Goal: Task Accomplishment & Management: Complete application form

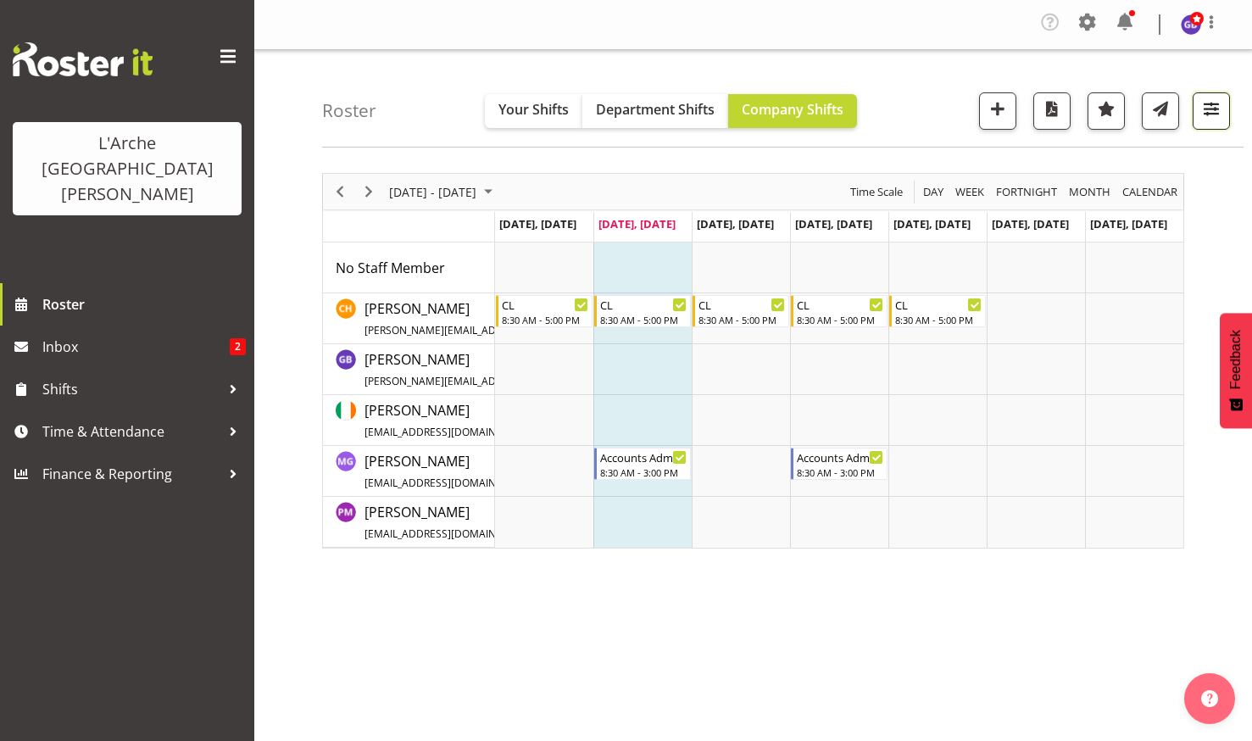
click at [1208, 105] on span "button" at bounding box center [1211, 108] width 22 height 22
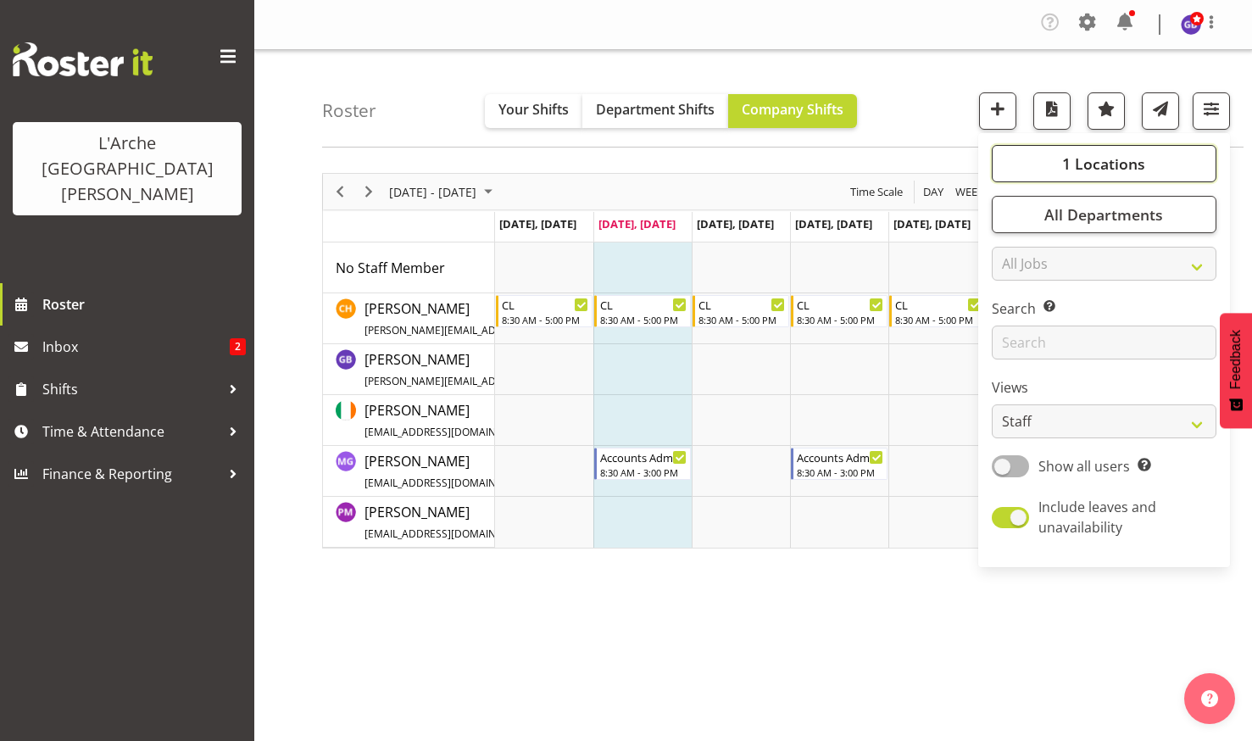
click at [1092, 154] on span "1 Locations" at bounding box center [1103, 163] width 83 height 20
click at [1012, 247] on span at bounding box center [1012, 247] width 14 height 14
click at [1012, 247] on input "20" at bounding box center [1010, 247] width 11 height 11
checkbox input "true"
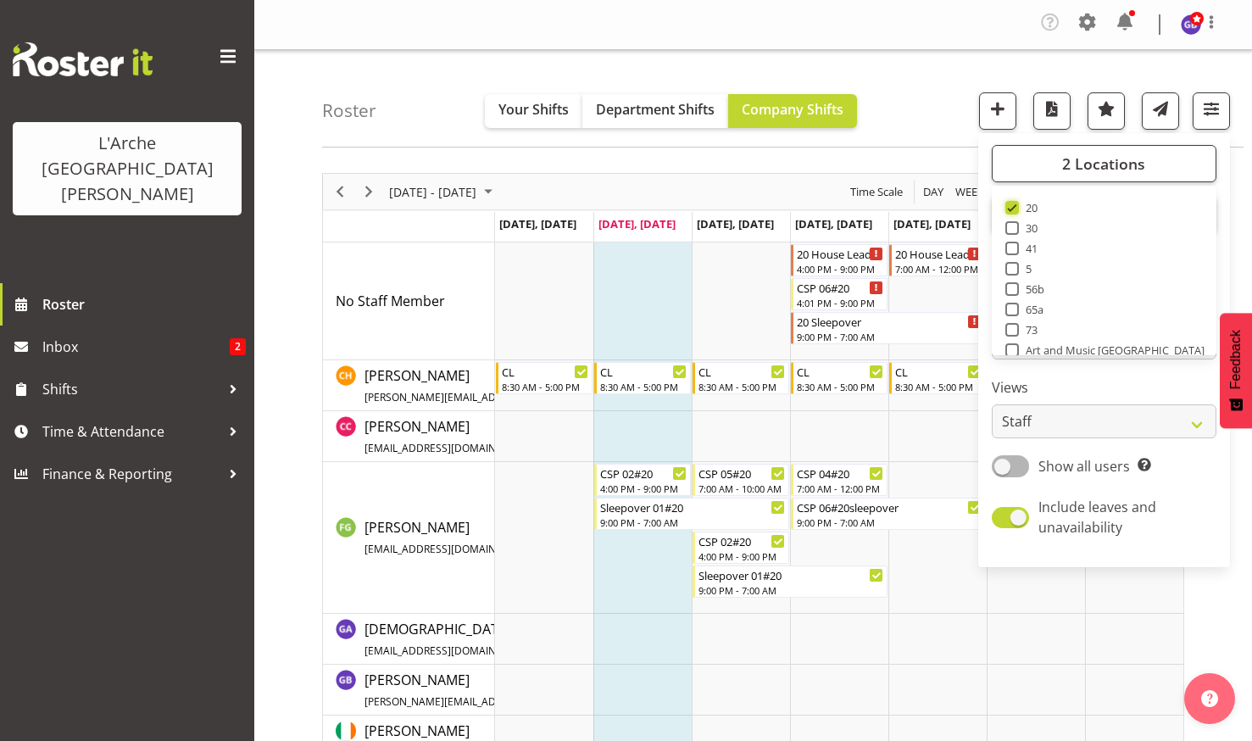
scroll to position [68, 0]
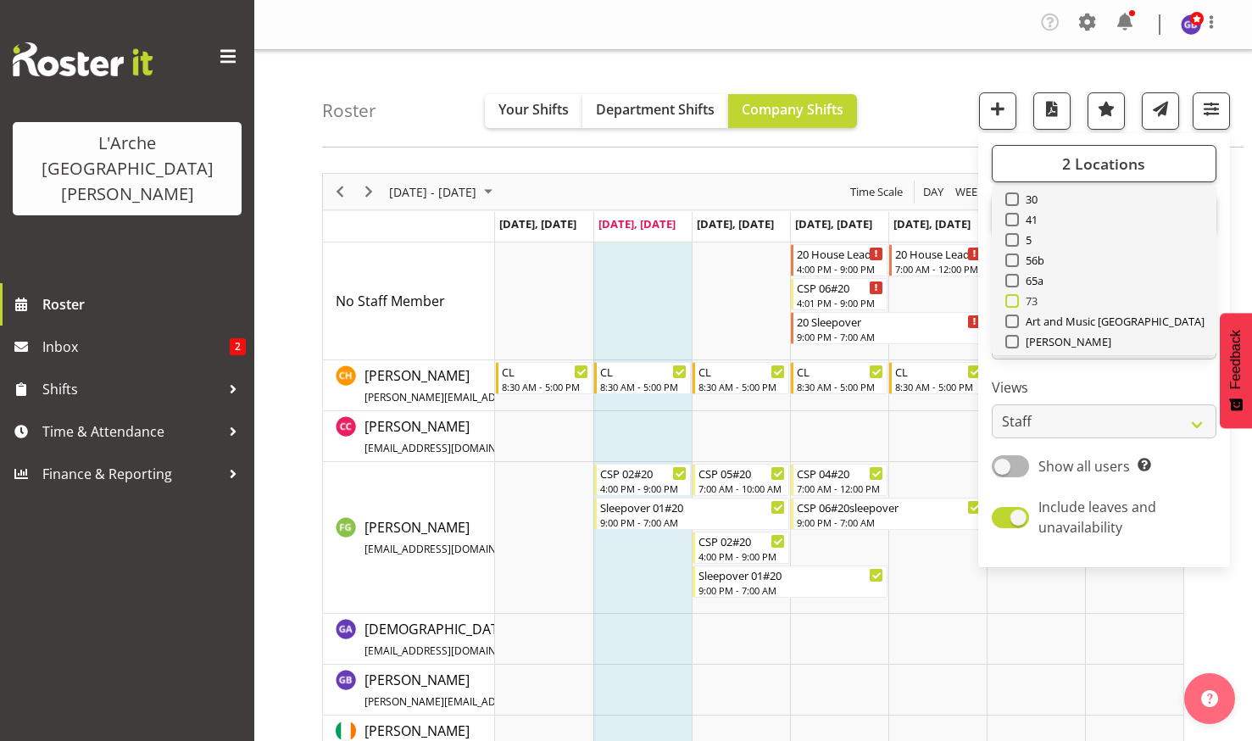
click at [1014, 299] on span at bounding box center [1012, 301] width 14 height 14
click at [1014, 299] on input "73" at bounding box center [1010, 301] width 11 height 11
checkbox input "true"
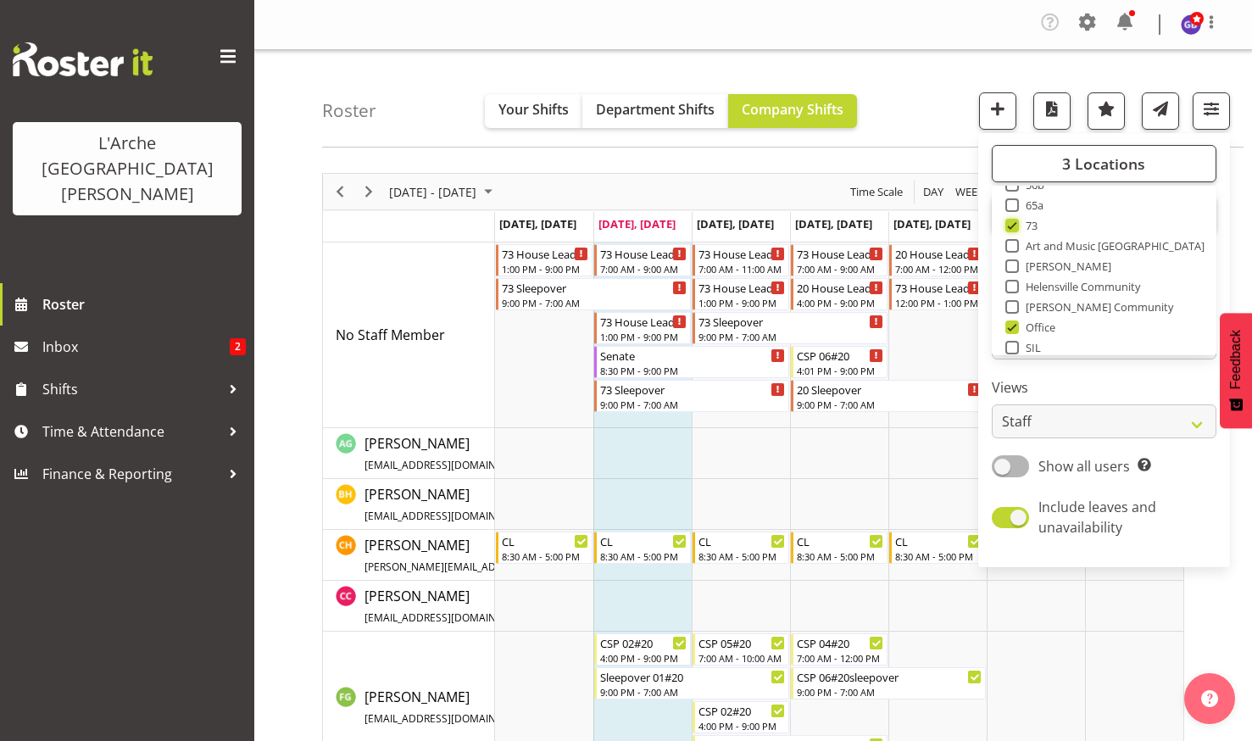
scroll to position [169, 0]
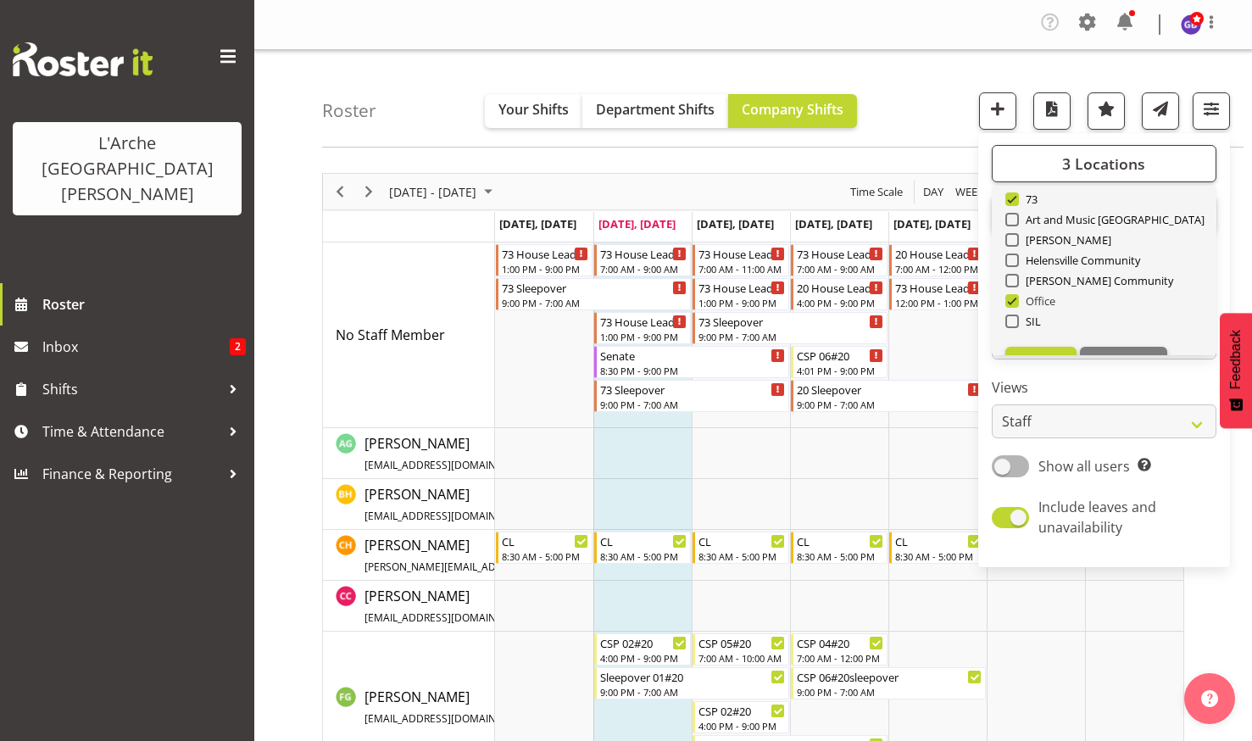
click at [1012, 300] on span at bounding box center [1012, 301] width 14 height 14
click at [1012, 300] on input "Office" at bounding box center [1010, 301] width 11 height 11
checkbox input "false"
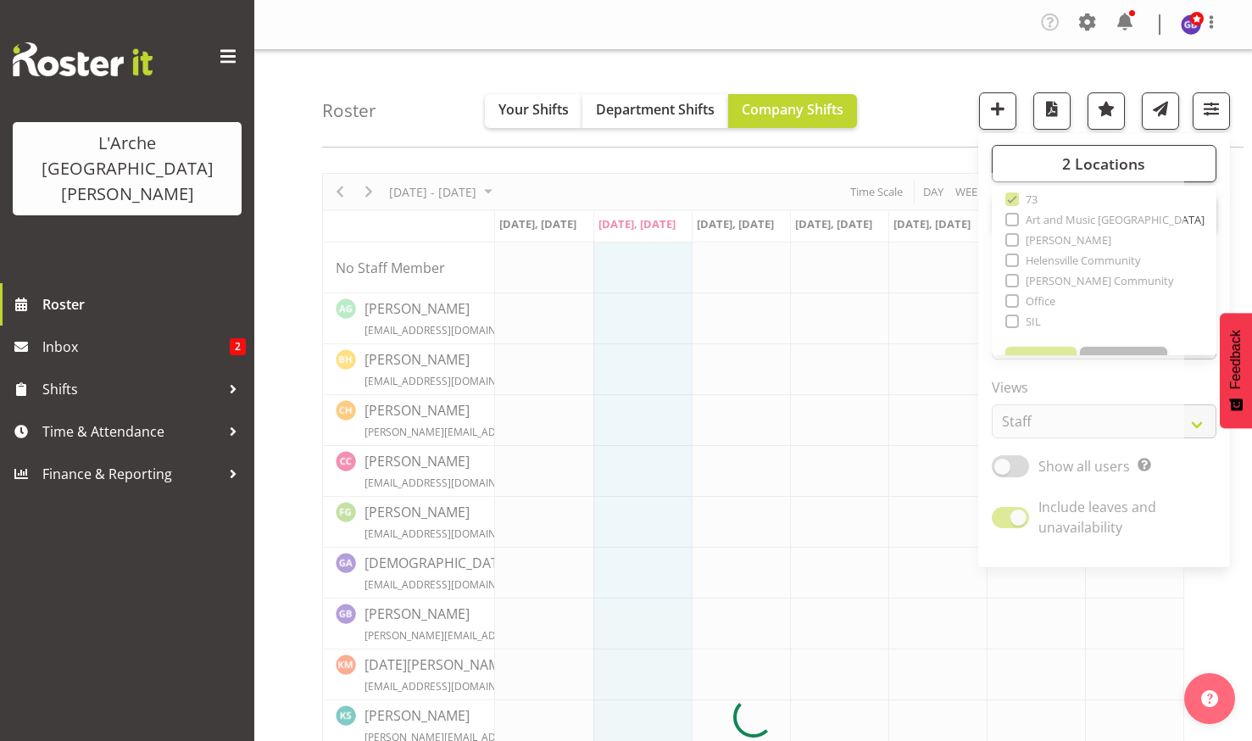
click at [903, 102] on div "Roster Your Shifts Department Shifts Company Shifts 2 Locations Clear 20 30 41 …" at bounding box center [782, 98] width 921 height 97
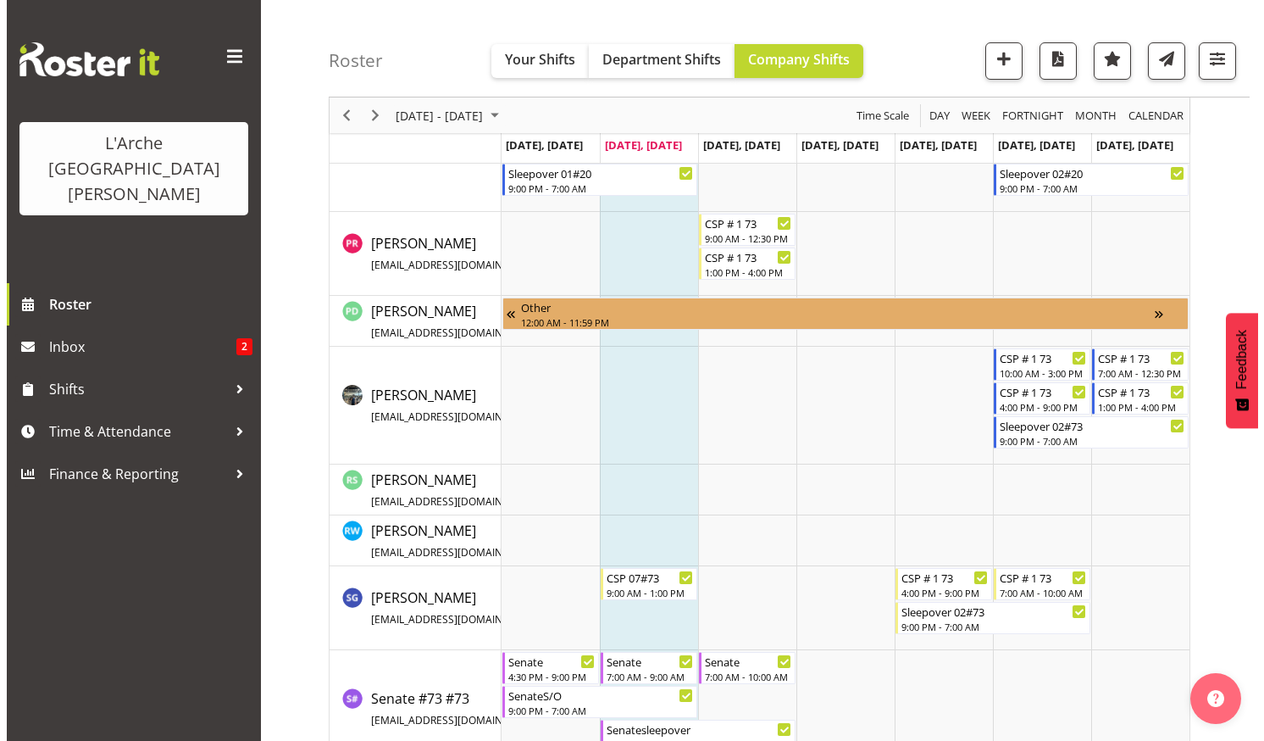
scroll to position [1169, 0]
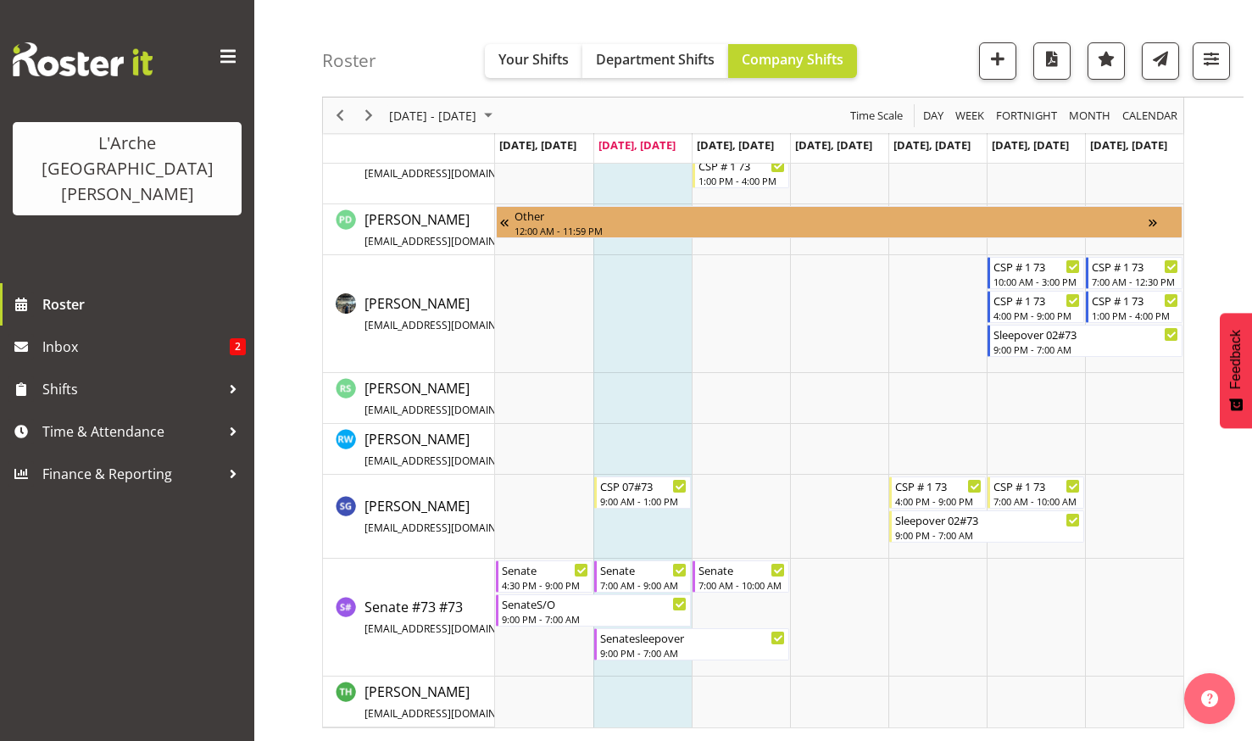
click at [621, 664] on td "Timeline Week of August 26, 2025" at bounding box center [642, 617] width 98 height 118
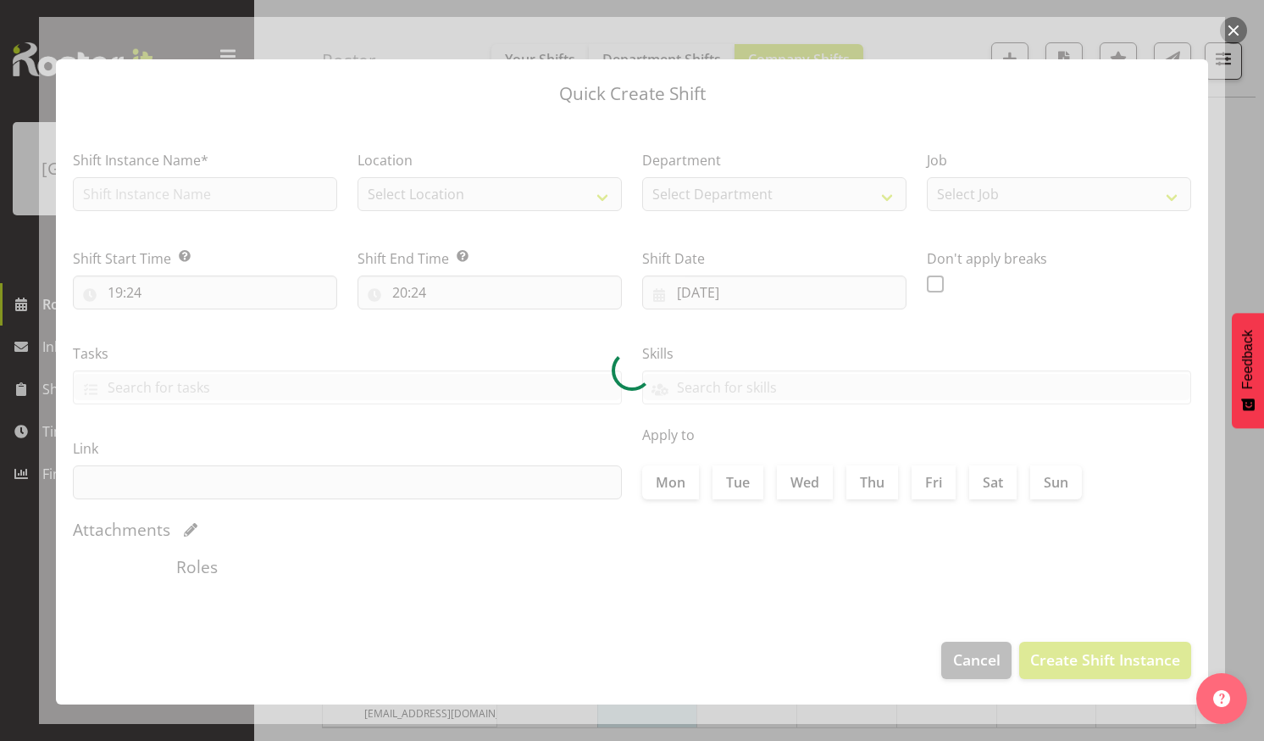
checkbox input "true"
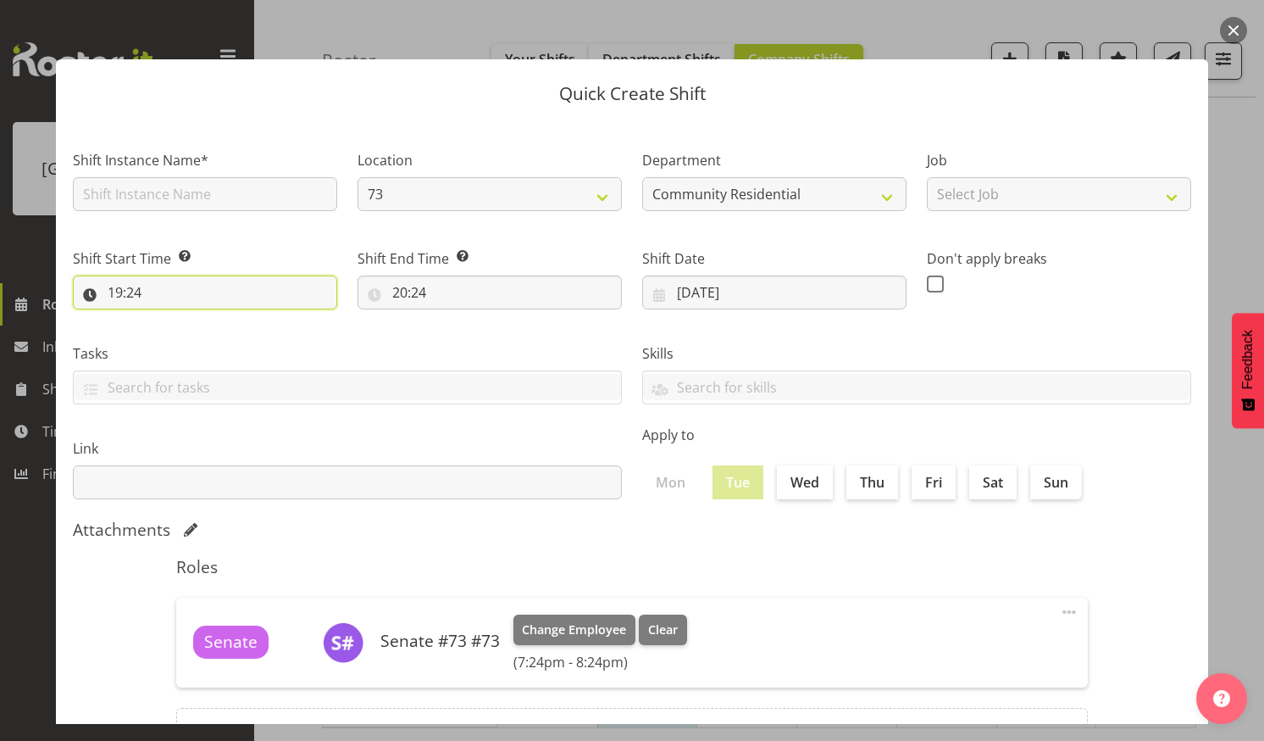
click at [192, 286] on input "19:24" at bounding box center [205, 292] width 264 height 34
click at [188, 331] on select "00 01 02 03 04 05 06 07 08 09 10 11 12 13 14 15 16 17 18 19 20 21 22 23" at bounding box center [188, 336] width 38 height 34
select select "20"
click at [169, 319] on select "00 01 02 03 04 05 06 07 08 09 10 11 12 13 14 15 16 17 18 19 20 21 22 23" at bounding box center [188, 336] width 38 height 34
type input "20:24"
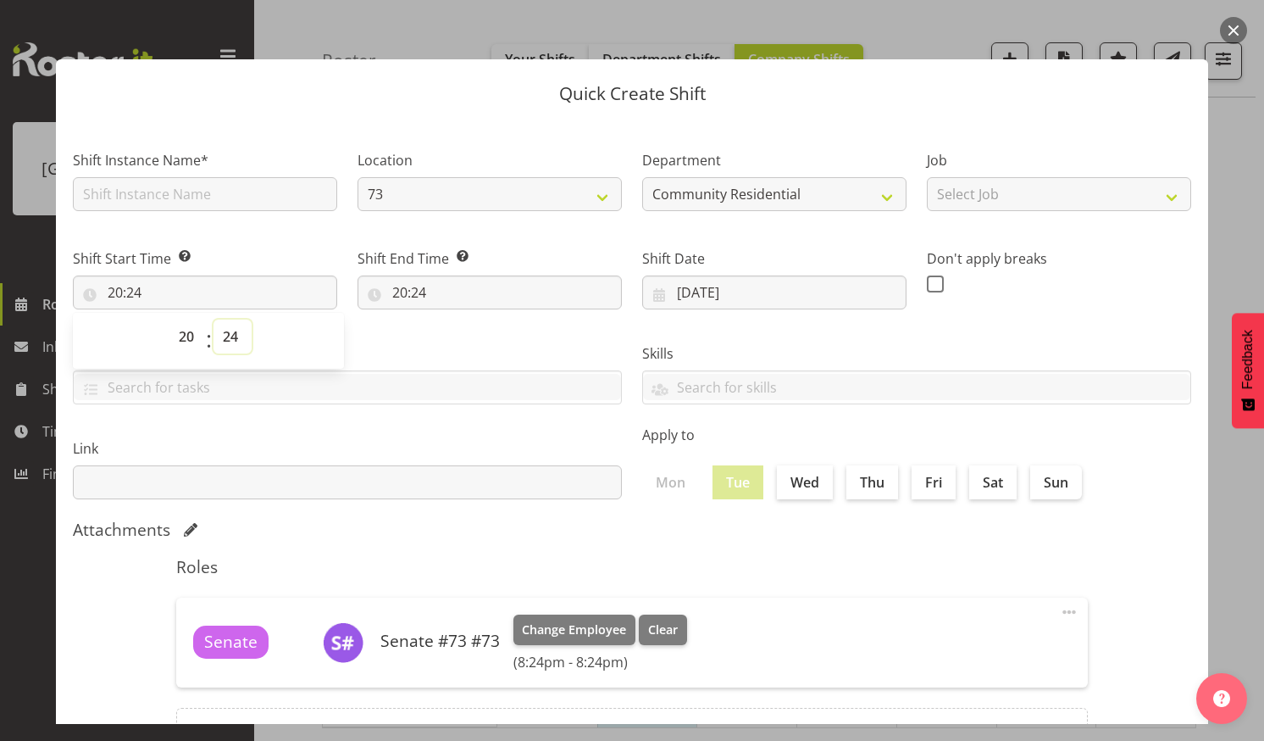
click at [232, 334] on select "00 01 02 03 04 05 06 07 08 09 10 11 12 13 14 15 16 17 18 19 20 21 22 23 24 25 2…" at bounding box center [233, 336] width 38 height 34
select select "0"
click at [214, 319] on select "00 01 02 03 04 05 06 07 08 09 10 11 12 13 14 15 16 17 18 19 20 21 22 23 24 25 2…" at bounding box center [233, 336] width 38 height 34
type input "20:00"
click at [439, 286] on input "20:24" at bounding box center [490, 292] width 264 height 34
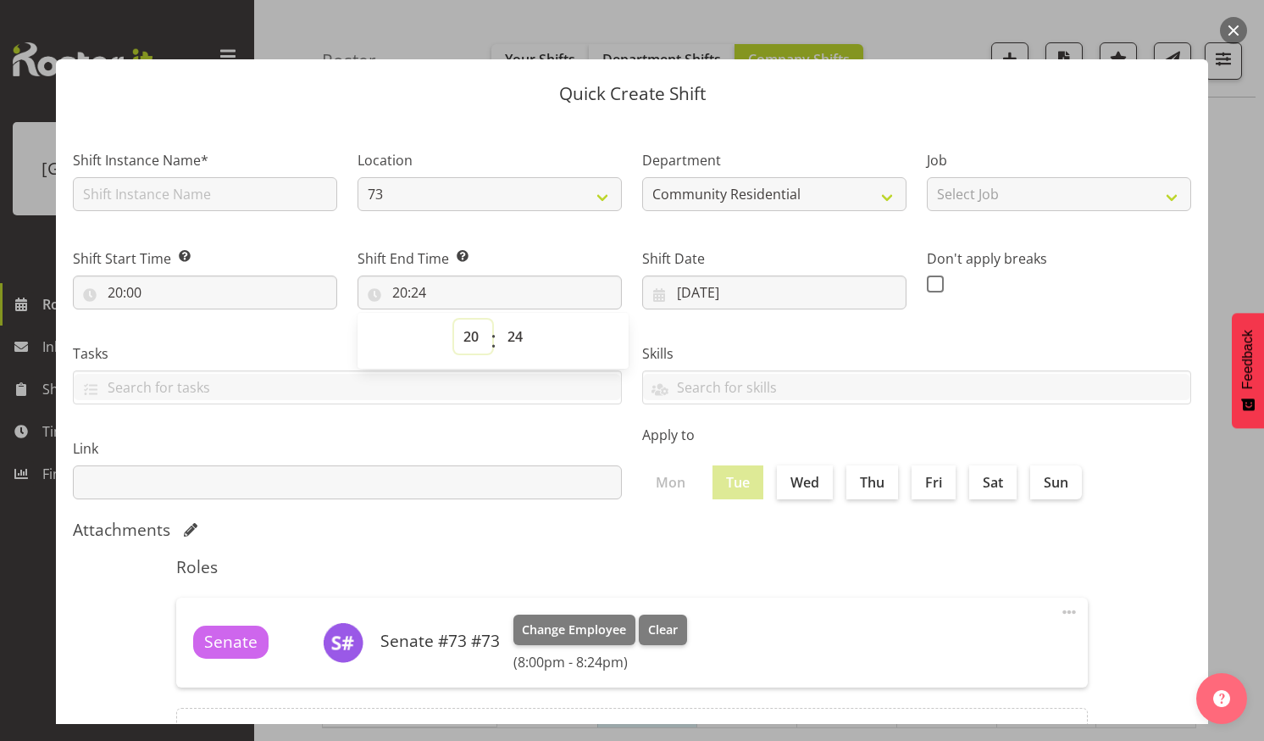
click at [465, 332] on select "00 01 02 03 04 05 06 07 08 09 10 11 12 13 14 15 16 17 18 19 20 21 22 23" at bounding box center [473, 336] width 38 height 34
select select "21"
click at [454, 319] on select "00 01 02 03 04 05 06 07 08 09 10 11 12 13 14 15 16 17 18 19 20 21 22 23" at bounding box center [473, 336] width 38 height 34
type input "21:24"
click at [514, 331] on select "00 01 02 03 04 05 06 07 08 09 10 11 12 13 14 15 16 17 18 19 20 21 22 23 24 25 2…" at bounding box center [517, 336] width 38 height 34
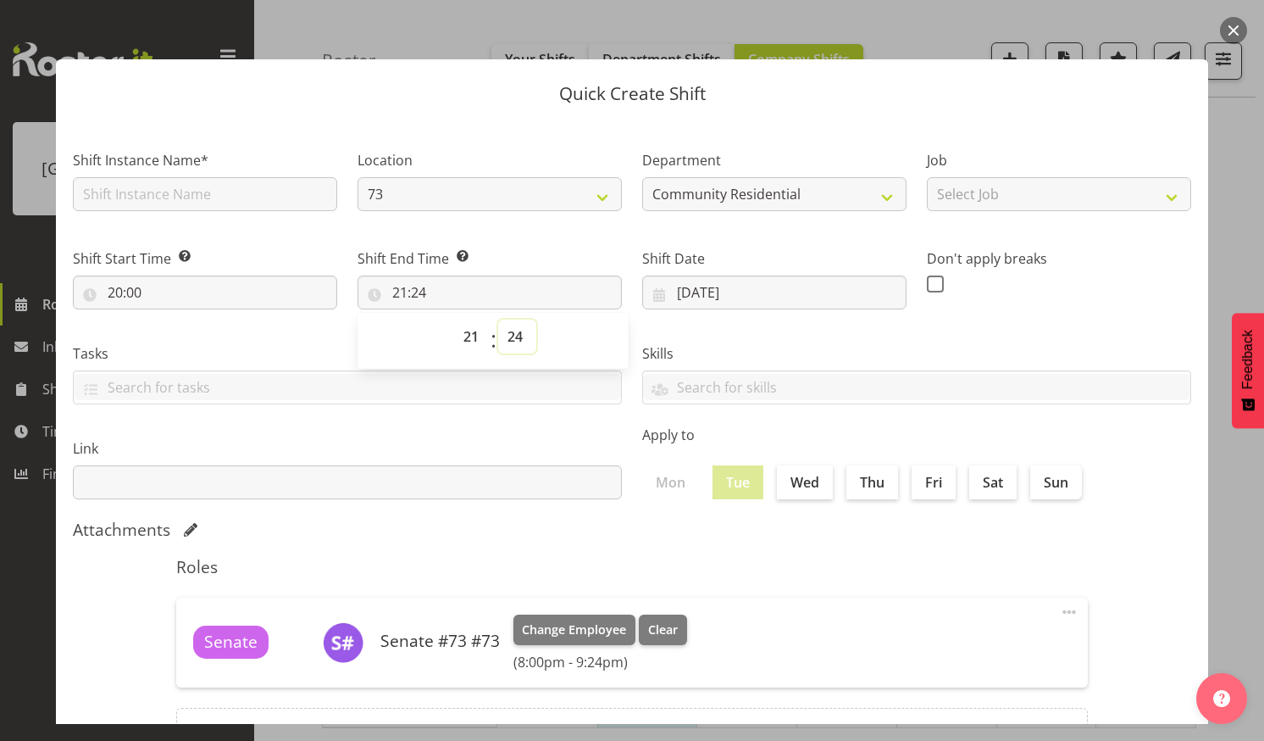
select select "0"
click at [498, 319] on select "00 01 02 03 04 05 06 07 08 09 10 11 12 13 14 15 16 17 18 19 20 21 22 23 24 25 2…" at bounding box center [517, 336] width 38 height 34
type input "21:00"
click at [206, 194] on input "text" at bounding box center [205, 194] width 264 height 34
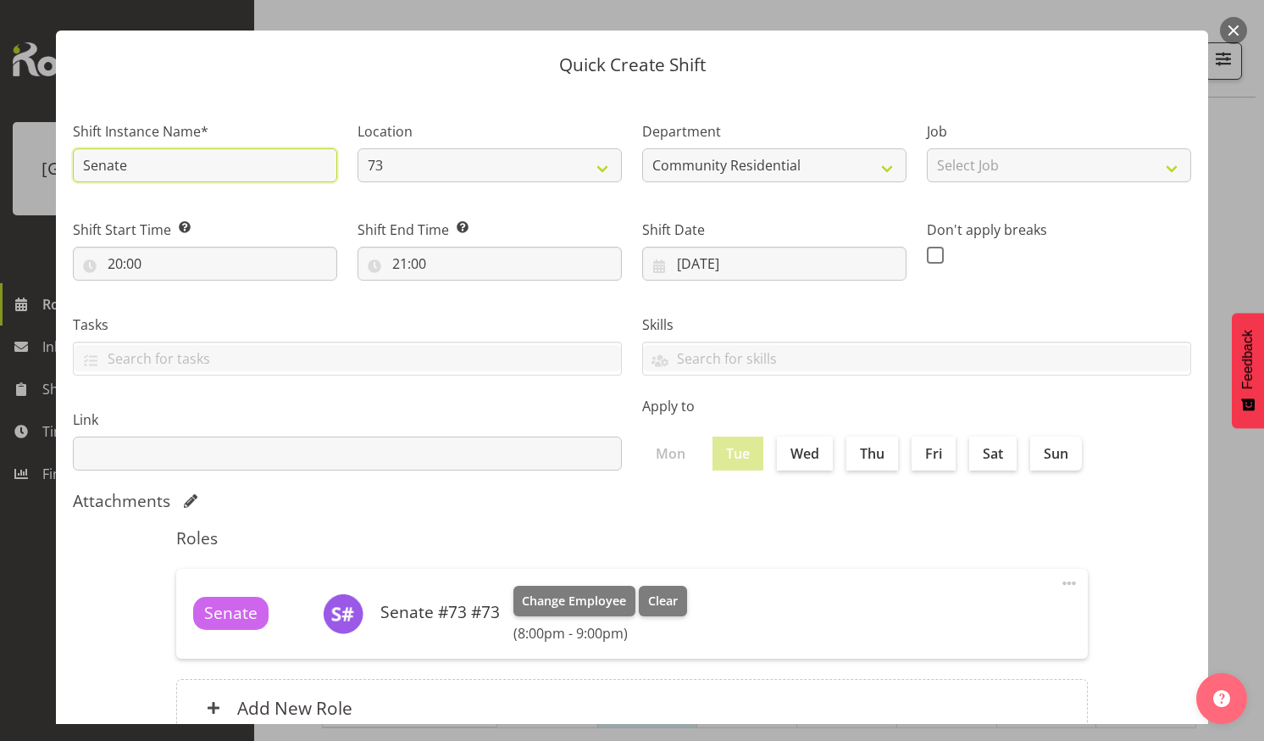
scroll to position [158, 0]
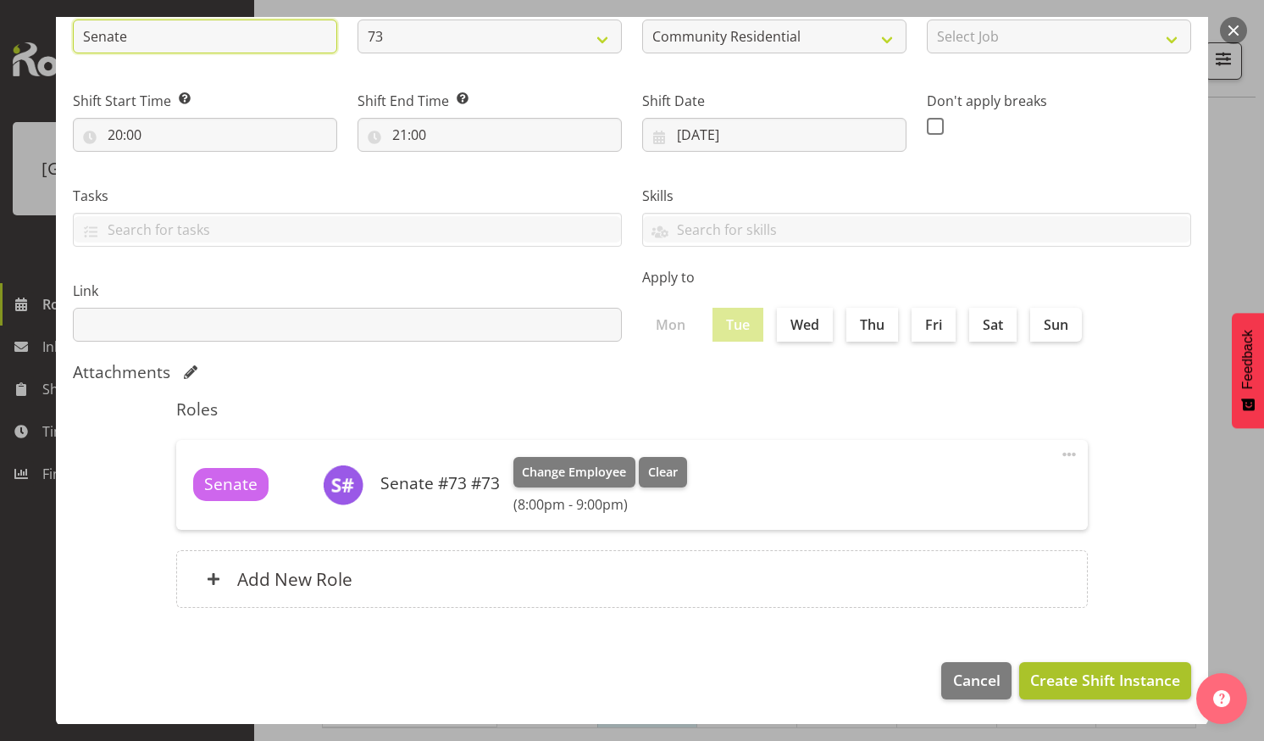
type input "Senate"
click at [1081, 675] on span "Create Shift Instance" at bounding box center [1106, 680] width 150 height 22
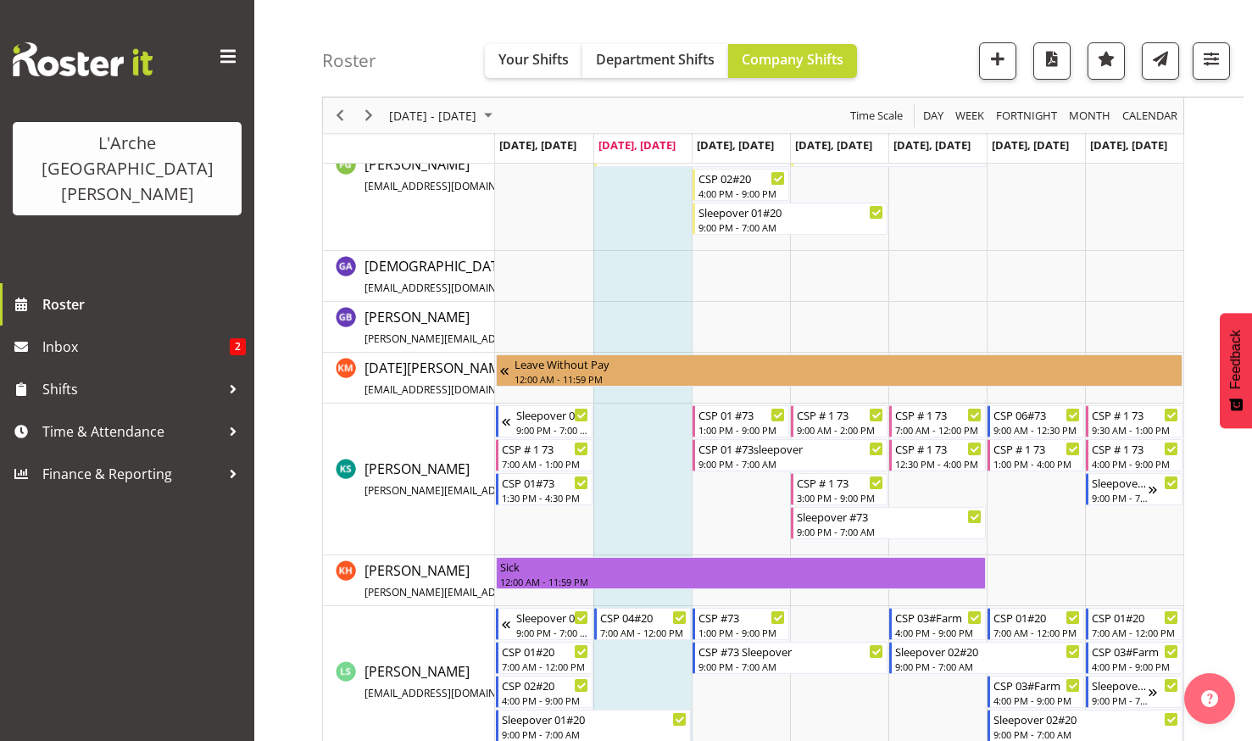
scroll to position [667, 0]
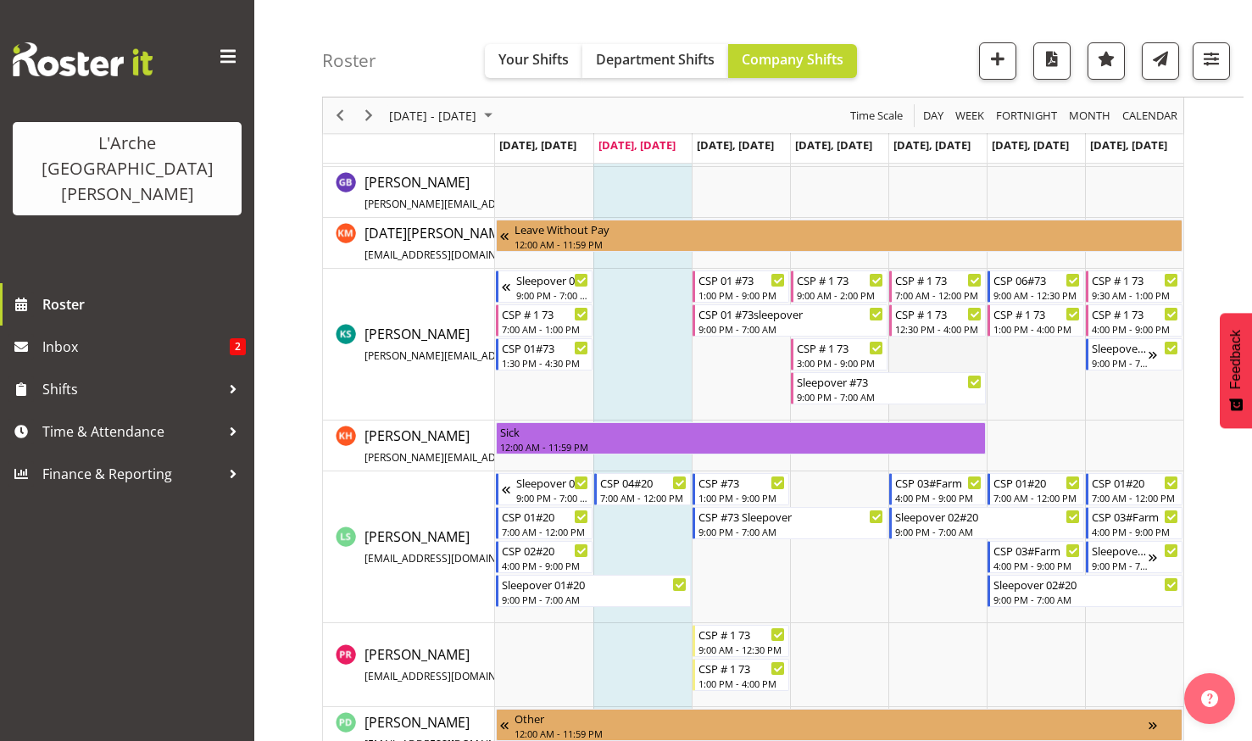
click at [943, 357] on td "Timeline Week of August 26, 2025" at bounding box center [937, 345] width 98 height 152
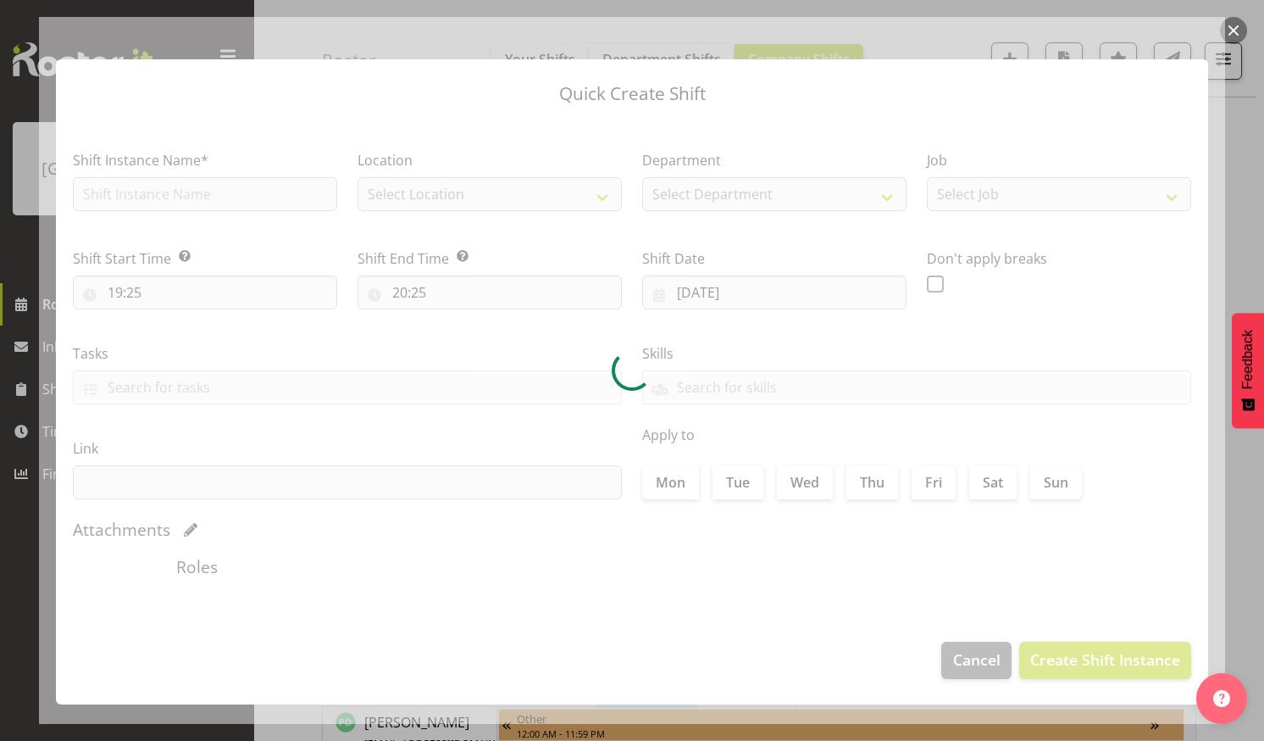
type input "29/08/2025"
checkbox input "true"
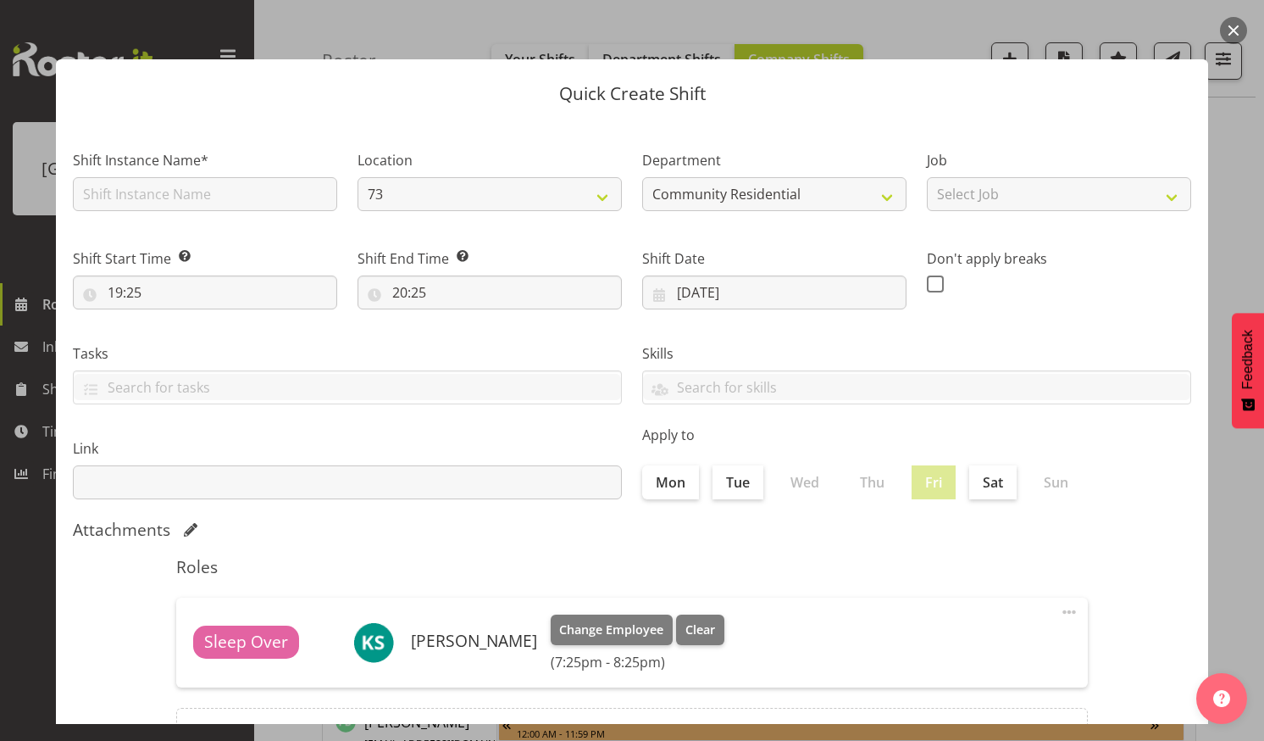
click at [1238, 26] on button "button" at bounding box center [1233, 30] width 27 height 27
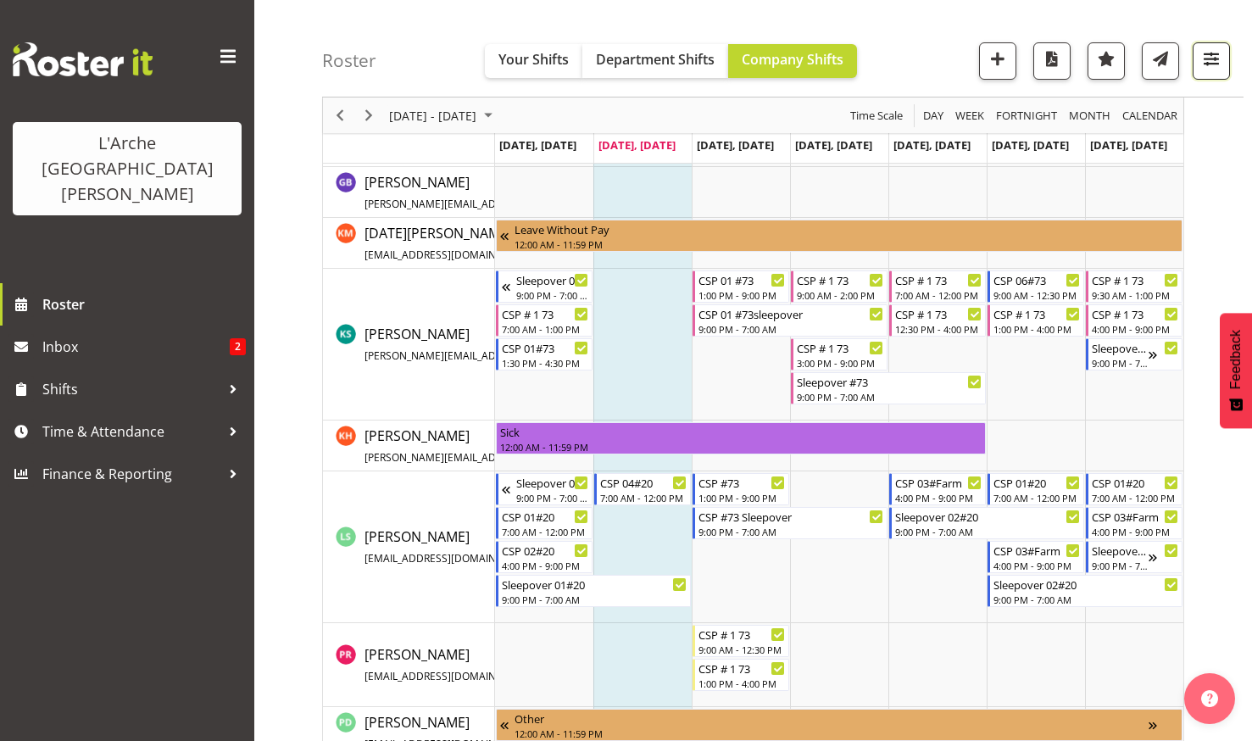
click at [1207, 57] on span "button" at bounding box center [1211, 58] width 22 height 22
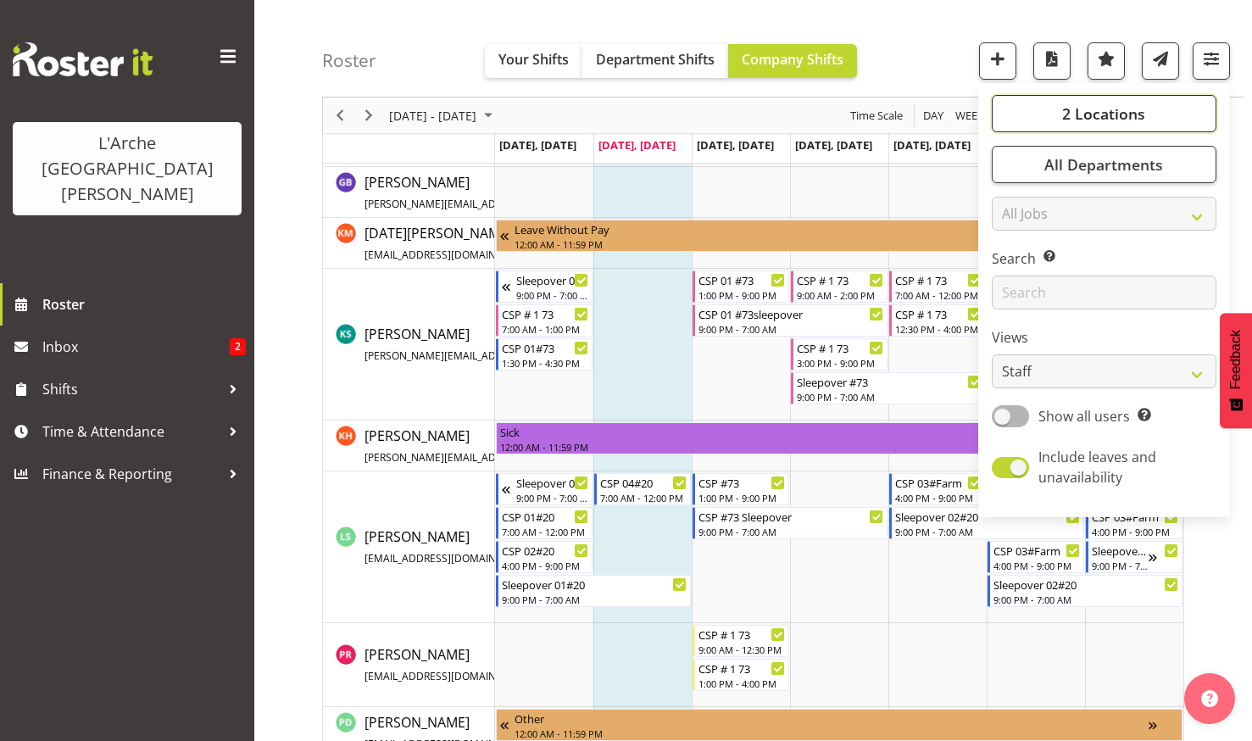
click at [1081, 101] on button "2 Locations" at bounding box center [1104, 113] width 225 height 37
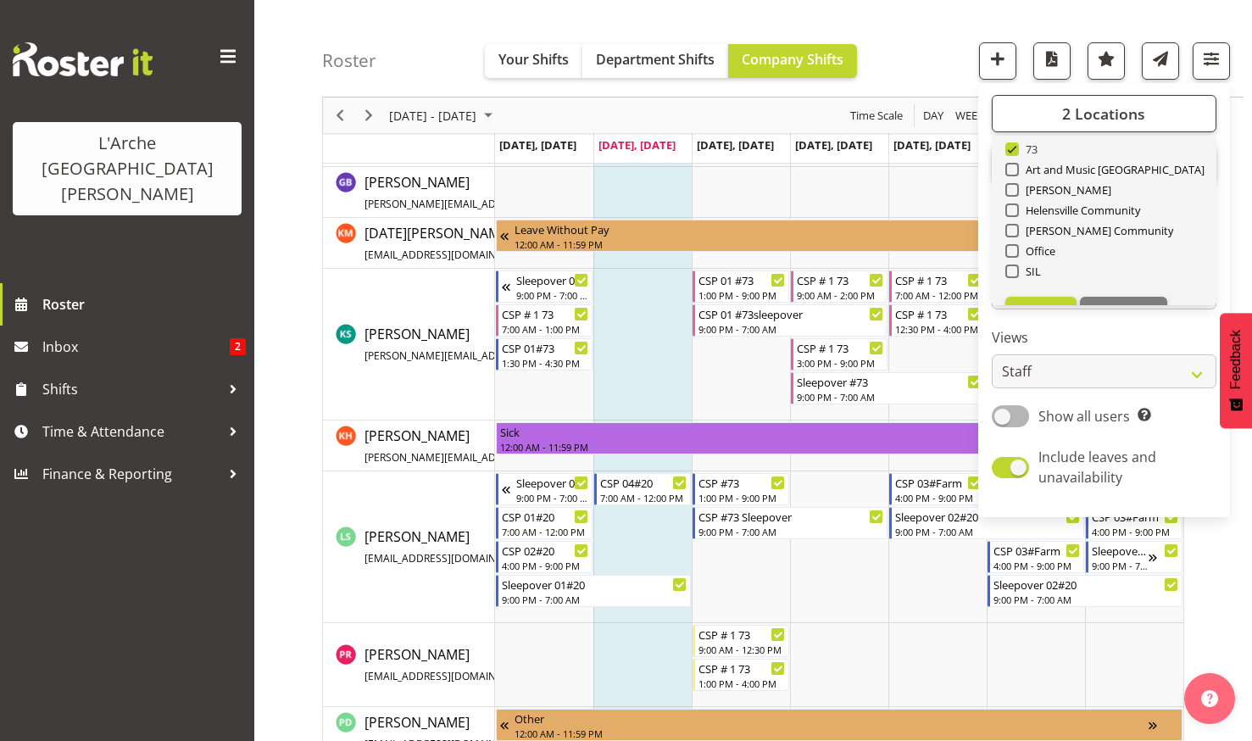
click at [1013, 147] on span at bounding box center [1012, 149] width 14 height 14
click at [1013, 147] on input "73" at bounding box center [1010, 149] width 11 height 11
checkbox input "false"
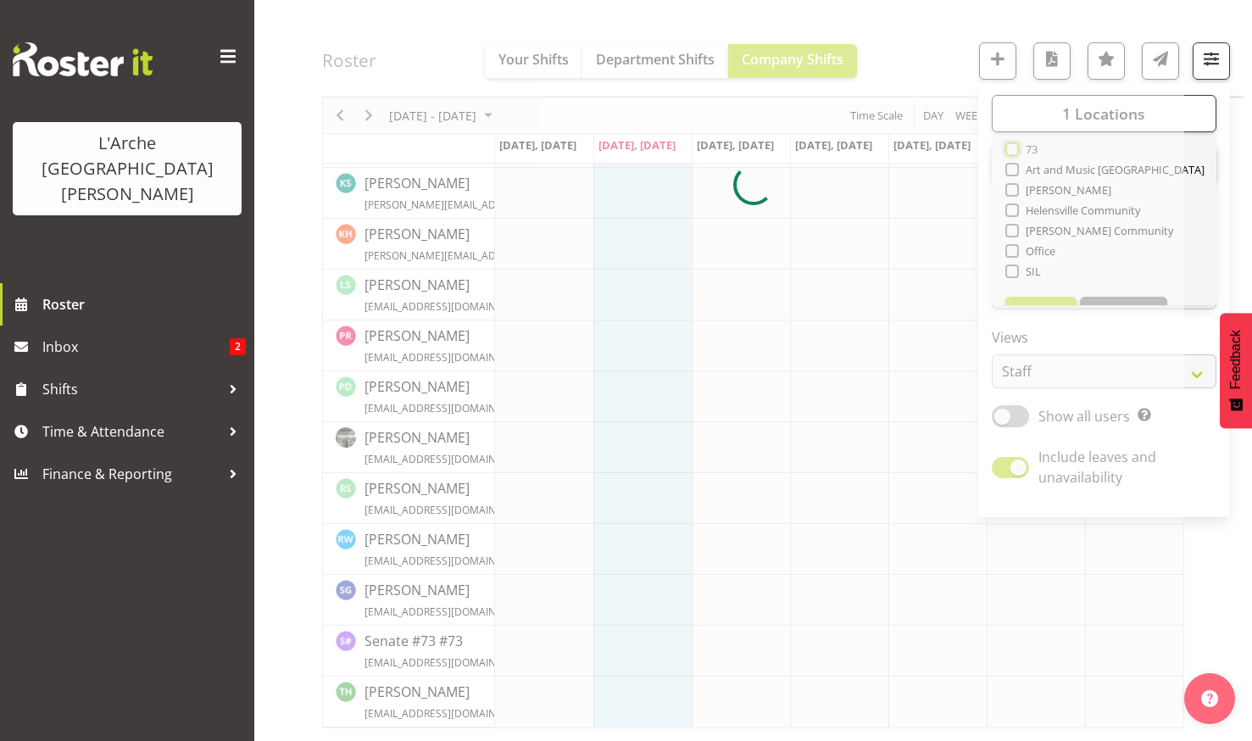
scroll to position [532, 0]
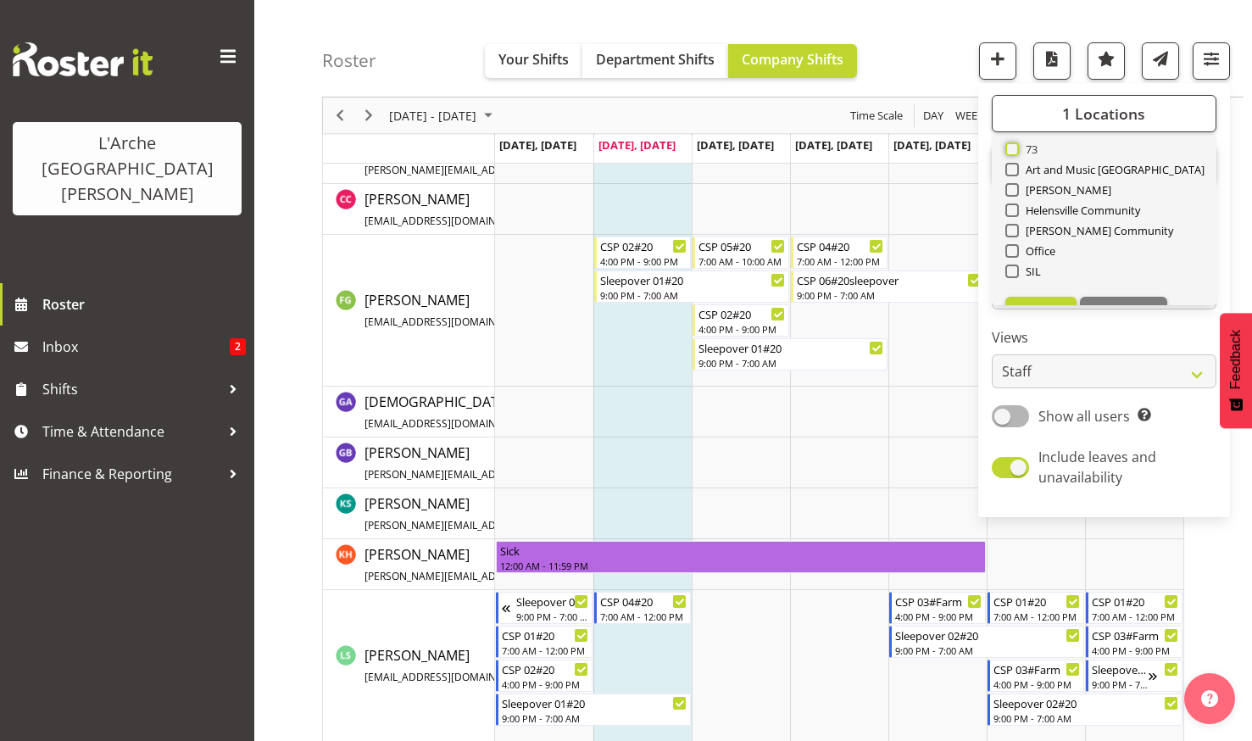
scroll to position [496, 0]
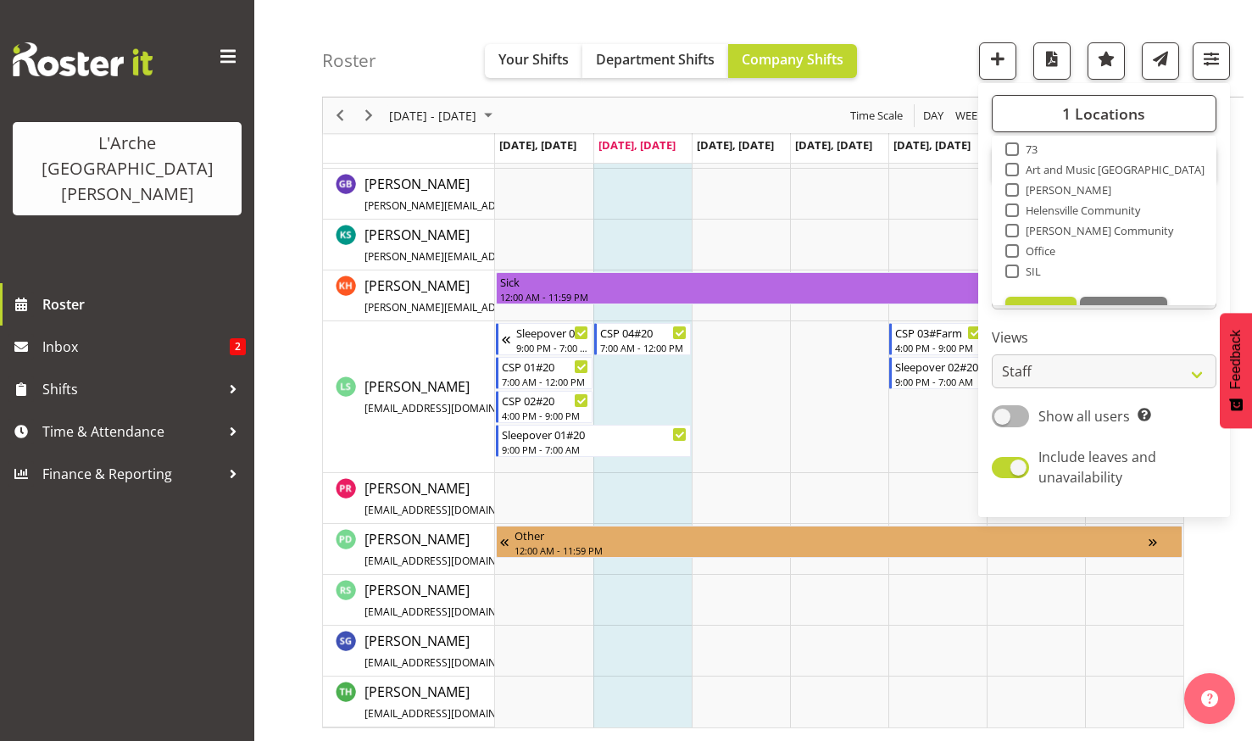
click at [908, 61] on div "Roster Your Shifts Department Shifts Company Shifts 1 Locations Clear 20 30 41 …" at bounding box center [782, 48] width 921 height 97
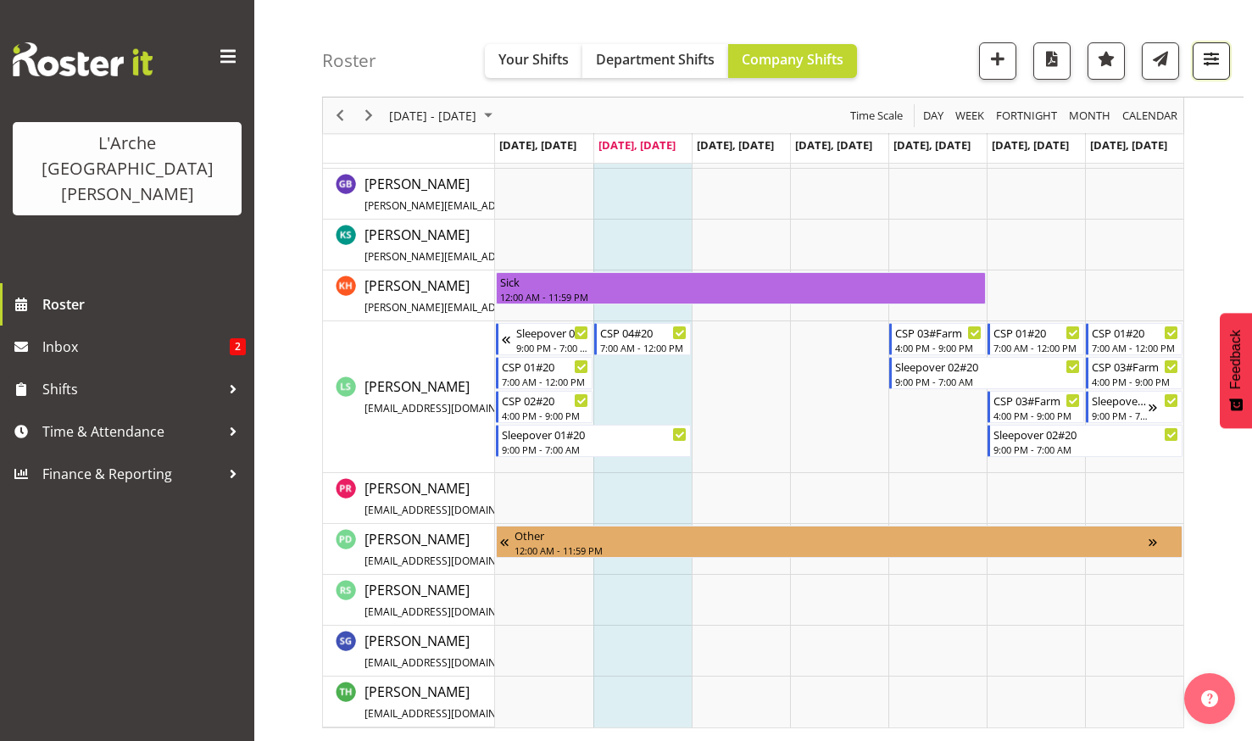
click at [1203, 54] on span "button" at bounding box center [1211, 58] width 22 height 22
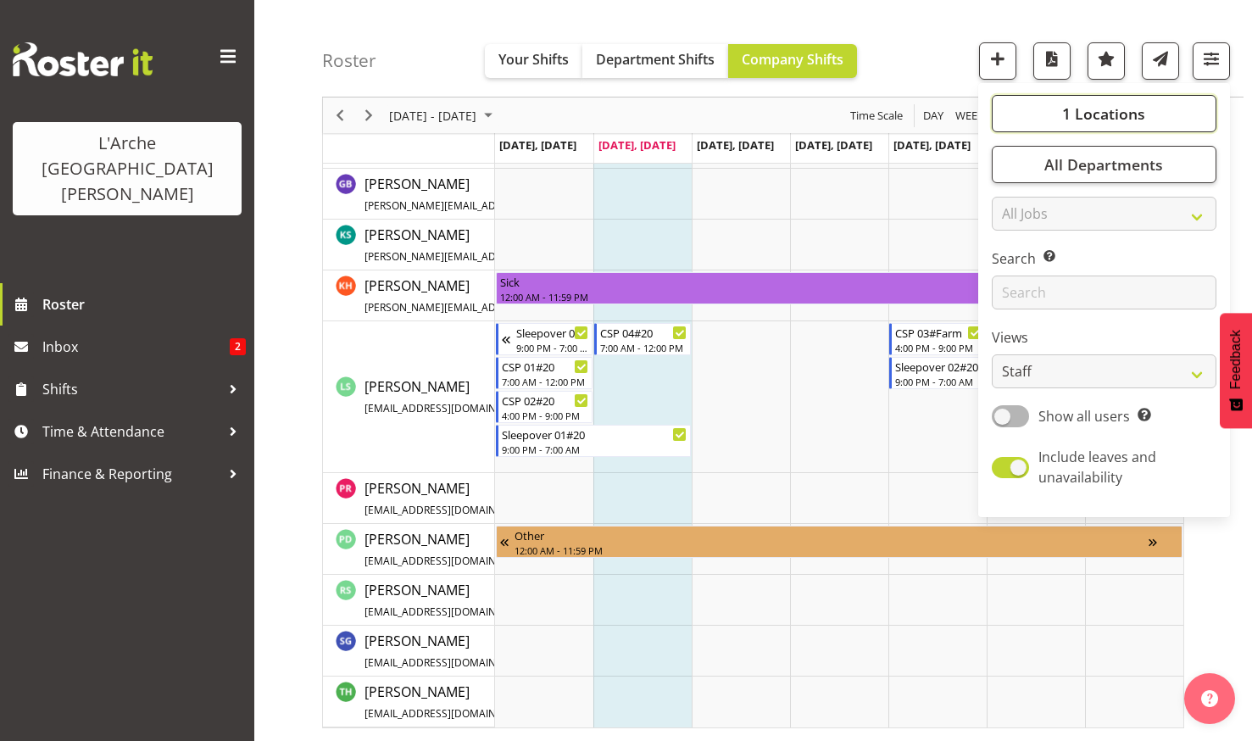
click at [1059, 106] on button "1 Locations" at bounding box center [1104, 113] width 225 height 37
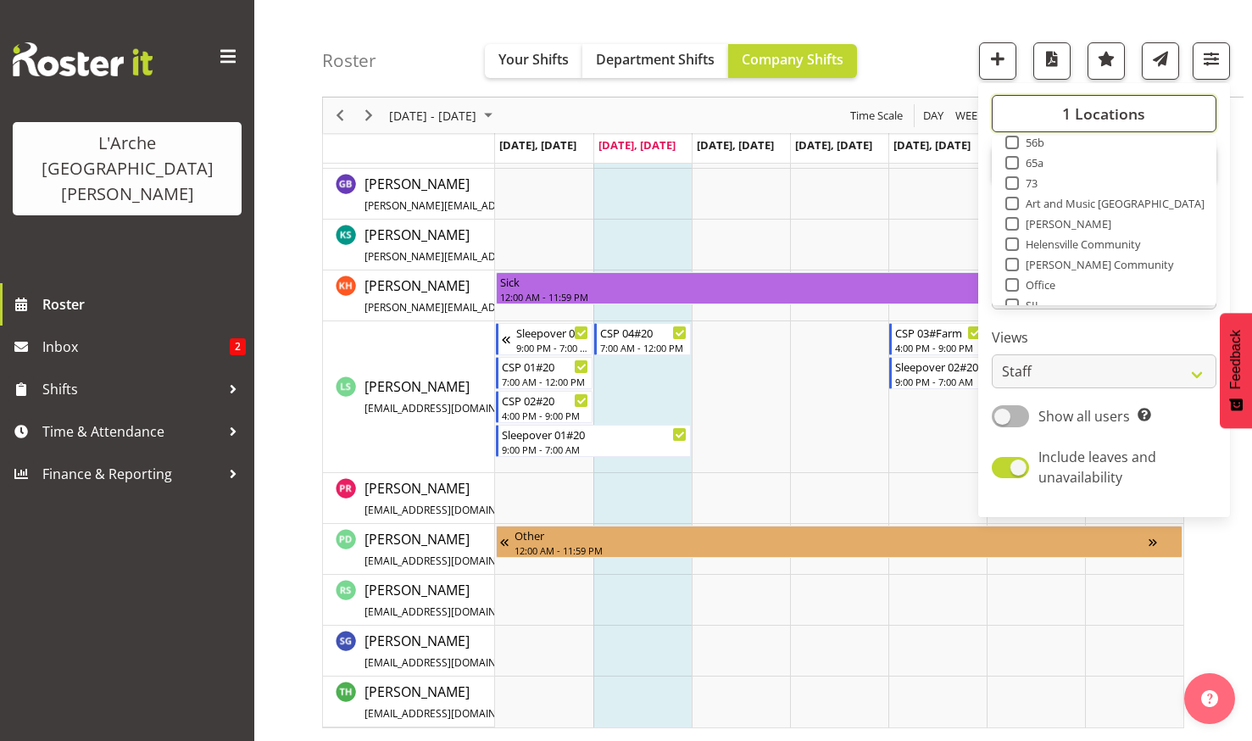
scroll to position [102, 0]
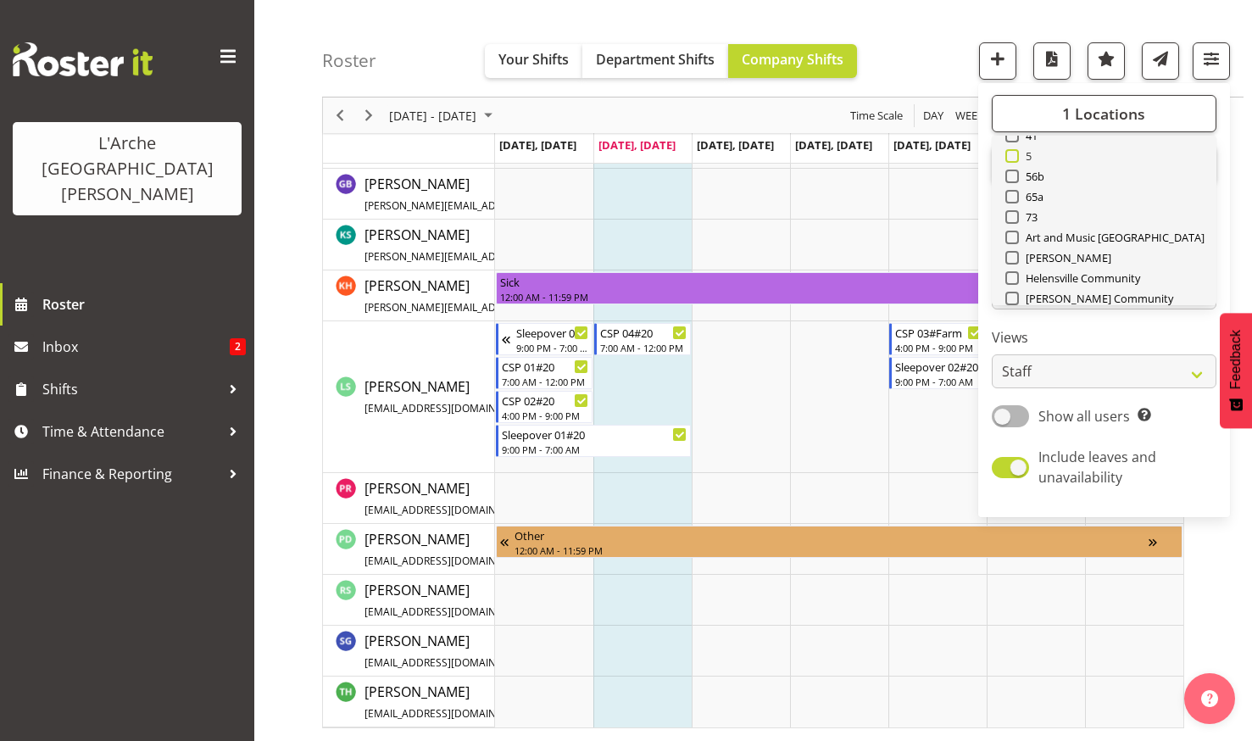
click at [1010, 153] on span at bounding box center [1012, 156] width 14 height 14
click at [1010, 153] on input "5" at bounding box center [1010, 156] width 11 height 11
checkbox input "true"
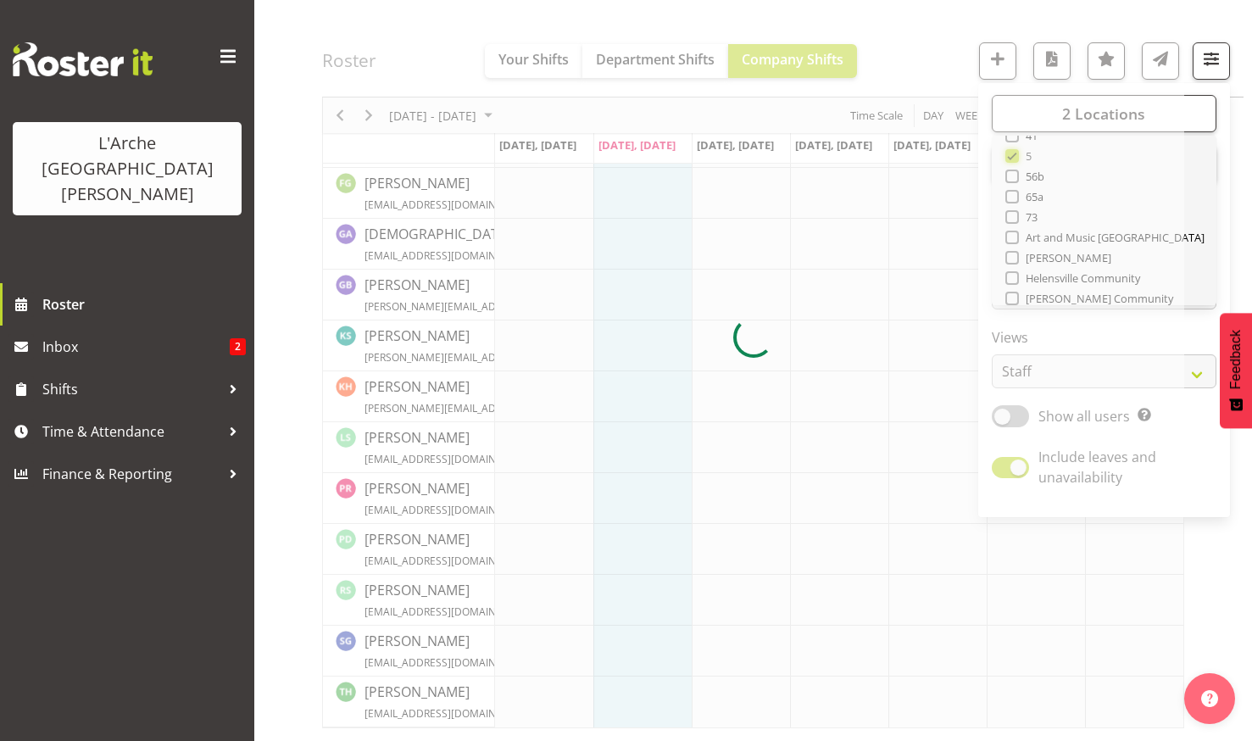
scroll to position [227, 0]
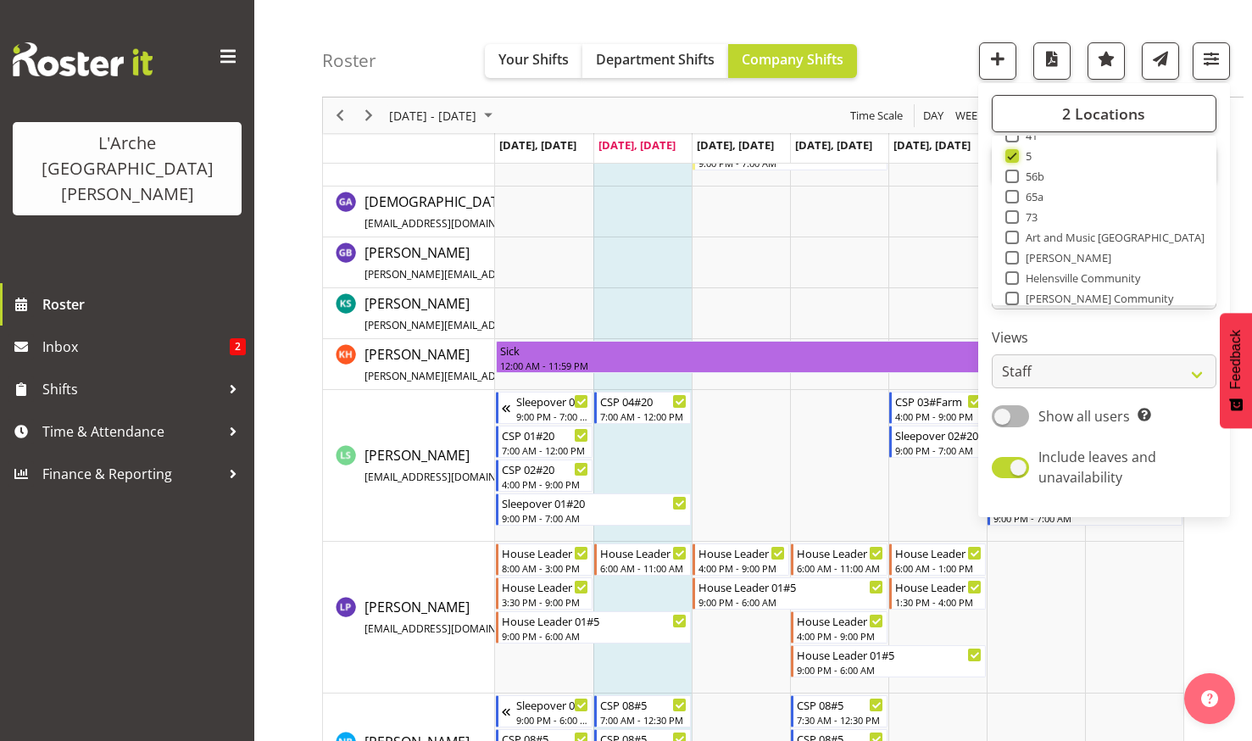
scroll to position [901, 0]
click at [384, 604] on span "Lydia Peters lpeters.nz.007@gmail.com / 022 509 0343" at bounding box center [482, 616] width 236 height 39
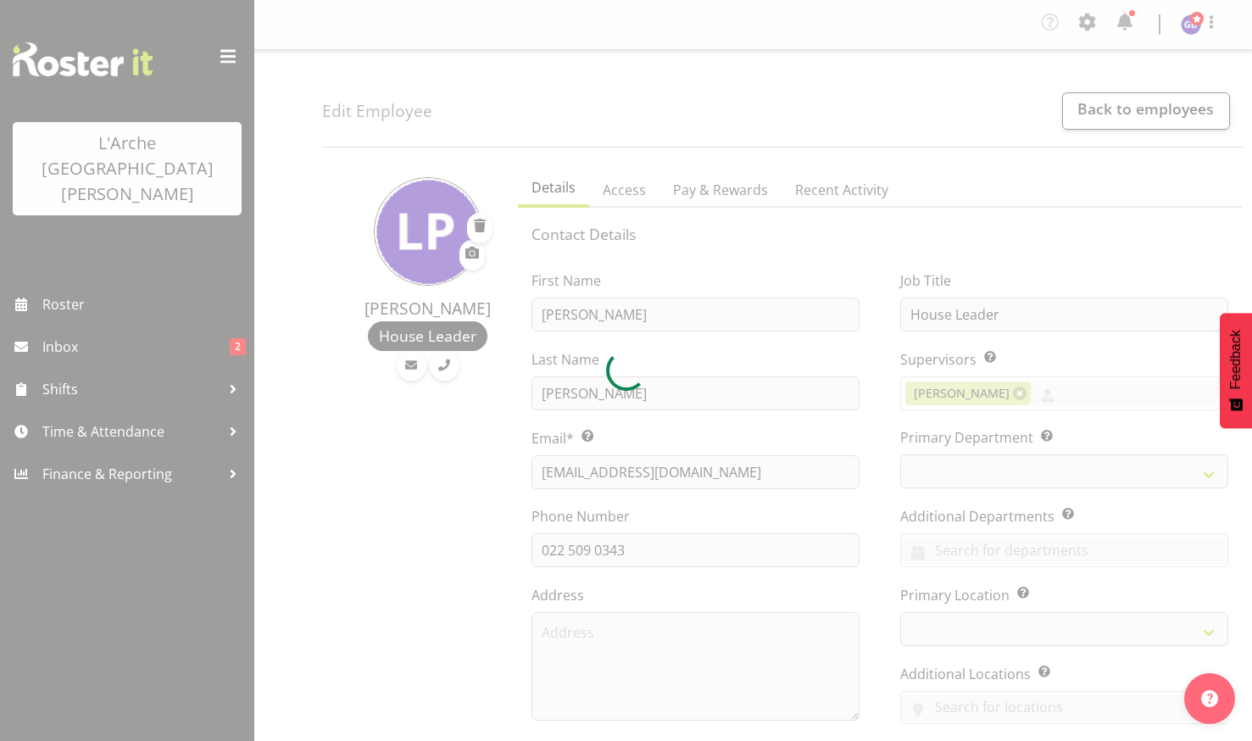
select select "TimelineWeek"
select select
select select "4"
select select "18"
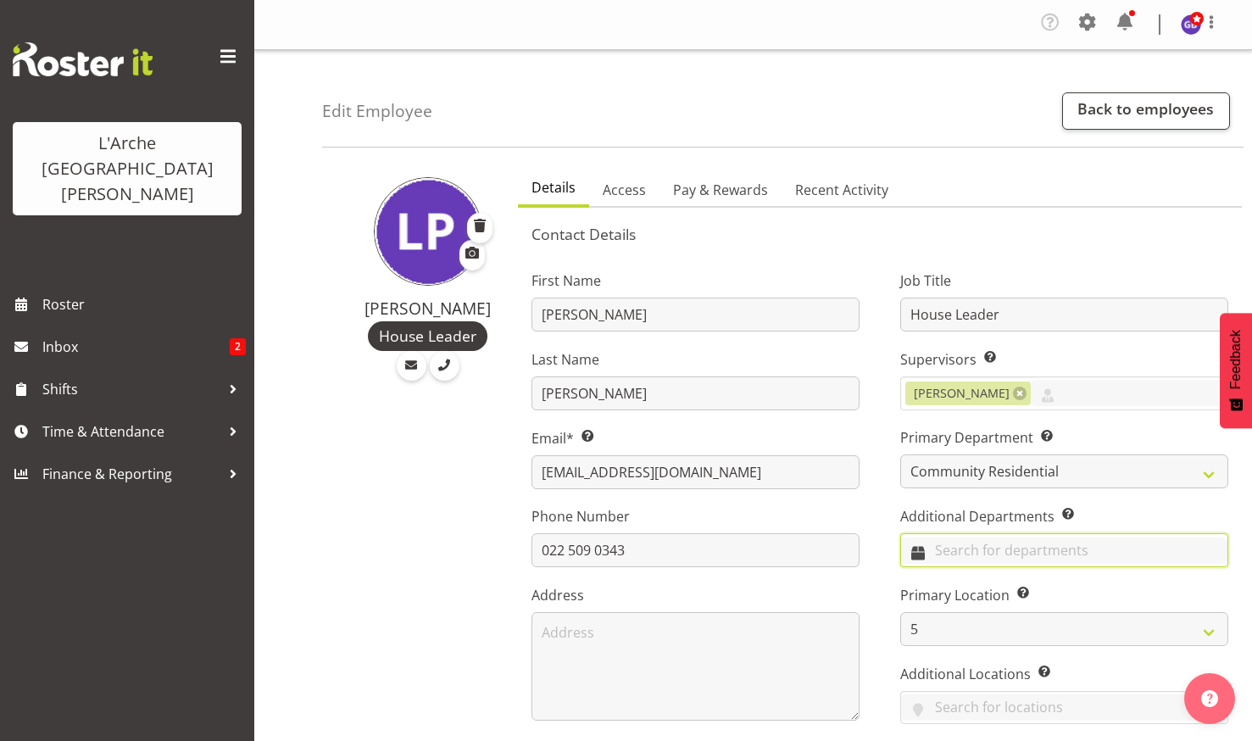
click at [914, 547] on input "text" at bounding box center [1064, 550] width 326 height 26
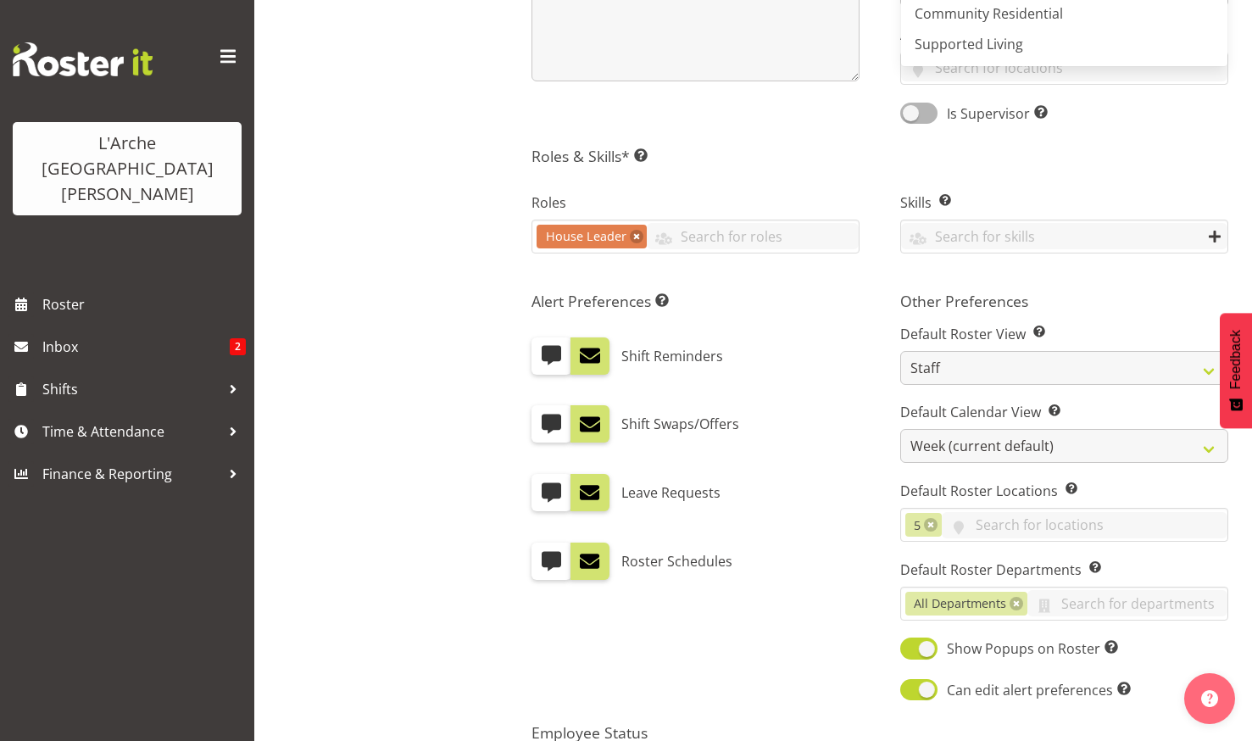
scroll to position [641, 0]
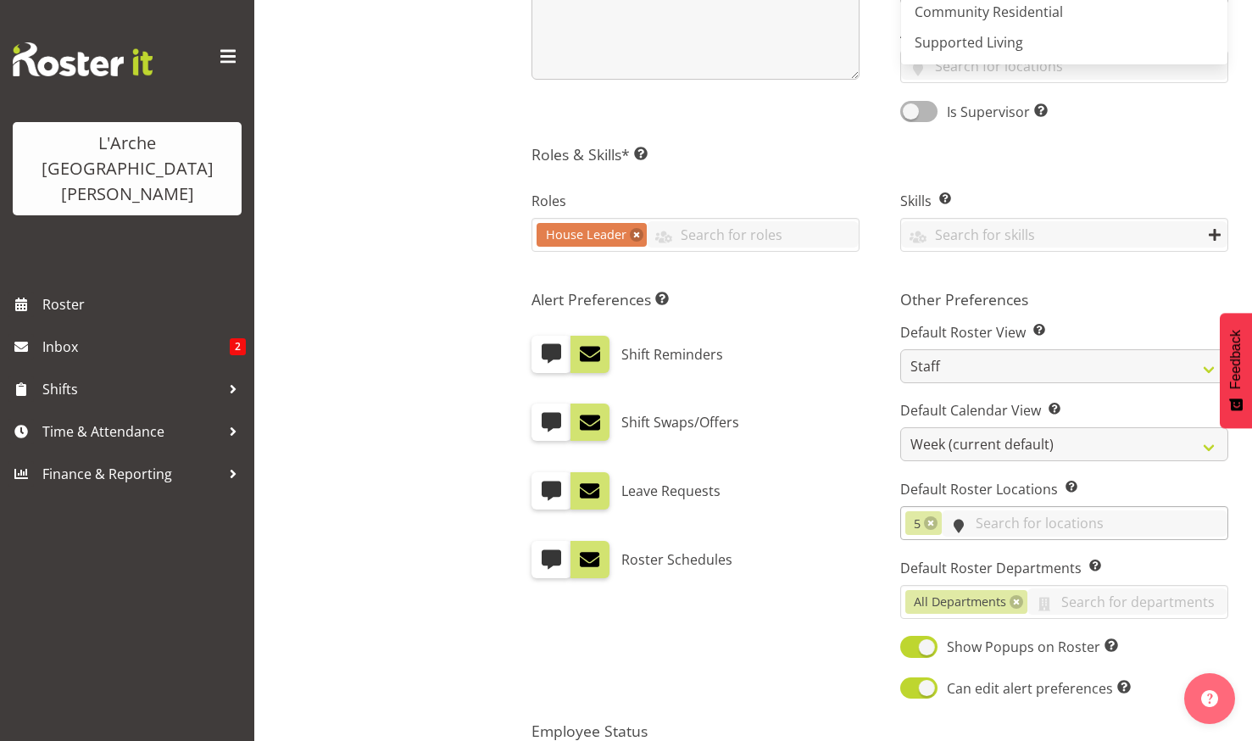
click at [964, 523] on input "text" at bounding box center [1085, 523] width 286 height 26
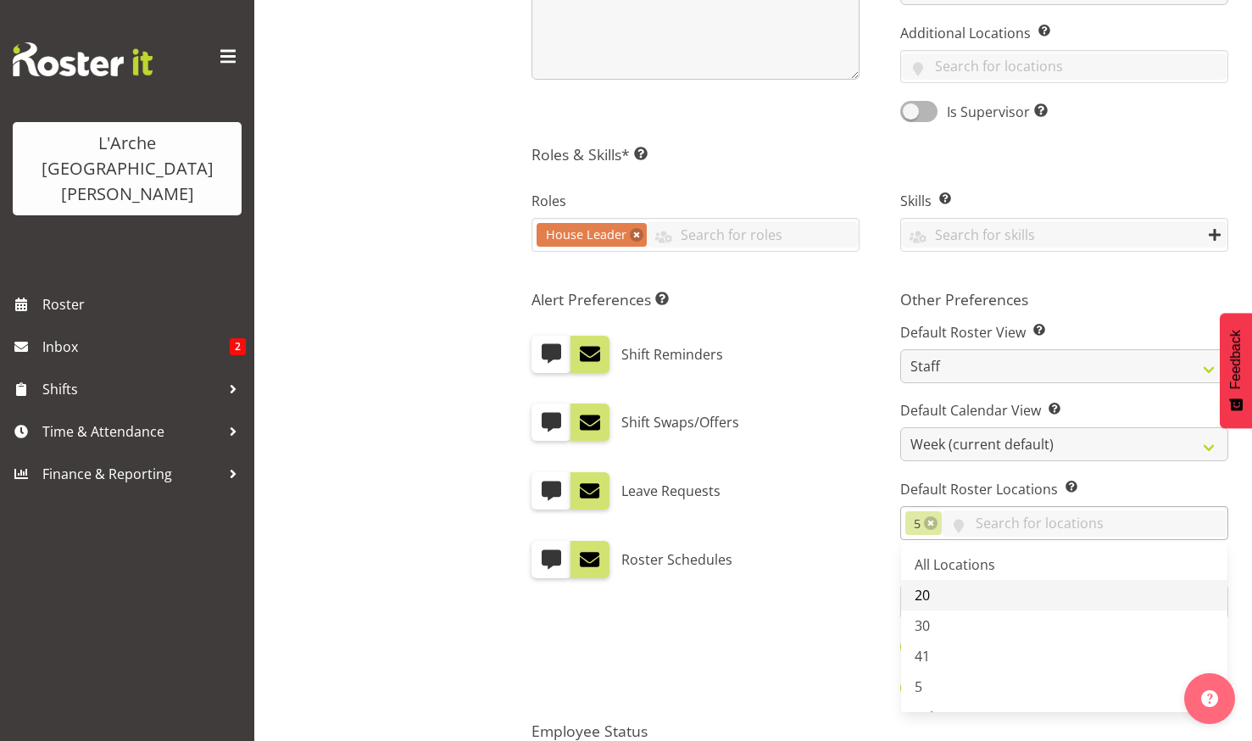
click at [923, 592] on span "20" at bounding box center [921, 595] width 15 height 19
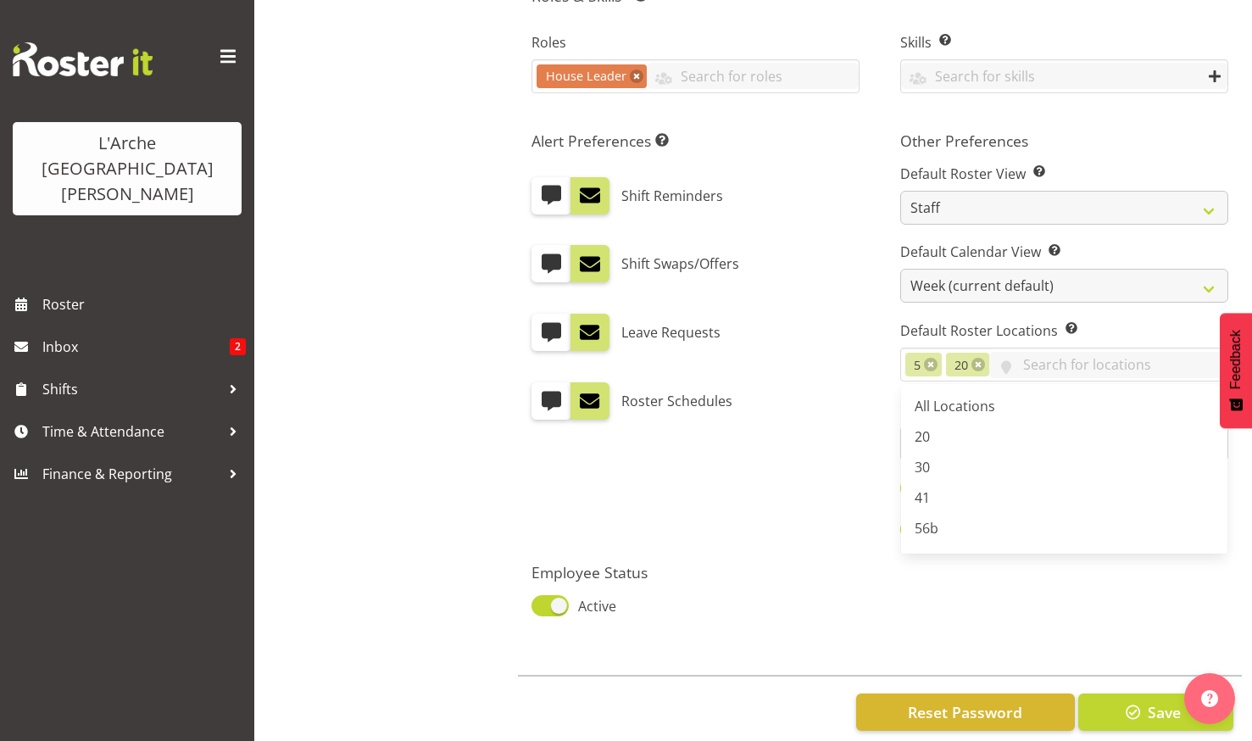
scroll to position [829, 0]
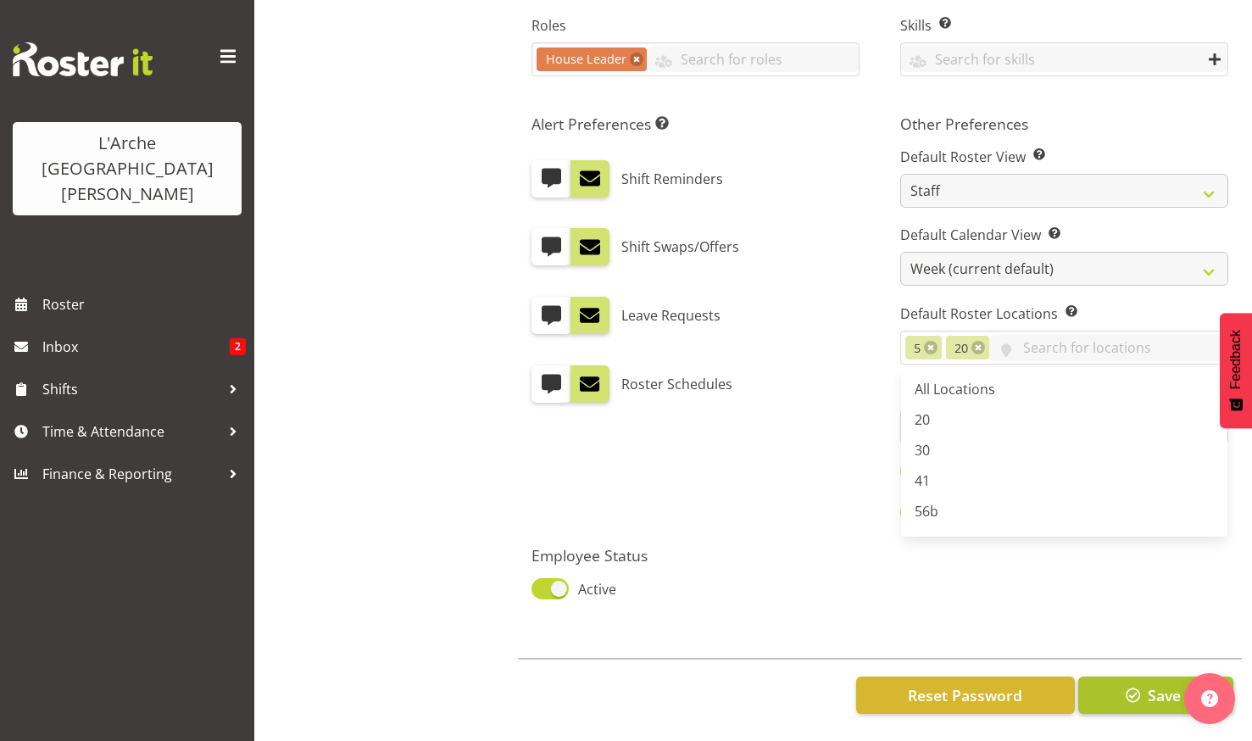
click at [1147, 690] on span "Save" at bounding box center [1163, 695] width 33 height 22
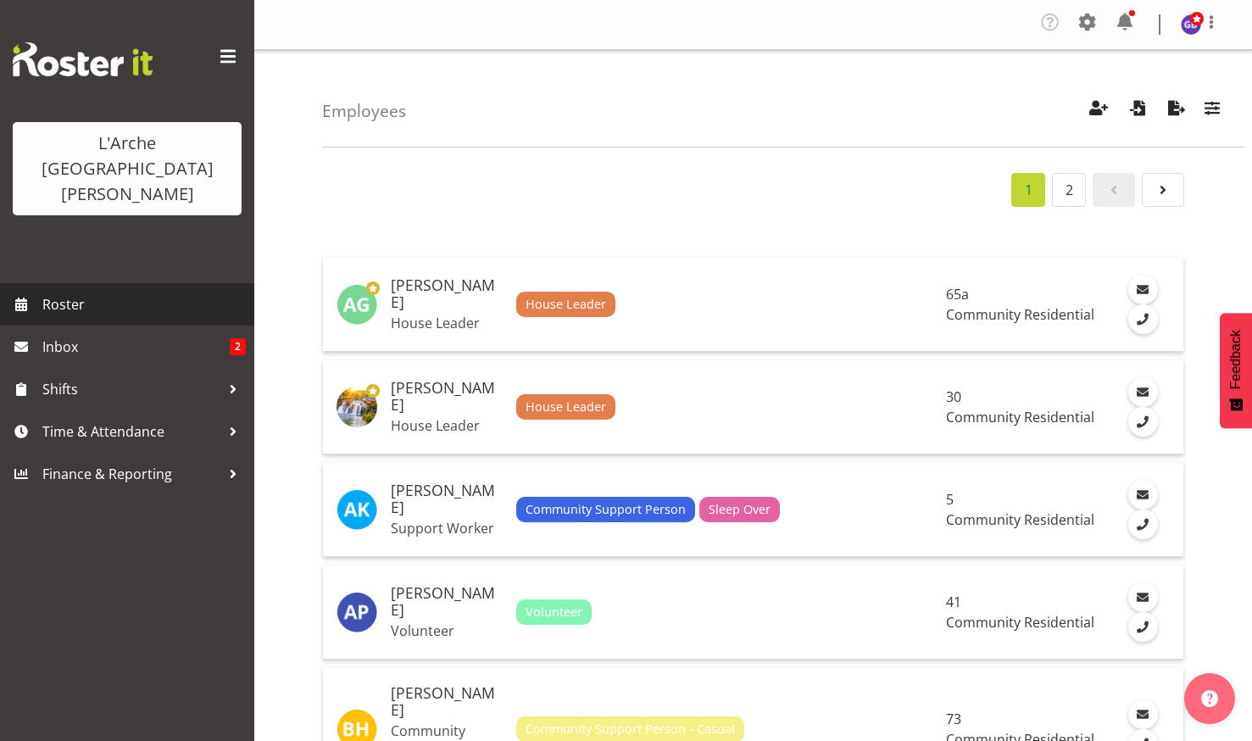
click at [65, 292] on span "Roster" at bounding box center [143, 304] width 203 height 25
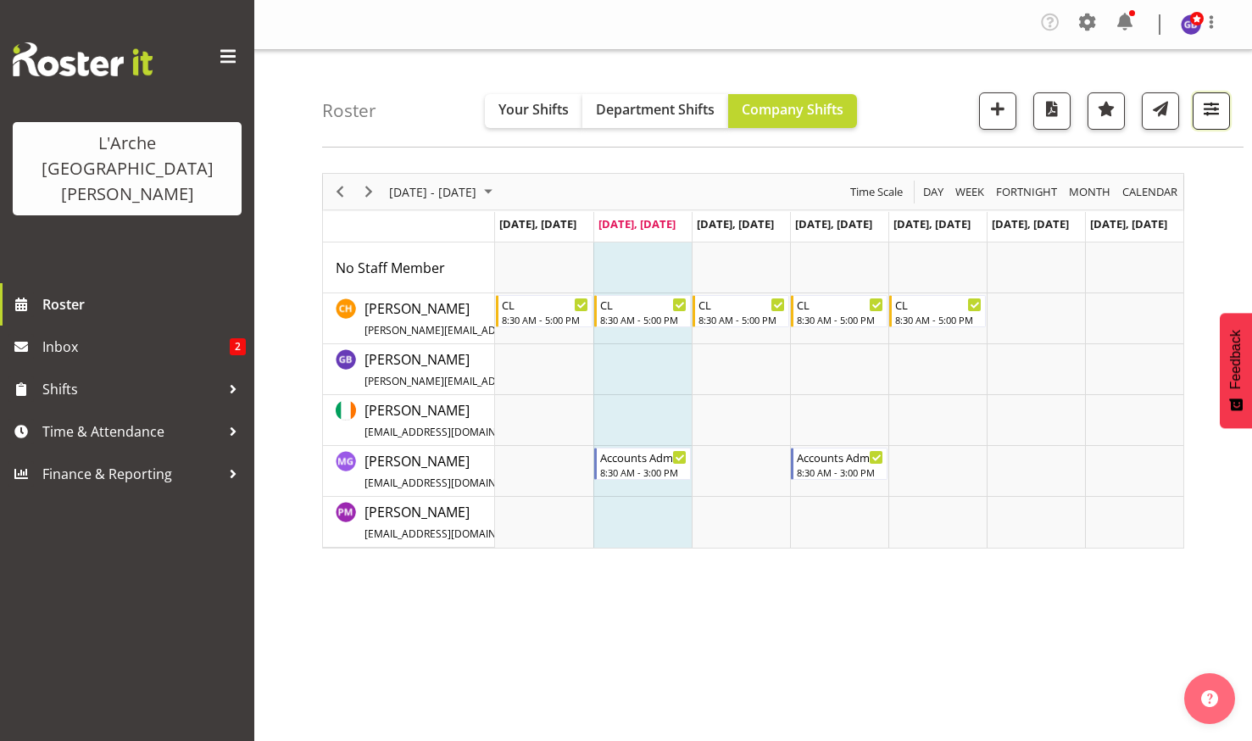
click at [1207, 106] on span "button" at bounding box center [1211, 108] width 22 height 22
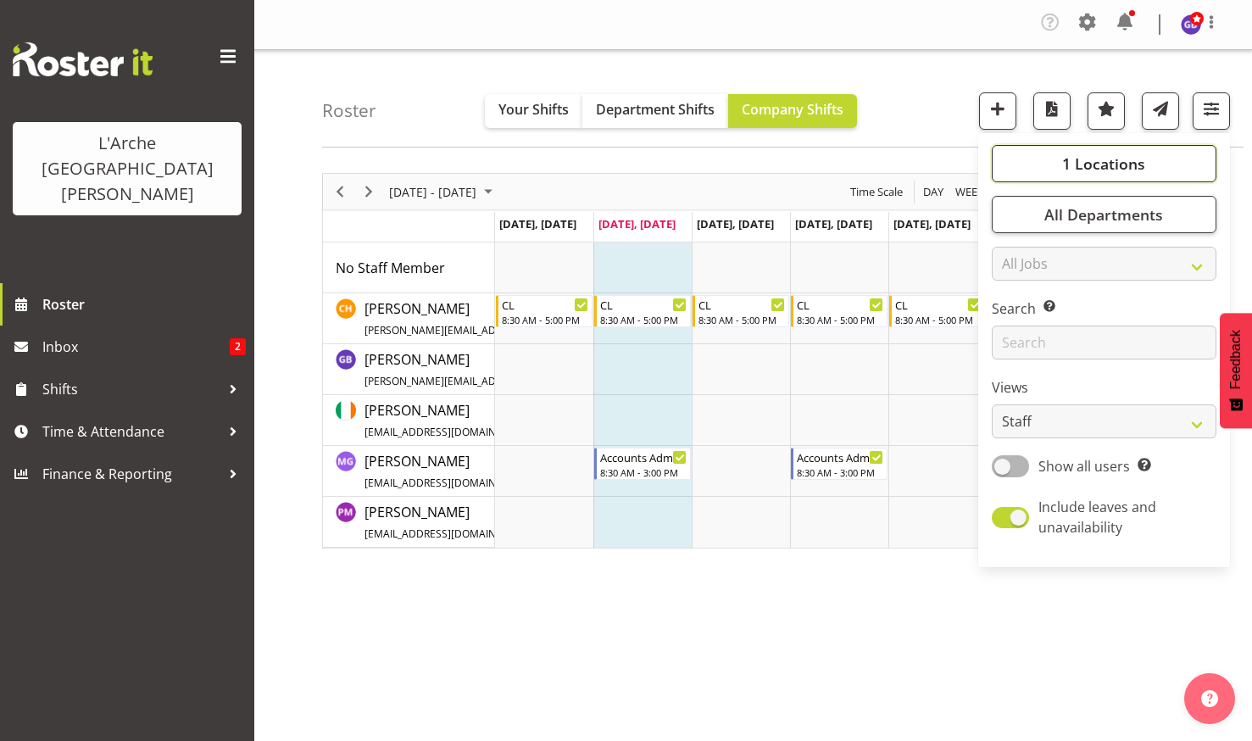
click at [1055, 157] on button "1 Locations" at bounding box center [1104, 163] width 225 height 37
click at [1013, 248] on span at bounding box center [1012, 247] width 14 height 14
click at [1013, 248] on input "20" at bounding box center [1010, 247] width 11 height 11
checkbox input "true"
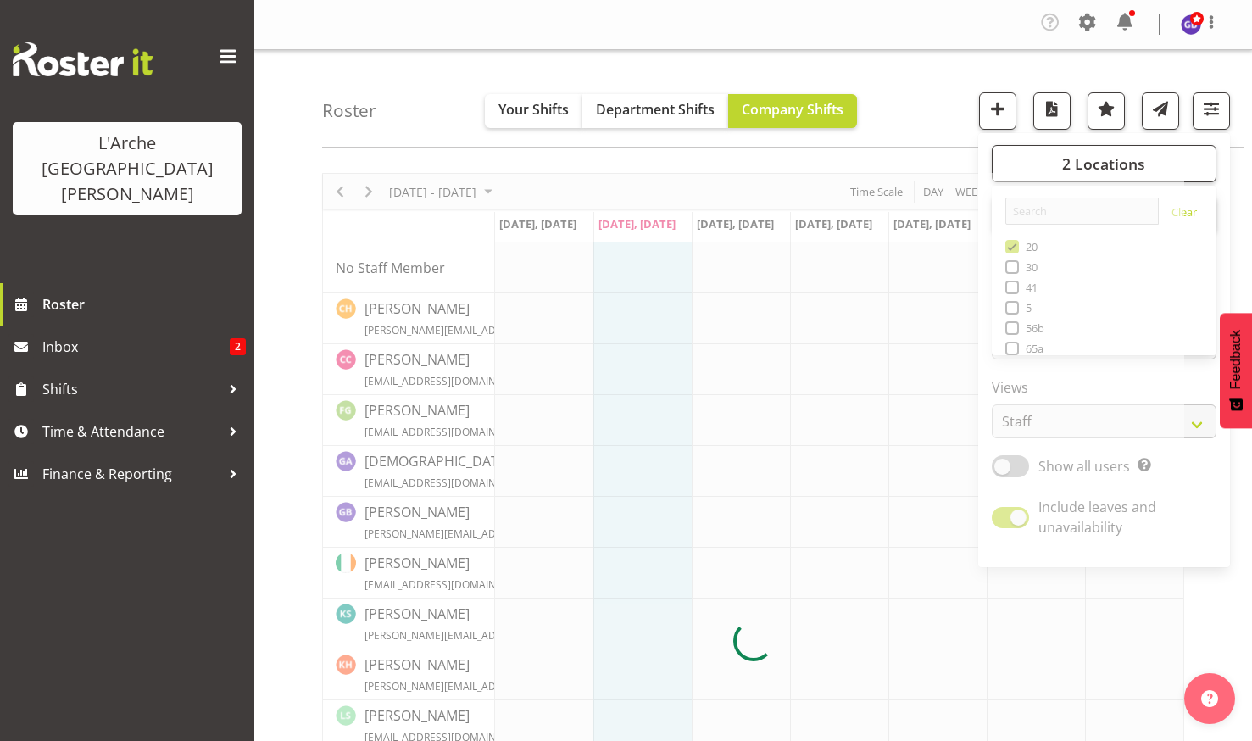
click at [871, 100] on div "Roster Your Shifts Department Shifts Company Shifts 2 Locations Clear 20 30 41 …" at bounding box center [782, 98] width 921 height 97
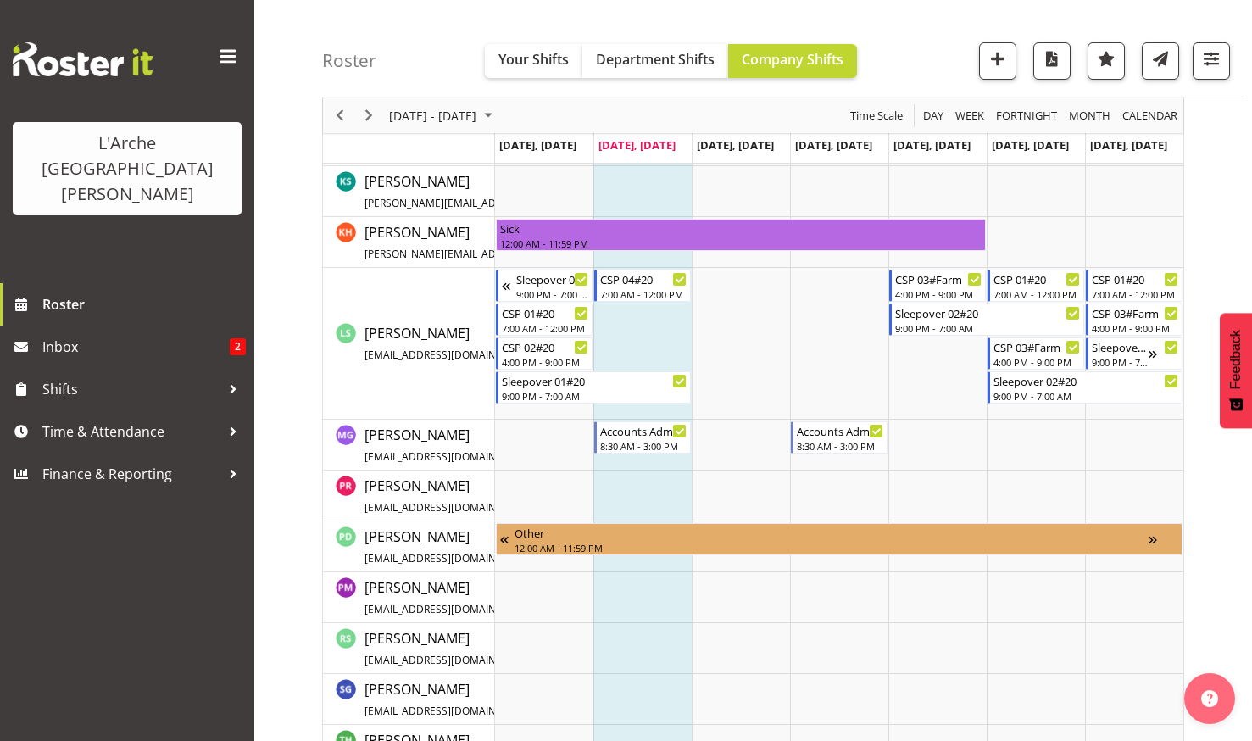
scroll to position [602, 0]
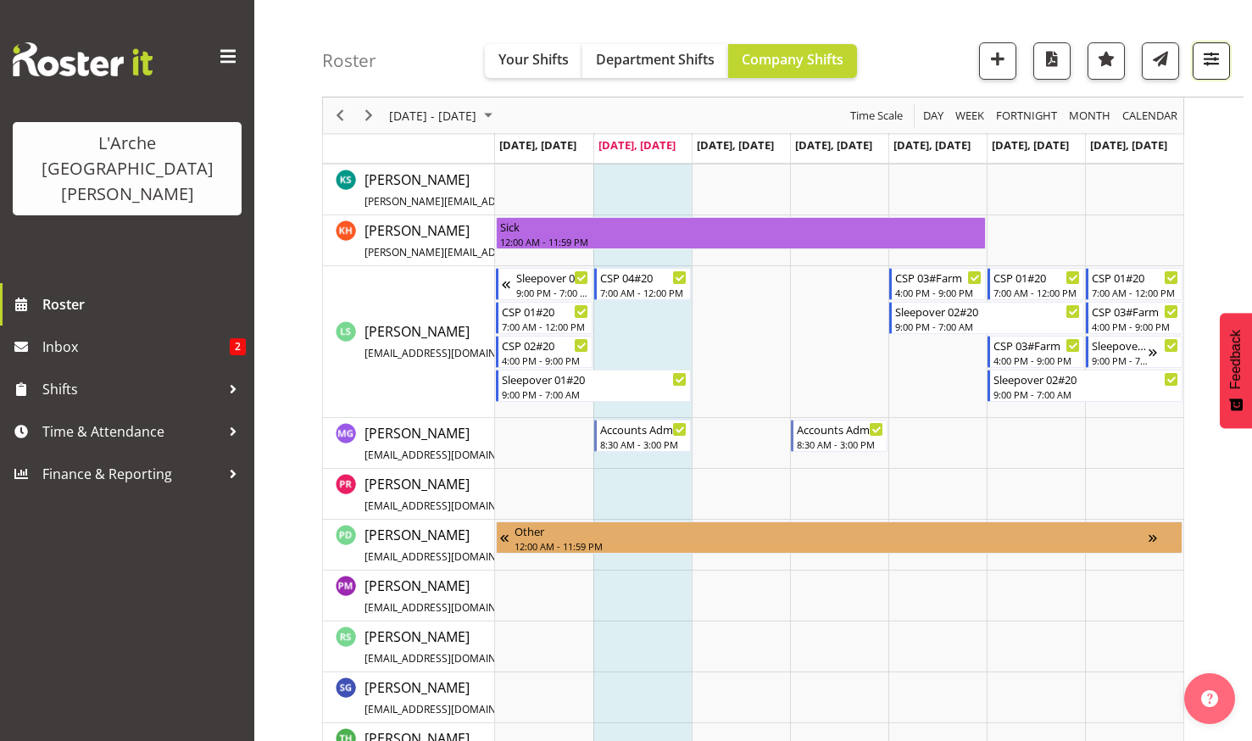
click at [1207, 53] on span "button" at bounding box center [1211, 58] width 22 height 22
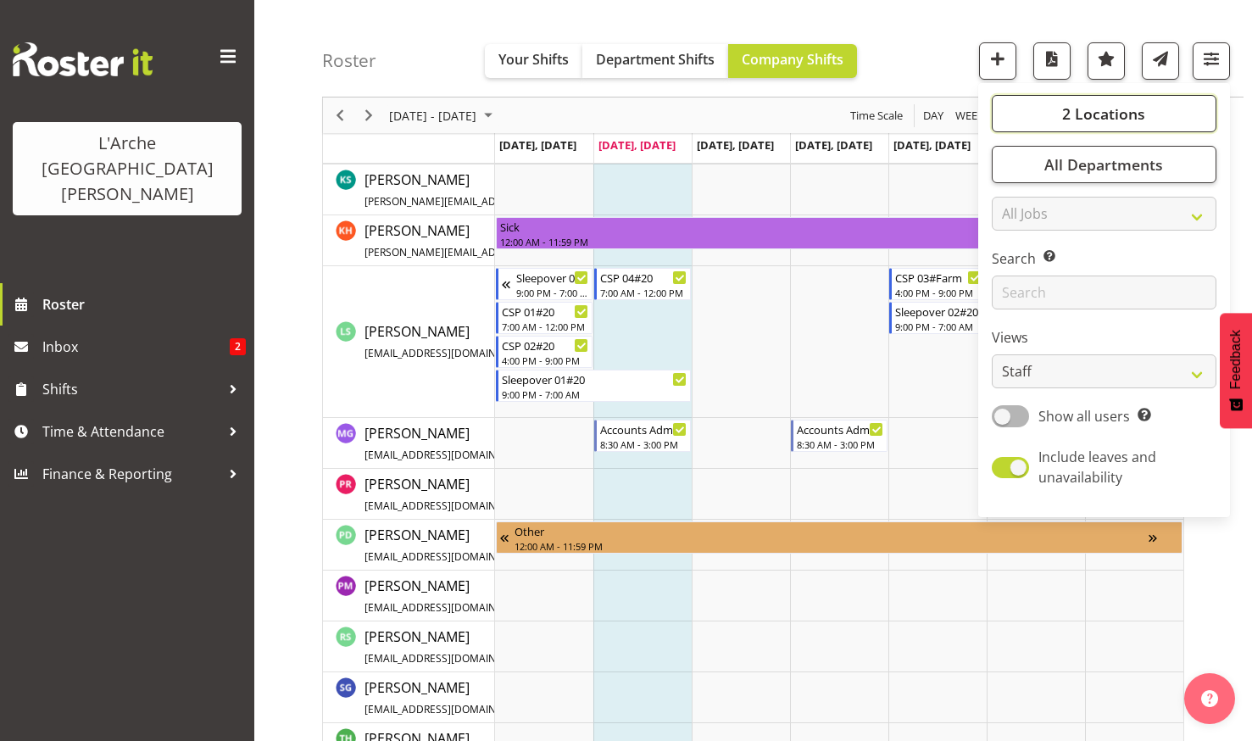
click at [1056, 104] on button "2 Locations" at bounding box center [1104, 113] width 225 height 37
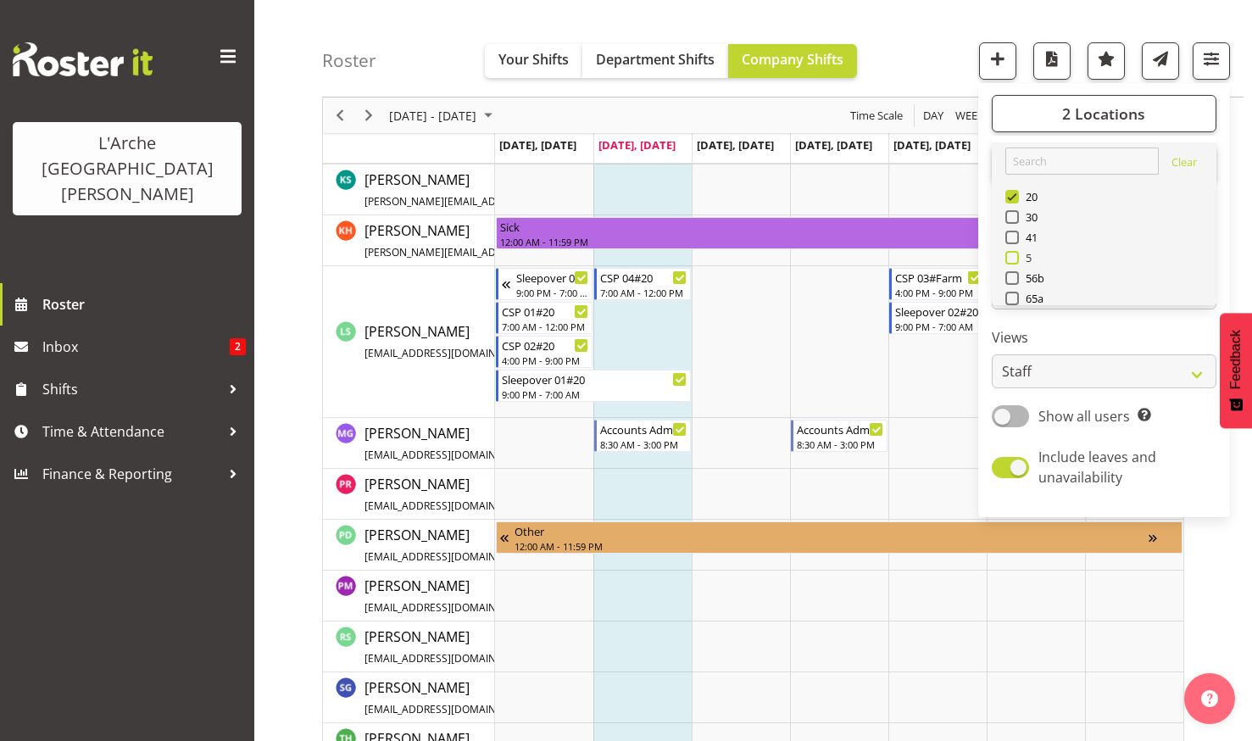
click at [1014, 258] on span at bounding box center [1012, 258] width 14 height 14
click at [1014, 258] on input "5" at bounding box center [1010, 258] width 11 height 11
checkbox input "true"
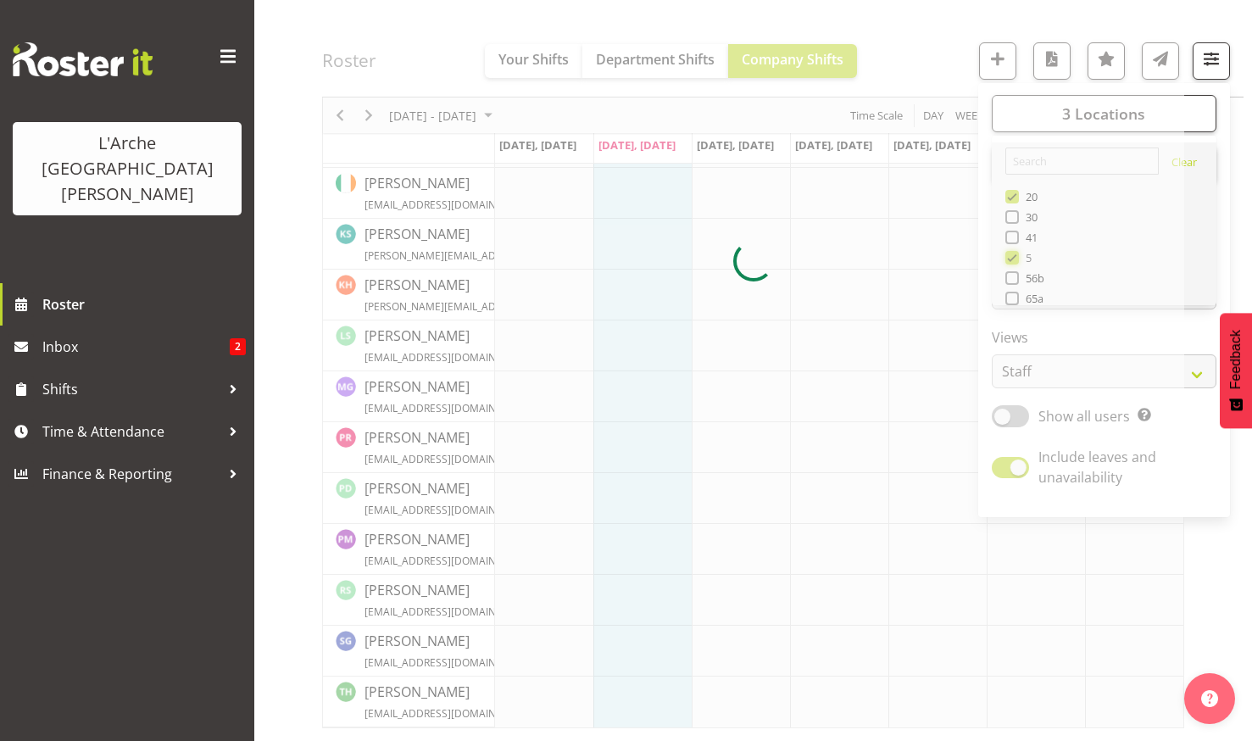
scroll to position [380, 0]
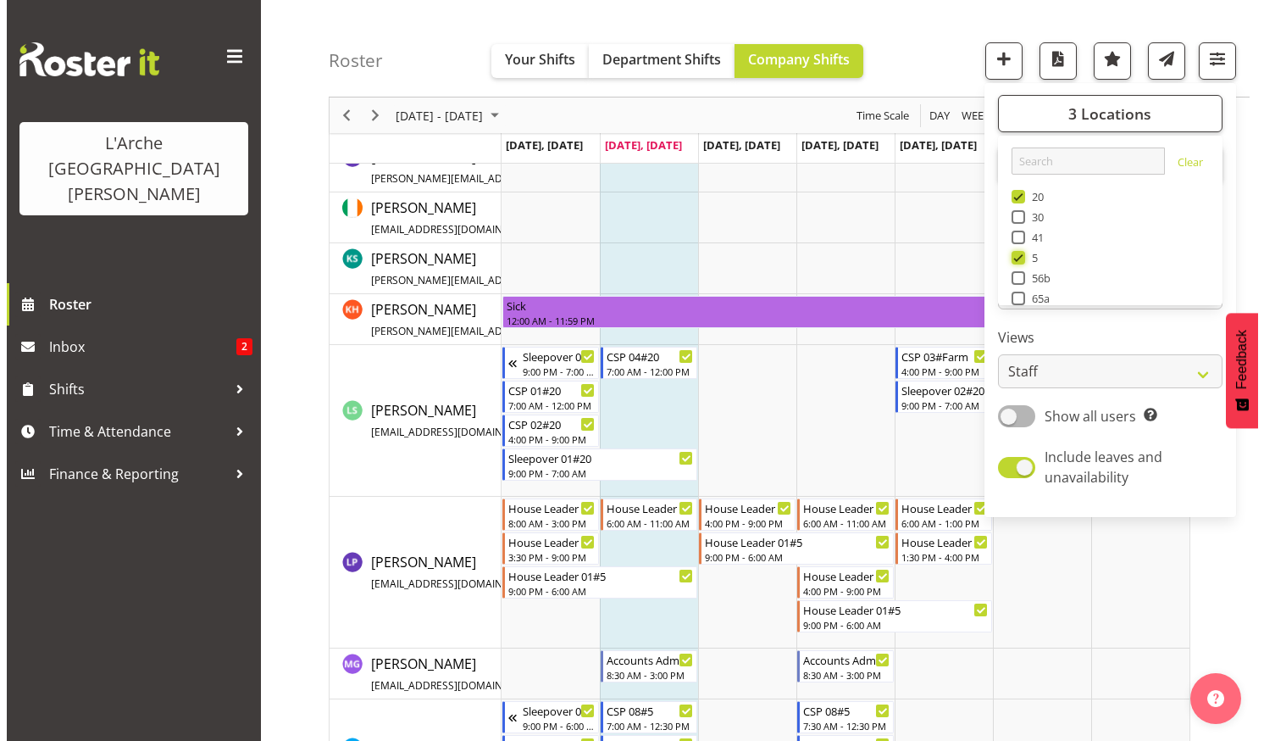
scroll to position [996, 0]
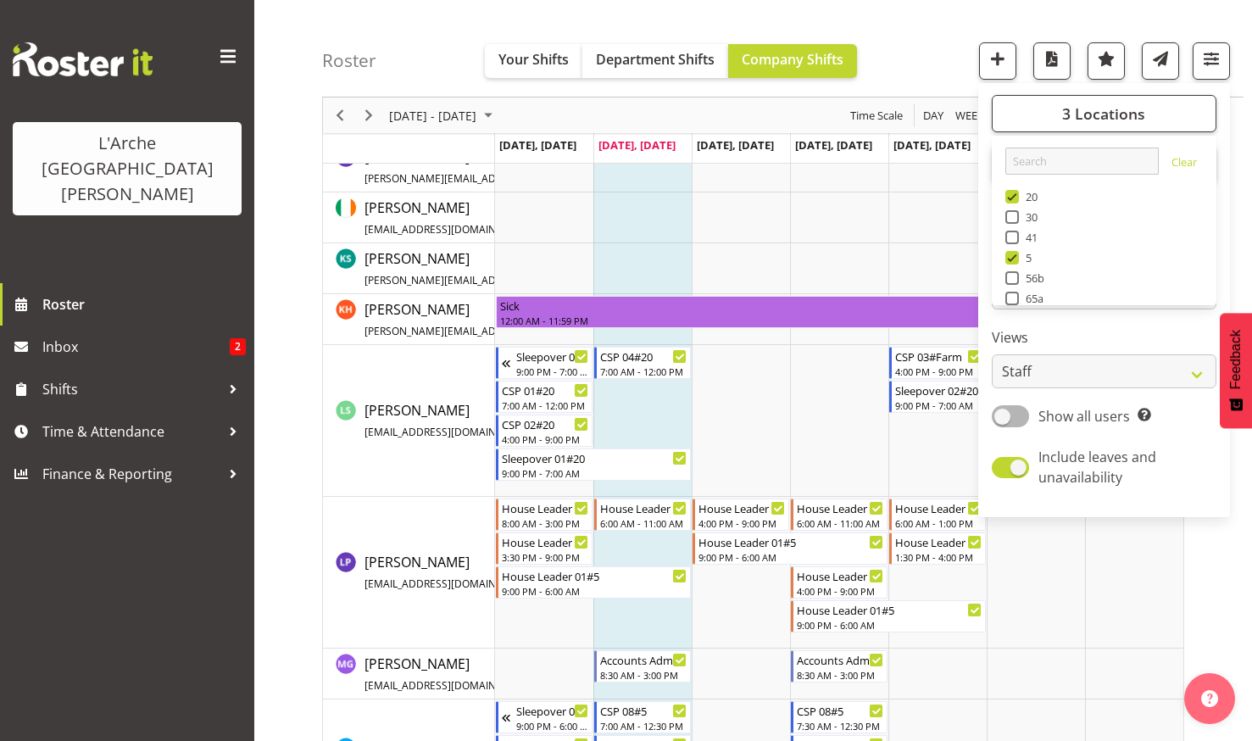
click at [623, 620] on td "Timeline Week of August 26, 2025" at bounding box center [642, 573] width 98 height 152
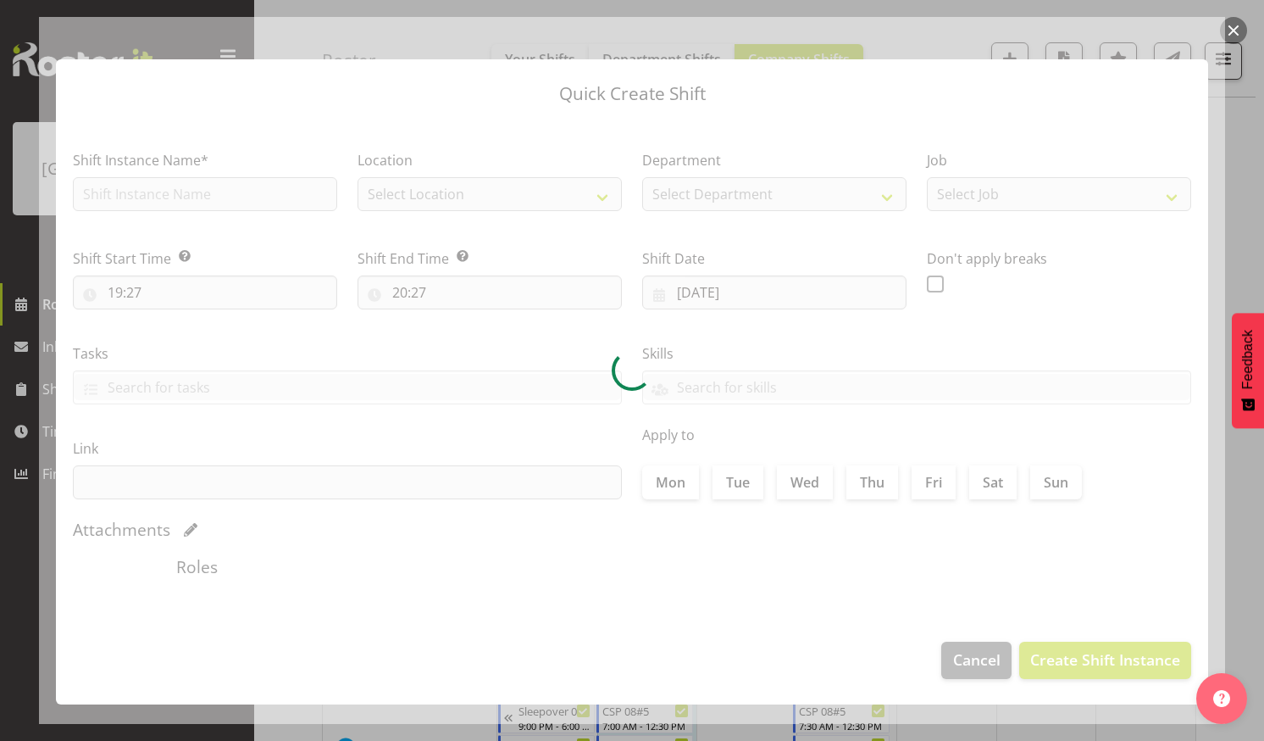
checkbox input "true"
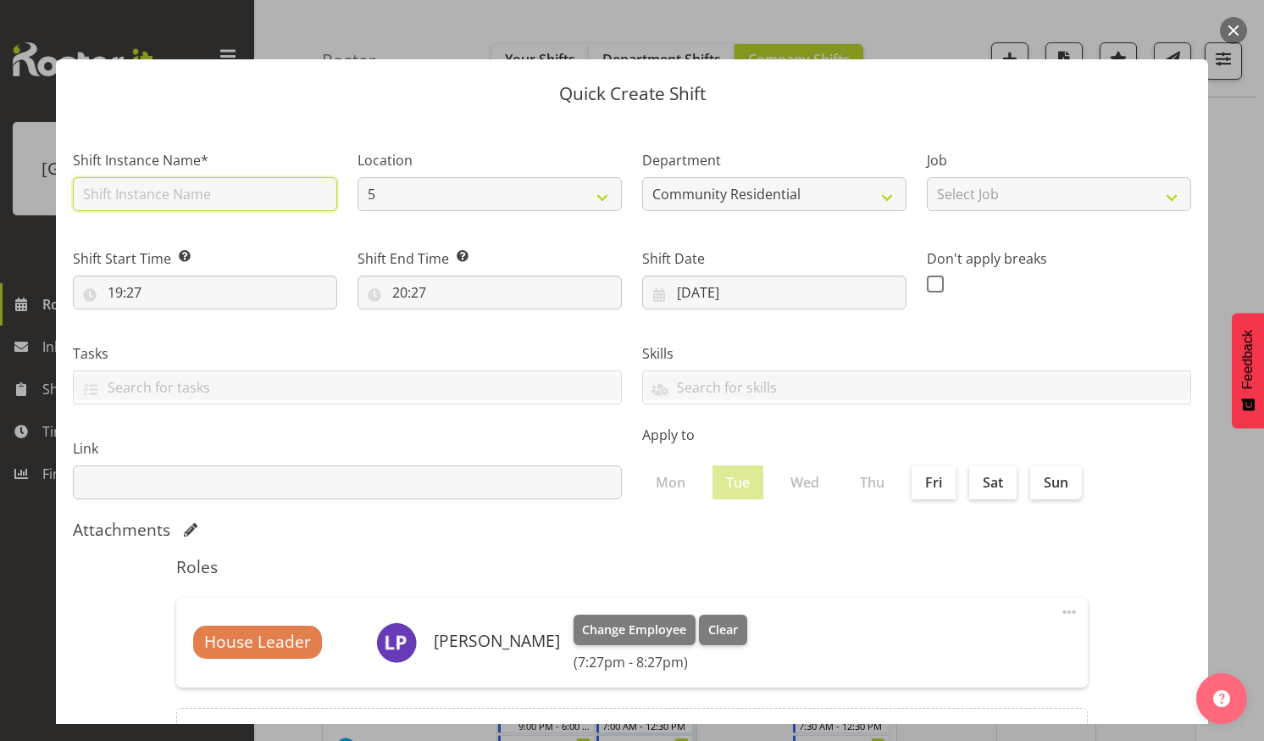
click at [92, 190] on input "text" at bounding box center [205, 194] width 264 height 34
type input "special shilft#5"
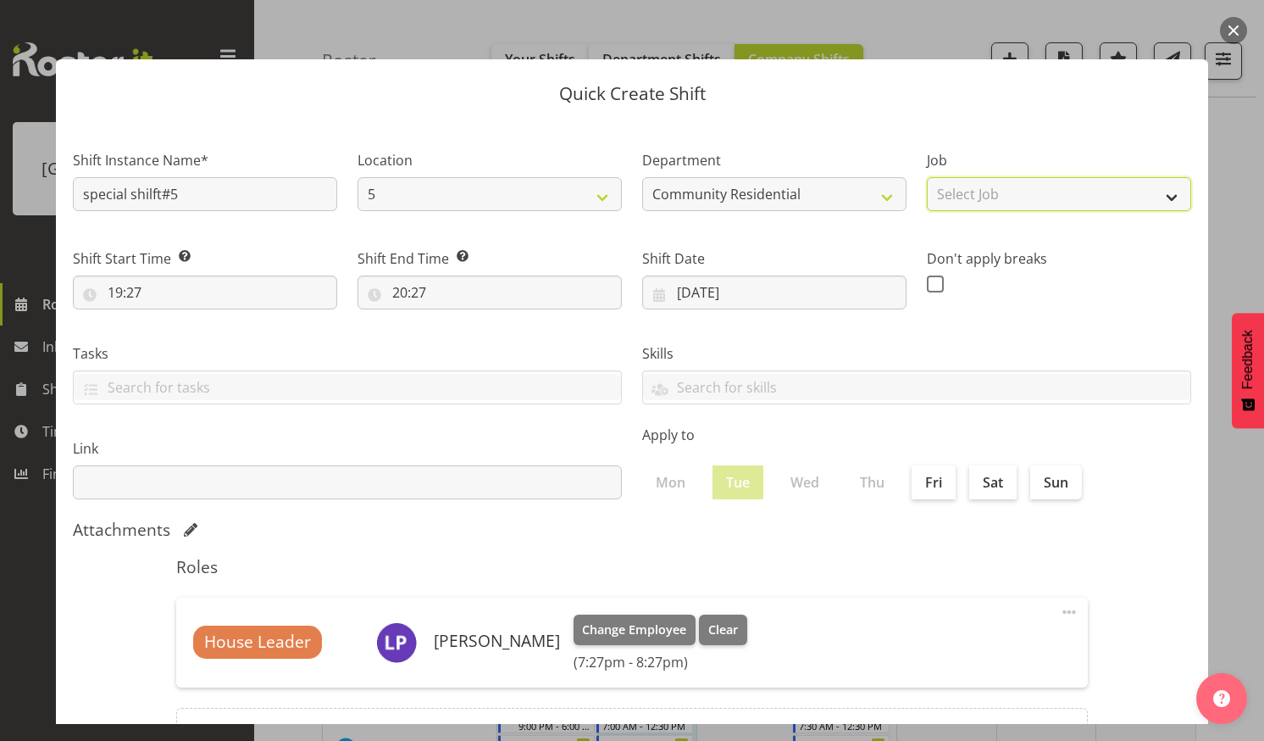
click at [1158, 194] on select "Select Job Accounts Admin Art Coordinator Community Leader Community Support Pe…" at bounding box center [1059, 194] width 264 height 34
select select "1"
click at [927, 177] on select "Select Job Accounts Admin Art Coordinator Community Leader Community Support Pe…" at bounding box center [1059, 194] width 264 height 34
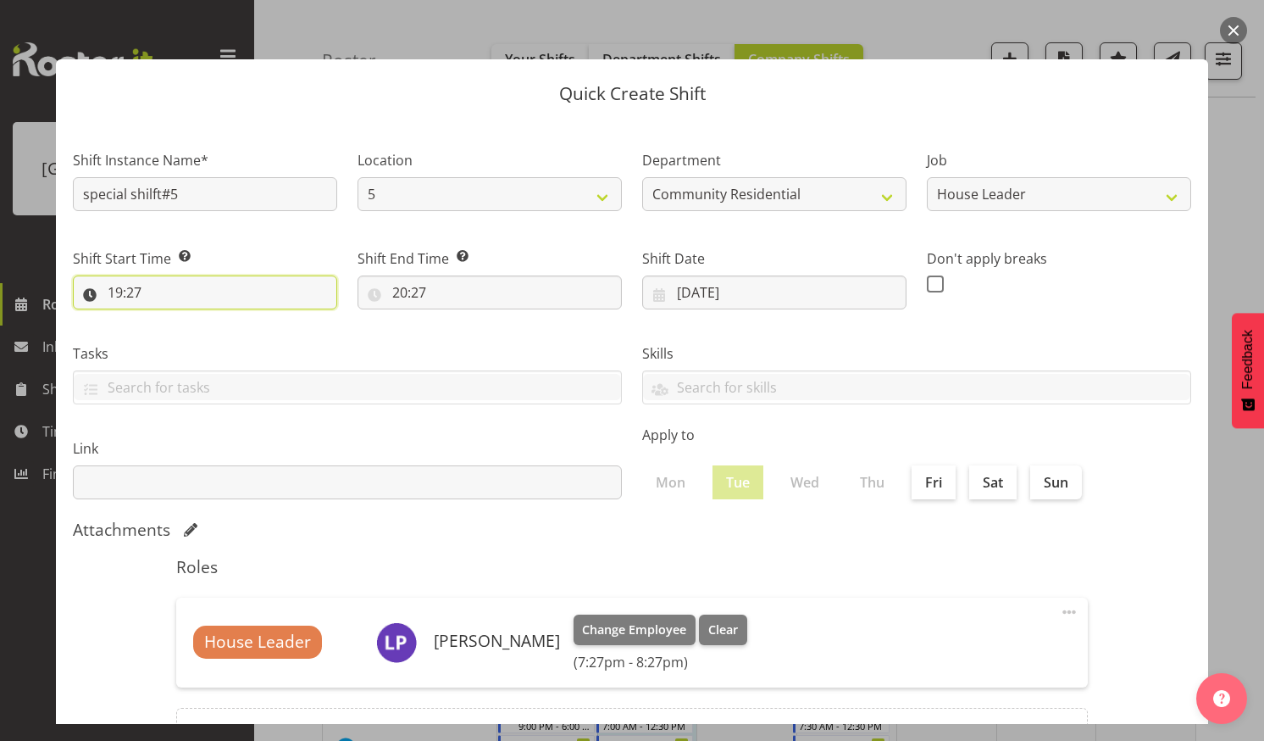
click at [150, 286] on input "19:27" at bounding box center [205, 292] width 264 height 34
click at [186, 335] on select "00 01 02 03 04 05 06 07 08 09 10 11 12 13 14 15 16 17 18 19 20 21 22 23" at bounding box center [188, 336] width 38 height 34
select select "18"
click at [169, 319] on select "00 01 02 03 04 05 06 07 08 09 10 11 12 13 14 15 16 17 18 19 20 21 22 23" at bounding box center [188, 336] width 38 height 34
type input "18:27"
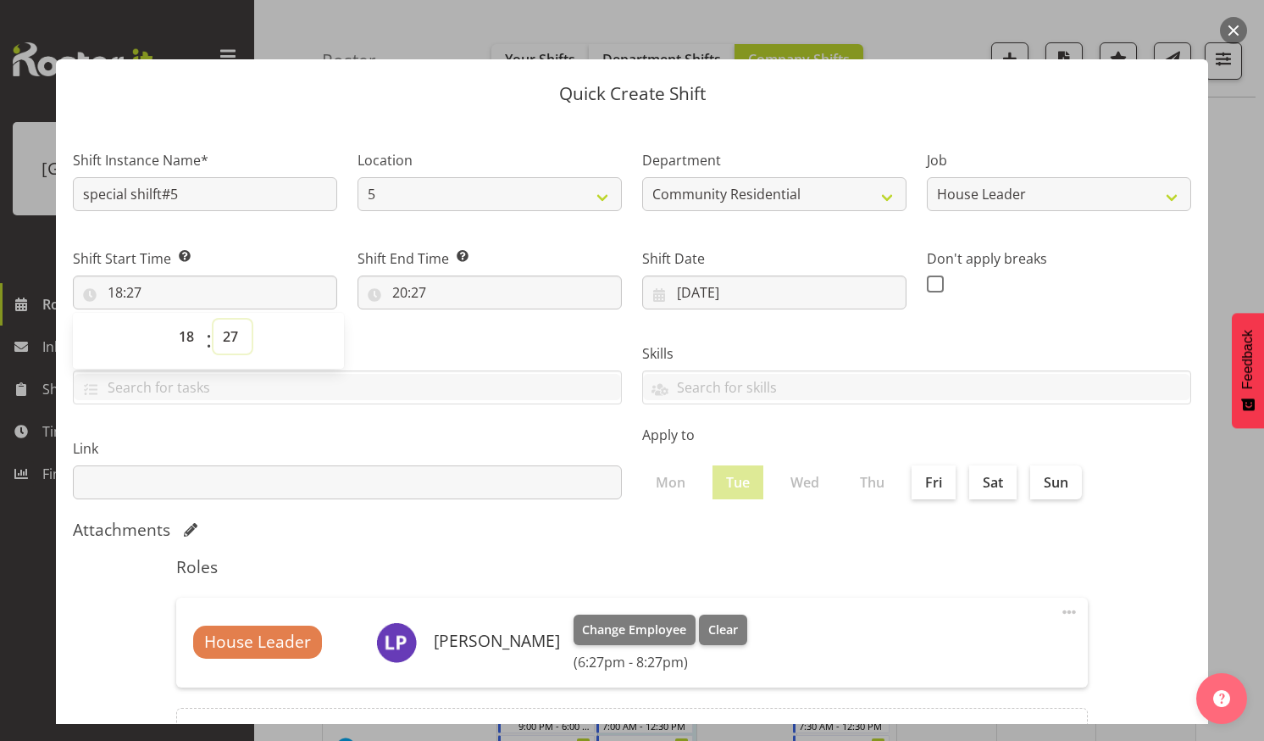
click at [234, 331] on select "00 01 02 03 04 05 06 07 08 09 10 11 12 13 14 15 16 17 18 19 20 21 22 23 24 25 2…" at bounding box center [233, 336] width 38 height 34
select select "0"
click at [214, 319] on select "00 01 02 03 04 05 06 07 08 09 10 11 12 13 14 15 16 17 18 19 20 21 22 23 24 25 2…" at bounding box center [233, 336] width 38 height 34
type input "18:00"
click at [425, 285] on input "20:27" at bounding box center [490, 292] width 264 height 34
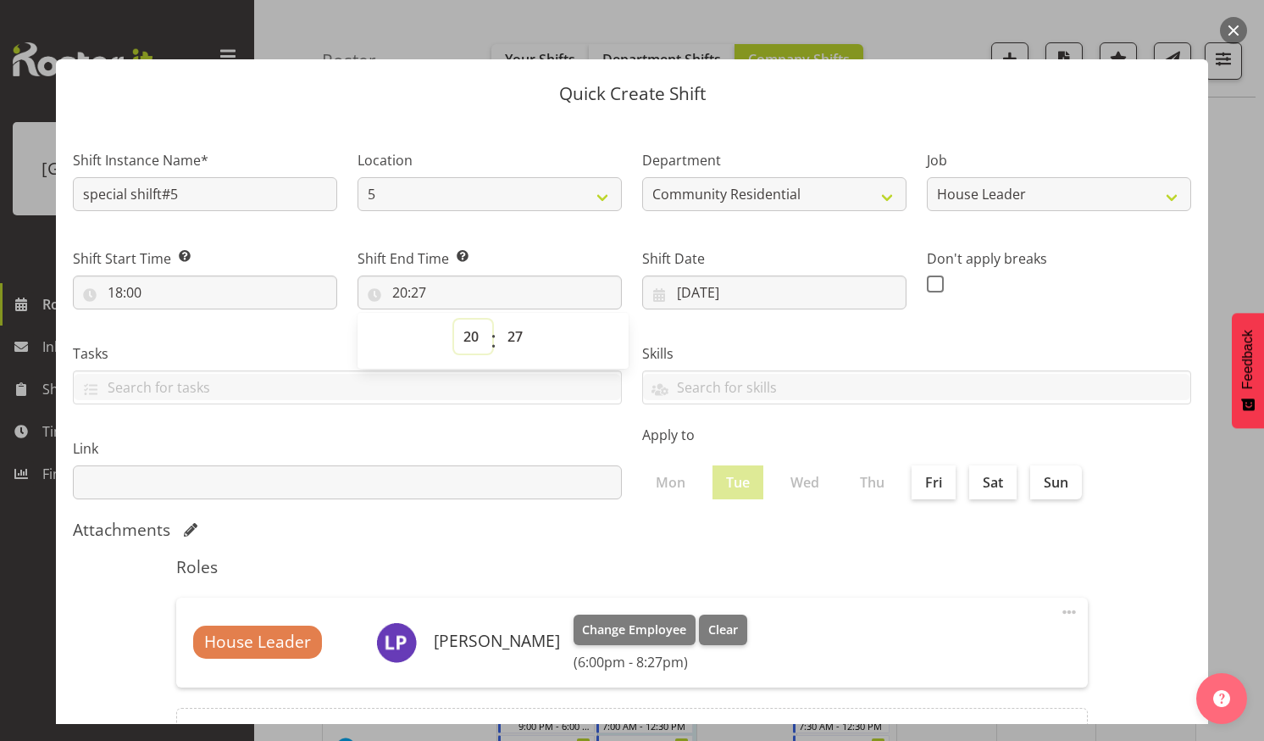
click at [469, 330] on select "00 01 02 03 04 05 06 07 08 09 10 11 12 13 14 15 16 17 18 19 20 21 22 23" at bounding box center [473, 336] width 38 height 34
select select "21"
click at [454, 319] on select "00 01 02 03 04 05 06 07 08 09 10 11 12 13 14 15 16 17 18 19 20 21 22 23" at bounding box center [473, 336] width 38 height 34
type input "21:27"
click at [514, 334] on select "00 01 02 03 04 05 06 07 08 09 10 11 12 13 14 15 16 17 18 19 20 21 22 23 24 25 2…" at bounding box center [517, 336] width 38 height 34
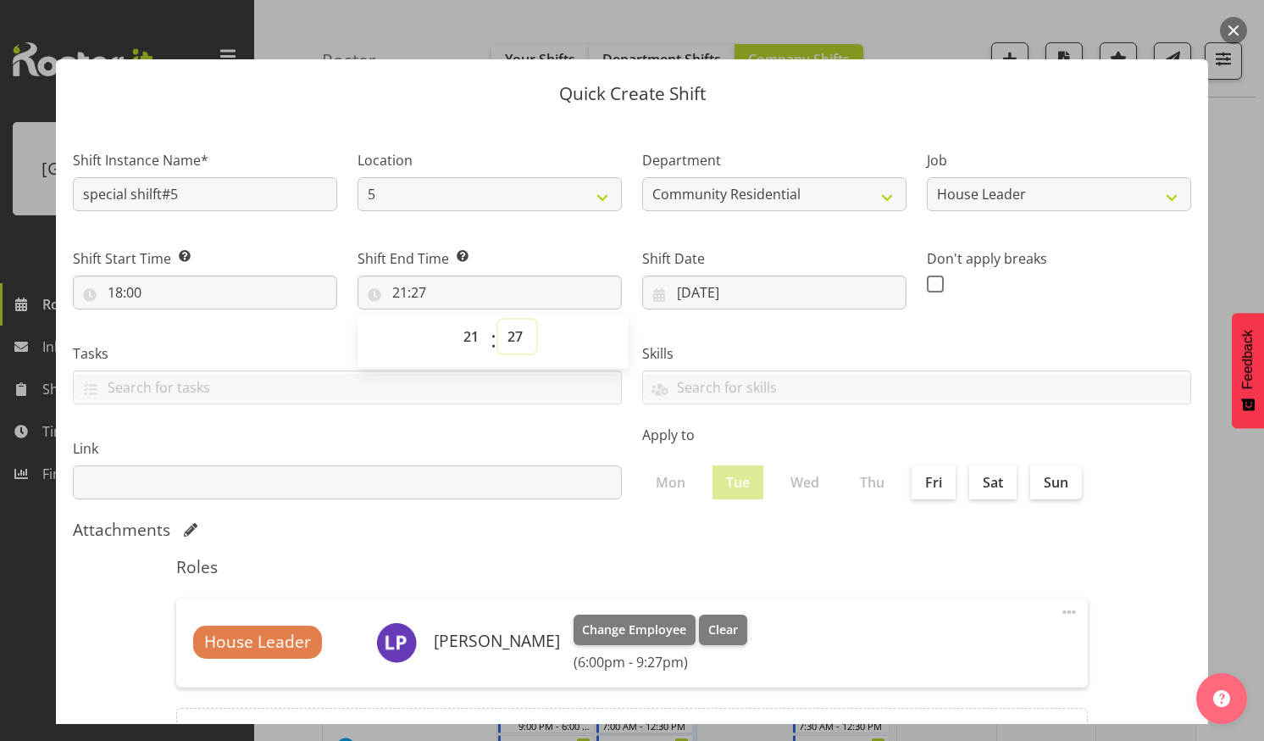
select select "0"
click at [498, 319] on select "00 01 02 03 04 05 06 07 08 09 10 11 12 13 14 15 16 17 18 19 20 21 22 23 24 25 2…" at bounding box center [517, 336] width 38 height 34
type input "21:00"
click at [178, 192] on input "special shilft#5" at bounding box center [205, 194] width 264 height 34
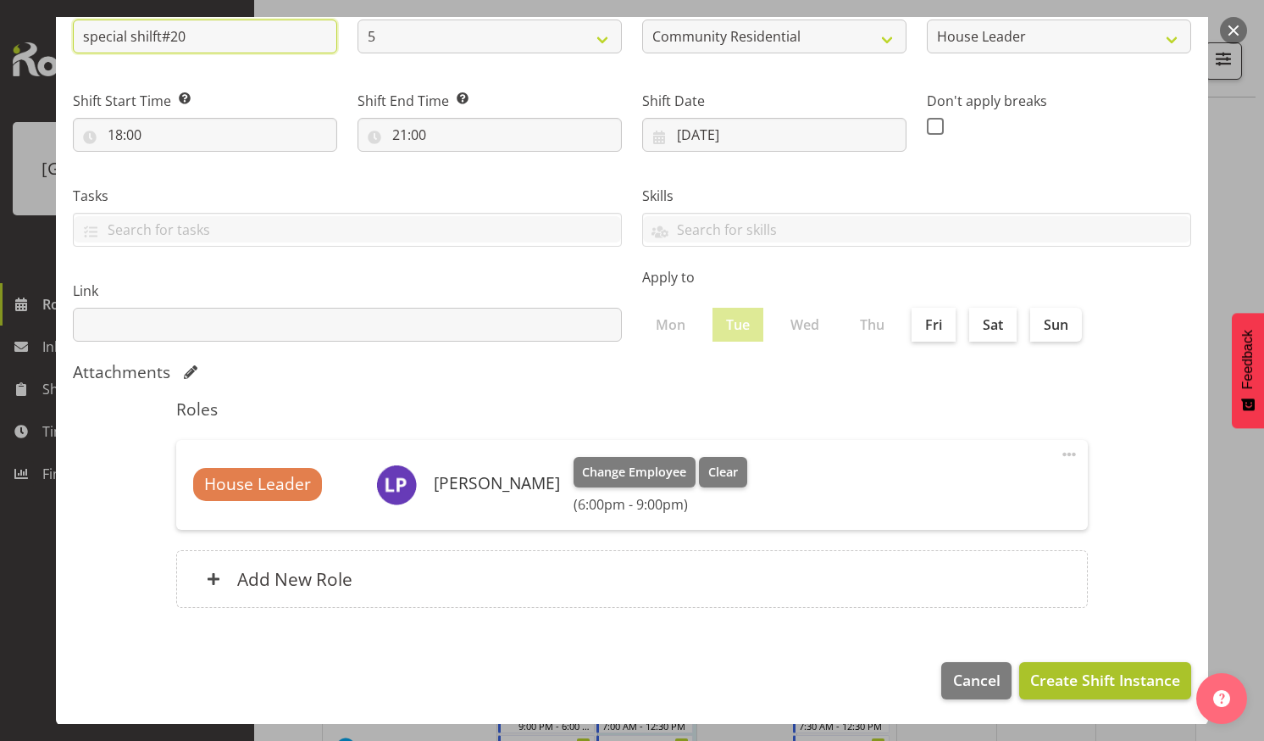
type input "special shilft#20"
click at [1074, 679] on span "Create Shift Instance" at bounding box center [1106, 680] width 150 height 22
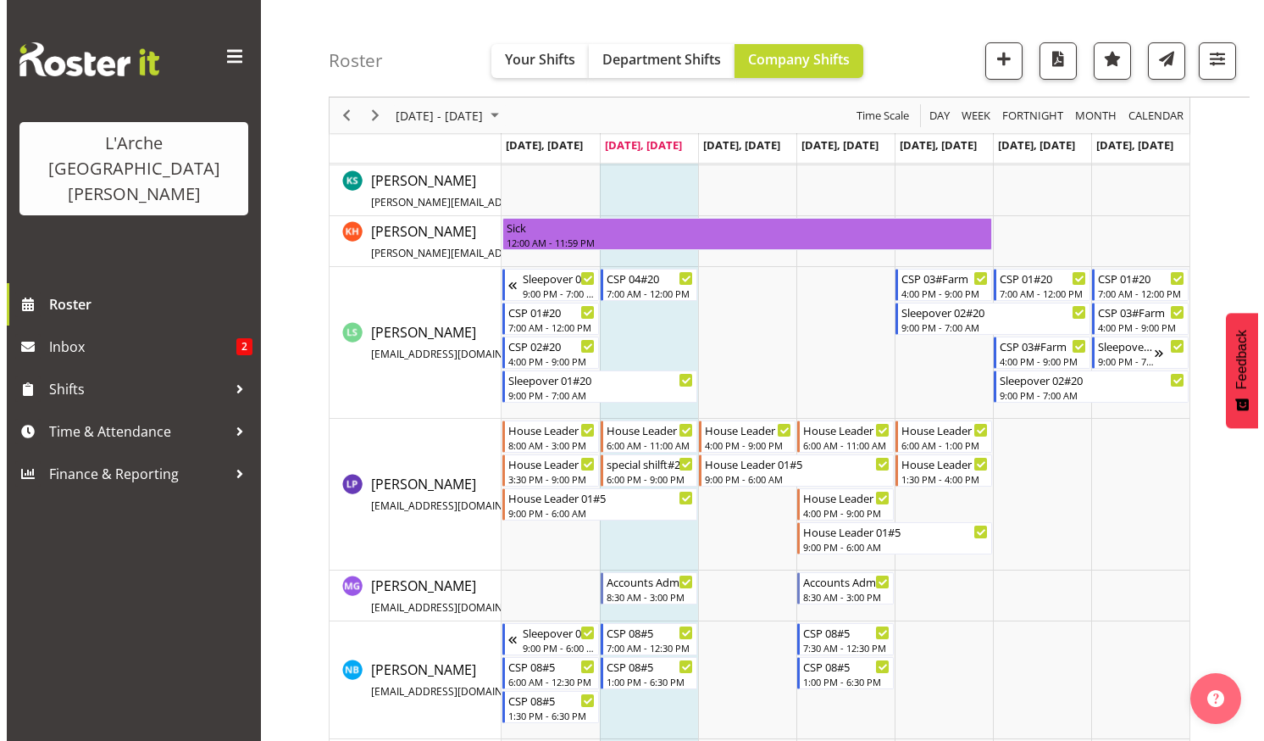
scroll to position [1072, 0]
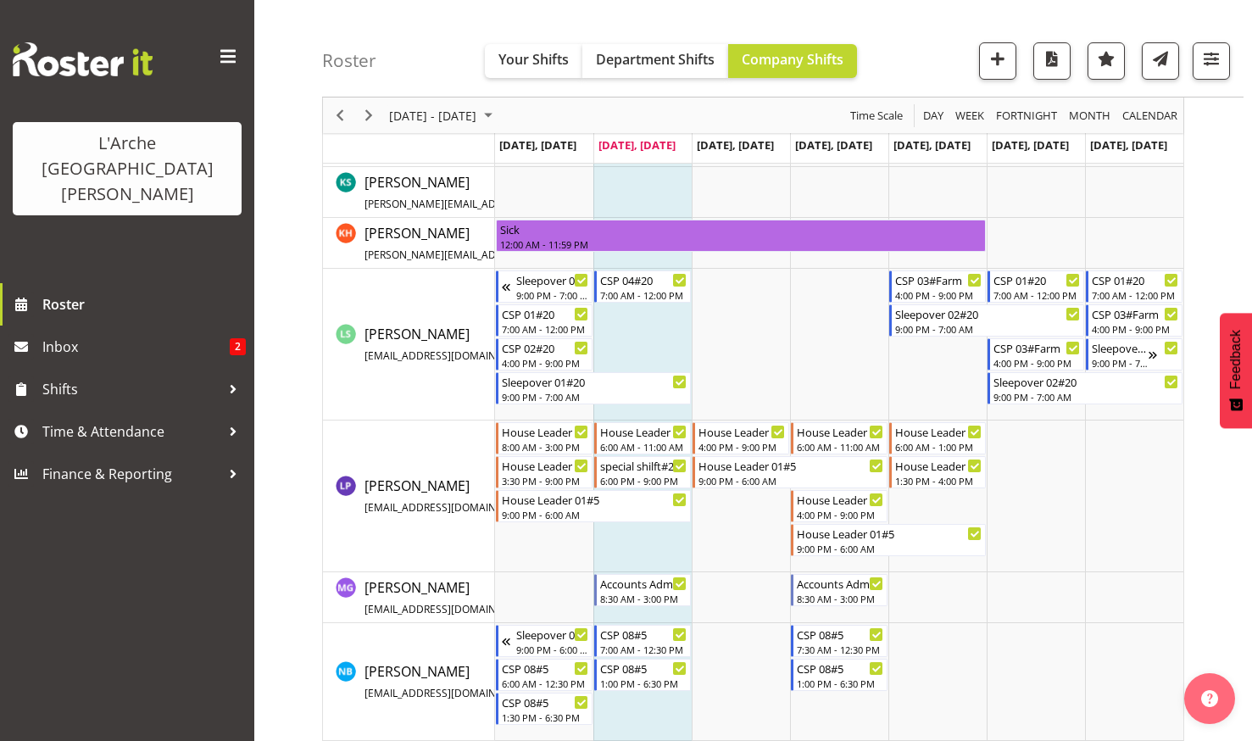
click at [622, 346] on td "Timeline Week of August 26, 2025" at bounding box center [642, 345] width 98 height 152
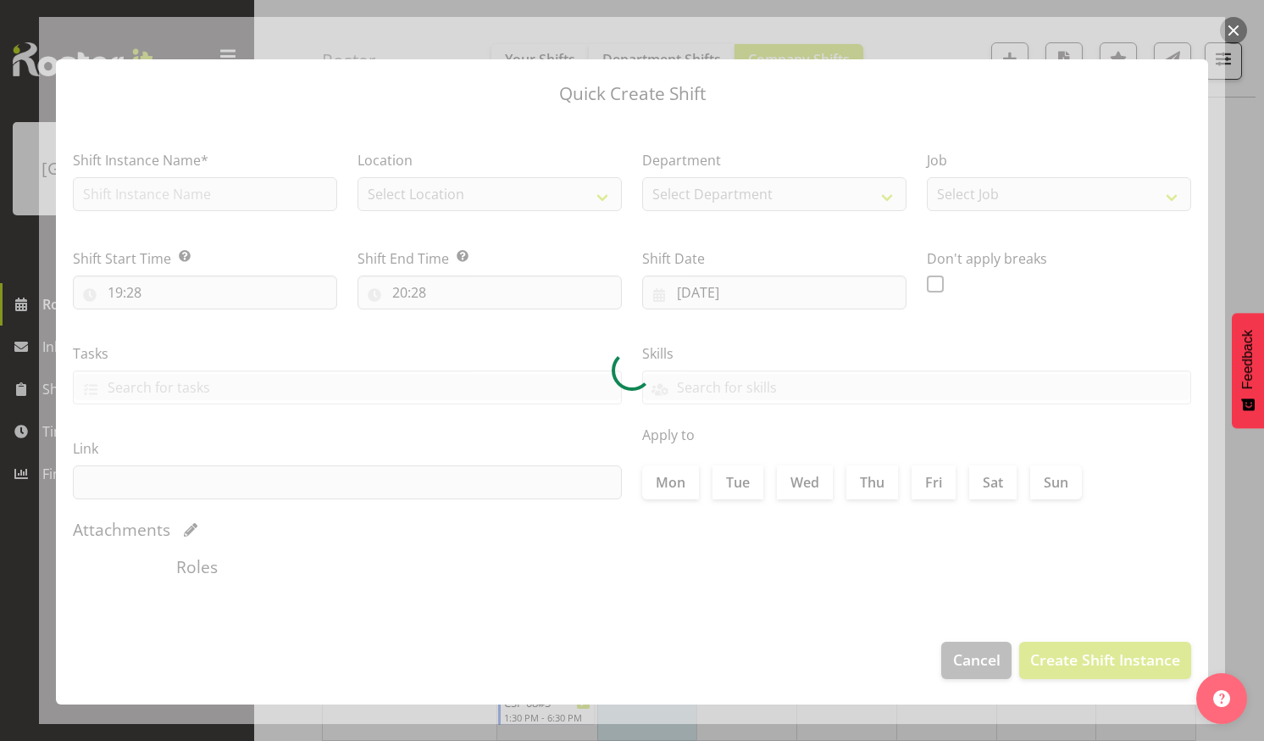
checkbox input "true"
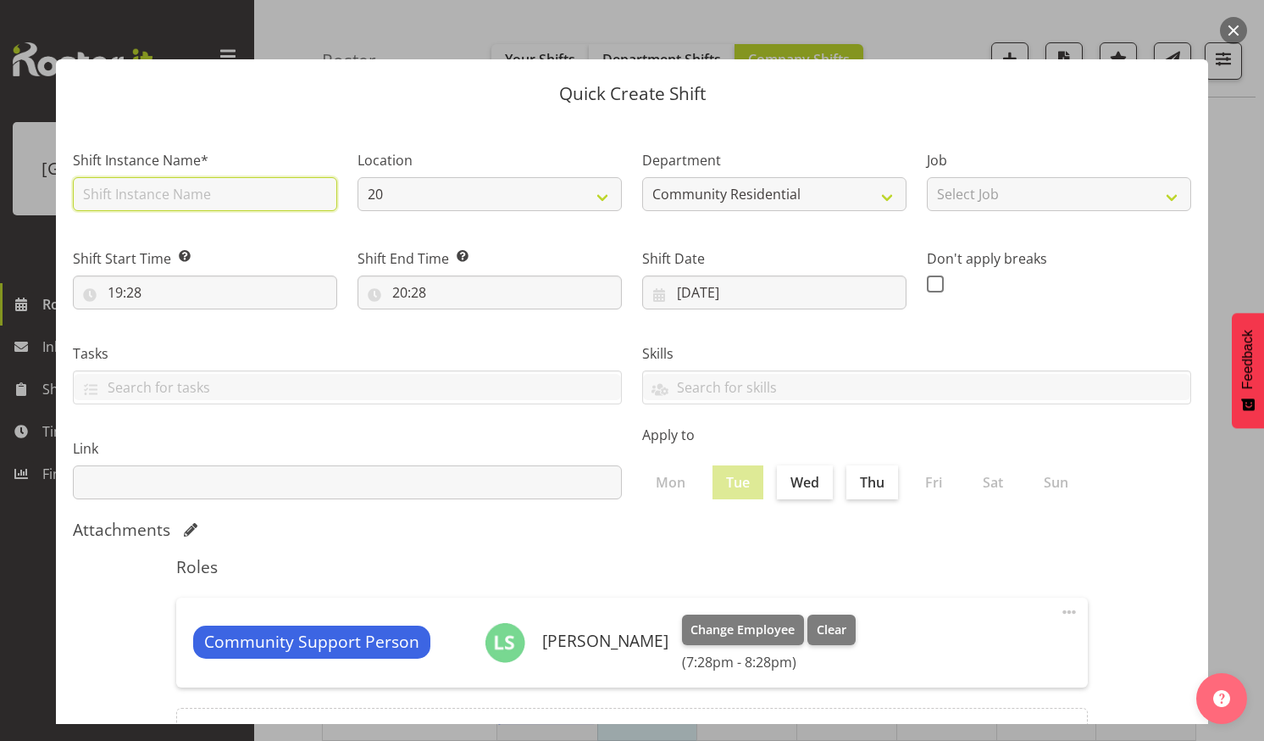
click at [215, 192] on input "text" at bounding box center [205, 194] width 264 height 34
type input "CSP 06#20"
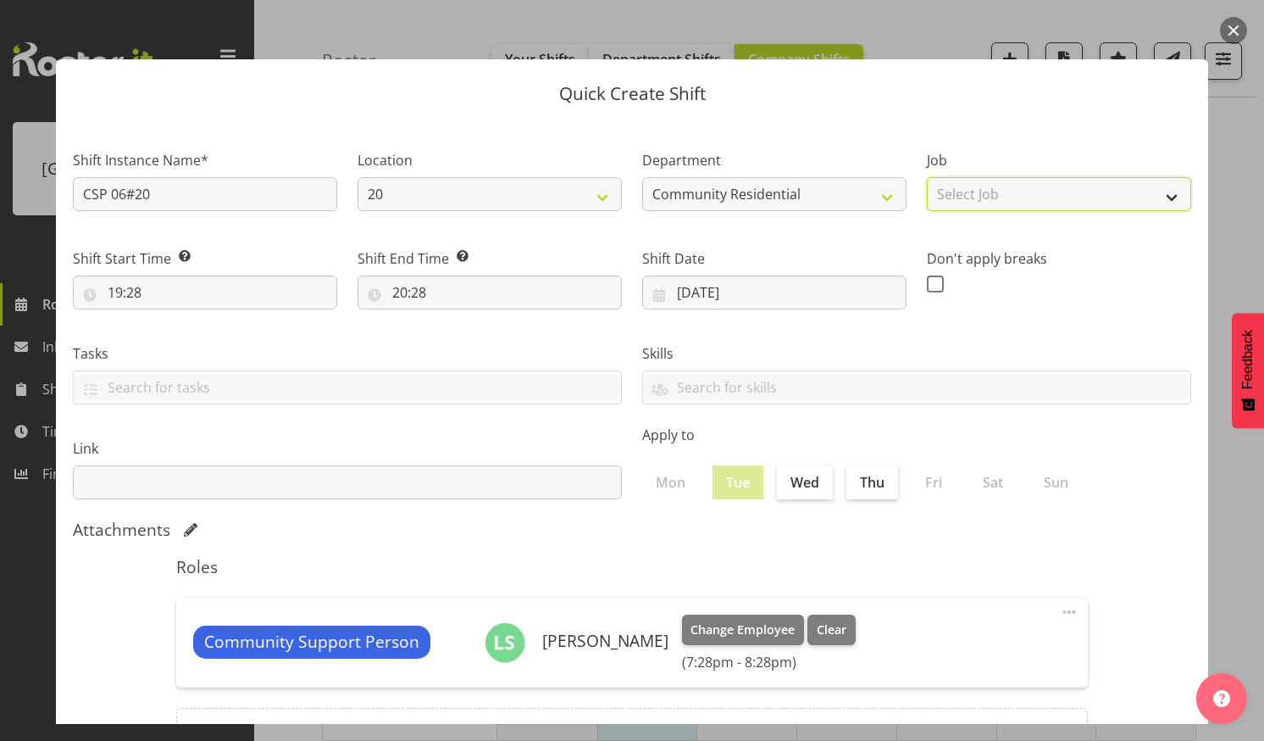
click at [1158, 192] on select "Select Job Accounts Admin Art Coordinator Community Leader Community Support Pe…" at bounding box center [1059, 194] width 264 height 34
select select "2"
click at [927, 177] on select "Select Job Accounts Admin Art Coordinator Community Leader Community Support Pe…" at bounding box center [1059, 194] width 264 height 34
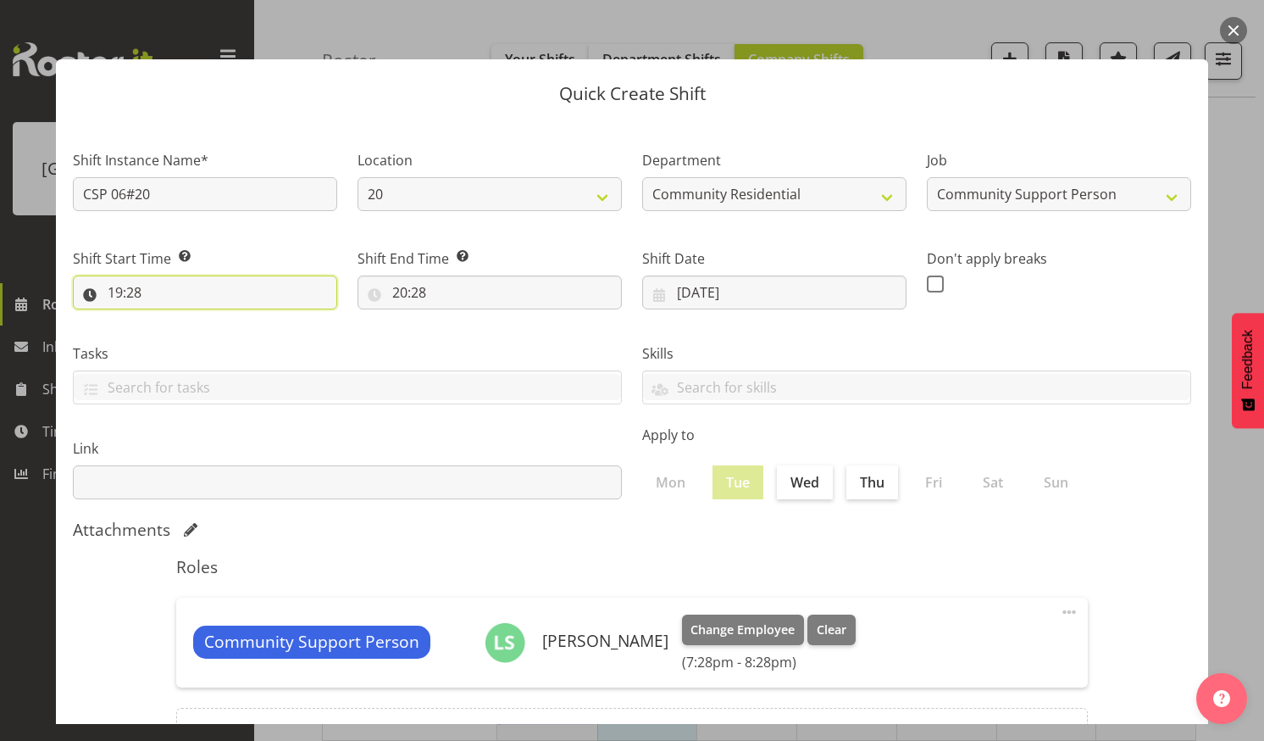
click at [214, 289] on input "19:28" at bounding box center [205, 292] width 264 height 34
click at [189, 335] on select "00 01 02 03 04 05 06 07 08 09 10 11 12 13 14 15 16 17 18 19 20 21 22 23" at bounding box center [188, 336] width 38 height 34
select select "20"
click at [169, 319] on select "00 01 02 03 04 05 06 07 08 09 10 11 12 13 14 15 16 17 18 19 20 21 22 23" at bounding box center [188, 336] width 38 height 34
type input "20:28"
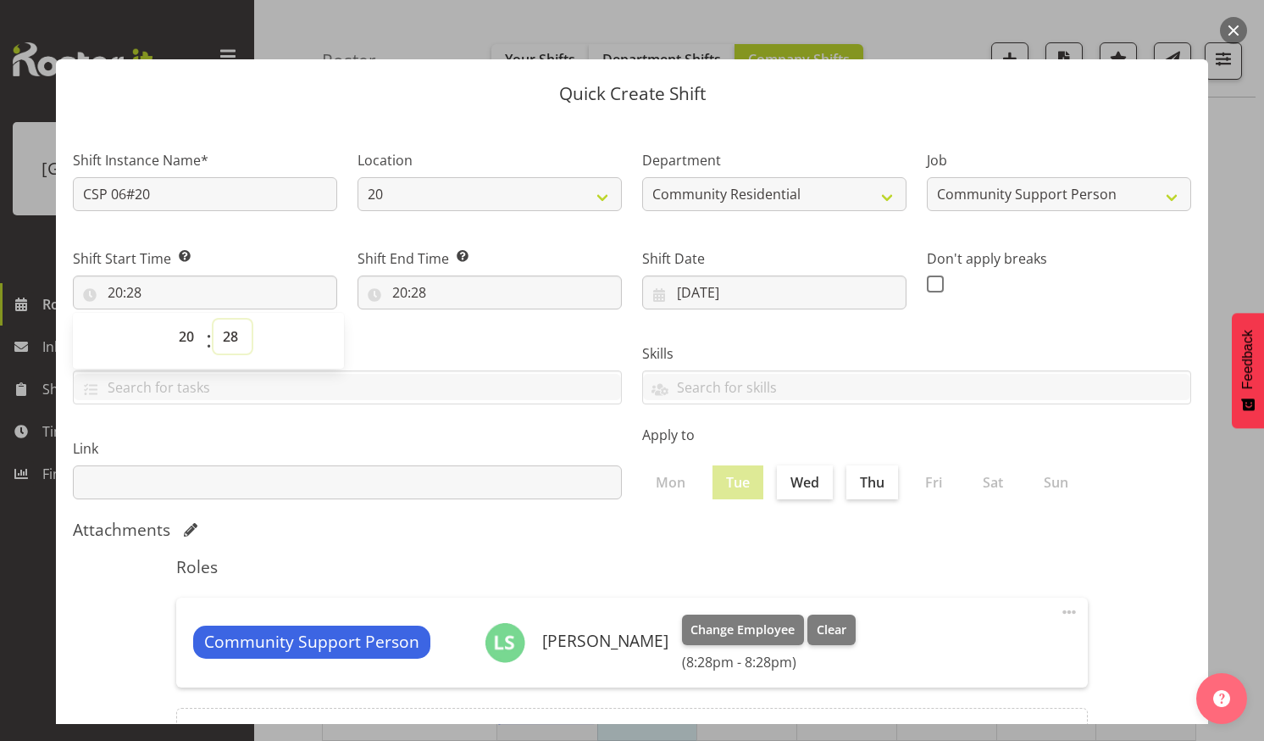
click at [231, 330] on select "00 01 02 03 04 05 06 07 08 09 10 11 12 13 14 15 16 17 18 19 20 21 22 23 24 25 2…" at bounding box center [233, 336] width 38 height 34
select select "30"
click at [214, 319] on select "00 01 02 03 04 05 06 07 08 09 10 11 12 13 14 15 16 17 18 19 20 21 22 23 24 25 2…" at bounding box center [233, 336] width 38 height 34
type input "20:30"
click at [447, 281] on input "20:28" at bounding box center [490, 292] width 264 height 34
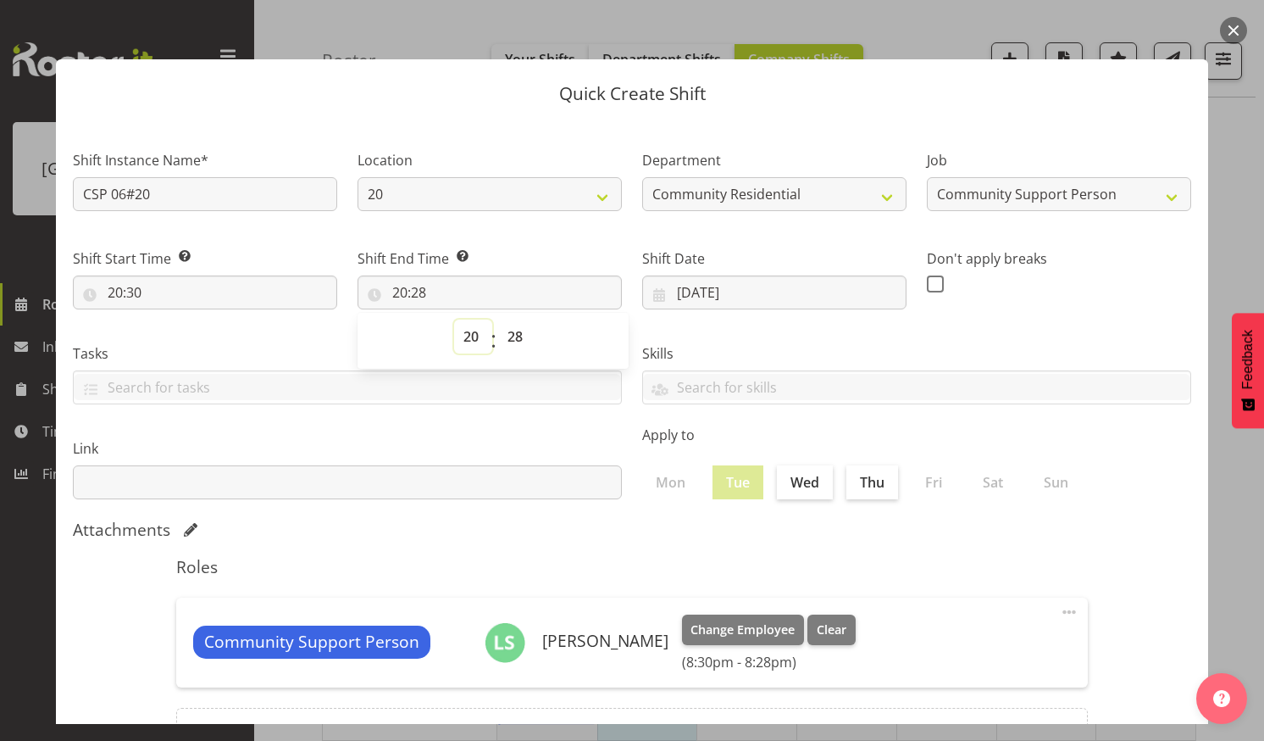
click at [469, 333] on select "00 01 02 03 04 05 06 07 08 09 10 11 12 13 14 15 16 17 18 19 20 21 22 23" at bounding box center [473, 336] width 38 height 34
select select "21"
click at [454, 319] on select "00 01 02 03 04 05 06 07 08 09 10 11 12 13 14 15 16 17 18 19 20 21 22 23" at bounding box center [473, 336] width 38 height 34
type input "21:28"
click at [514, 333] on select "00 01 02 03 04 05 06 07 08 09 10 11 12 13 14 15 16 17 18 19 20 21 22 23 24 25 2…" at bounding box center [517, 336] width 38 height 34
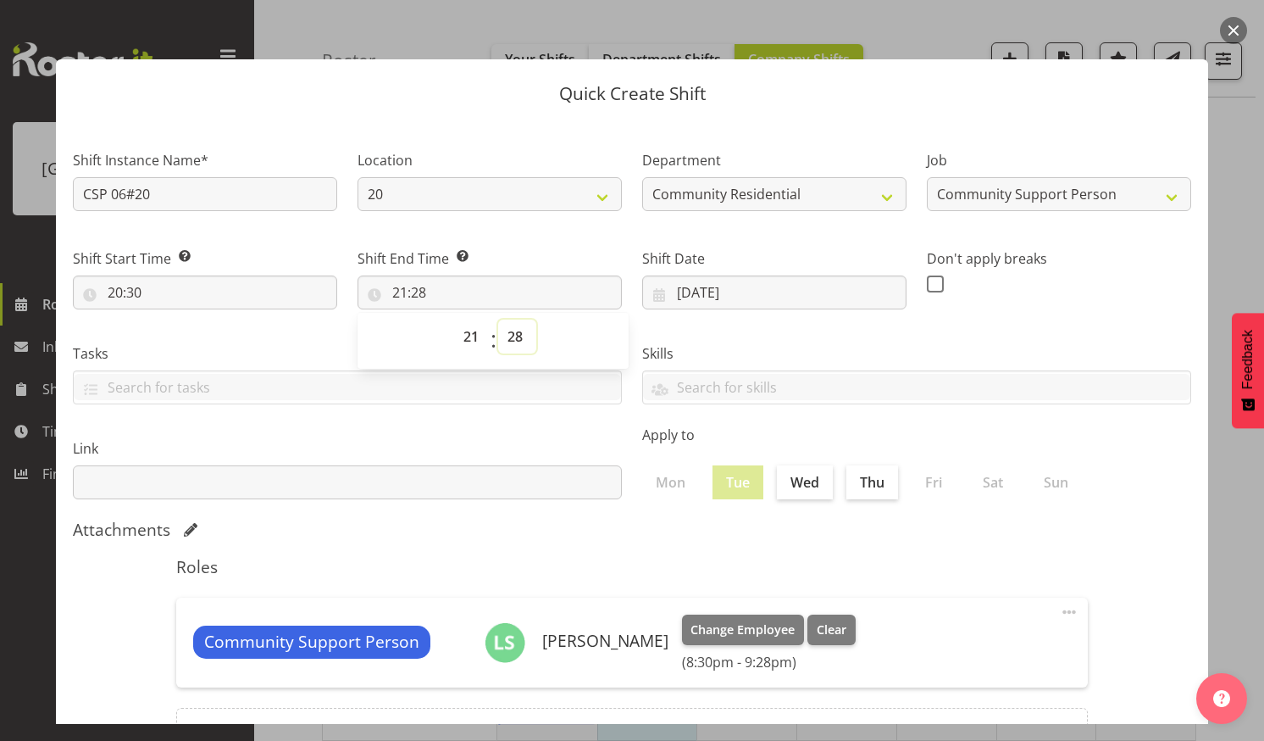
select select "0"
click at [498, 319] on select "00 01 02 03 04 05 06 07 08 09 10 11 12 13 14 15 16 17 18 19 20 21 22 23 24 25 2…" at bounding box center [517, 336] width 38 height 34
type input "21:00"
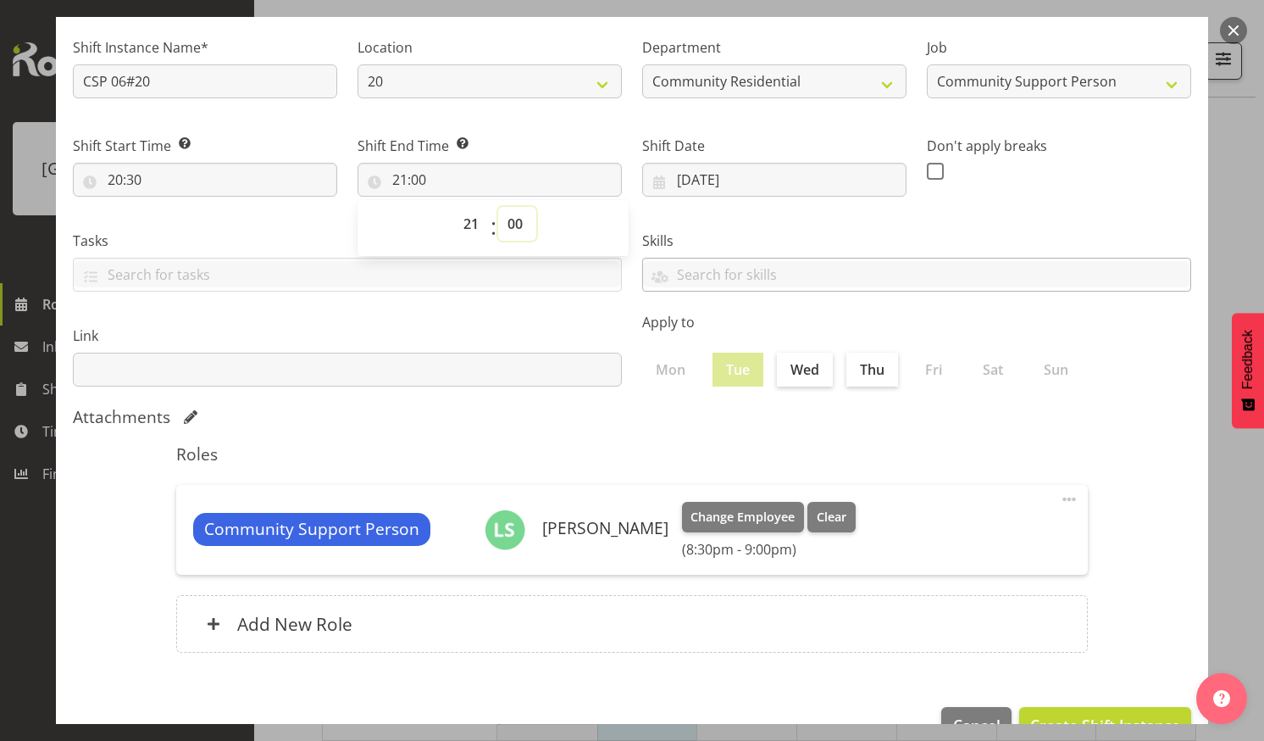
scroll to position [158, 0]
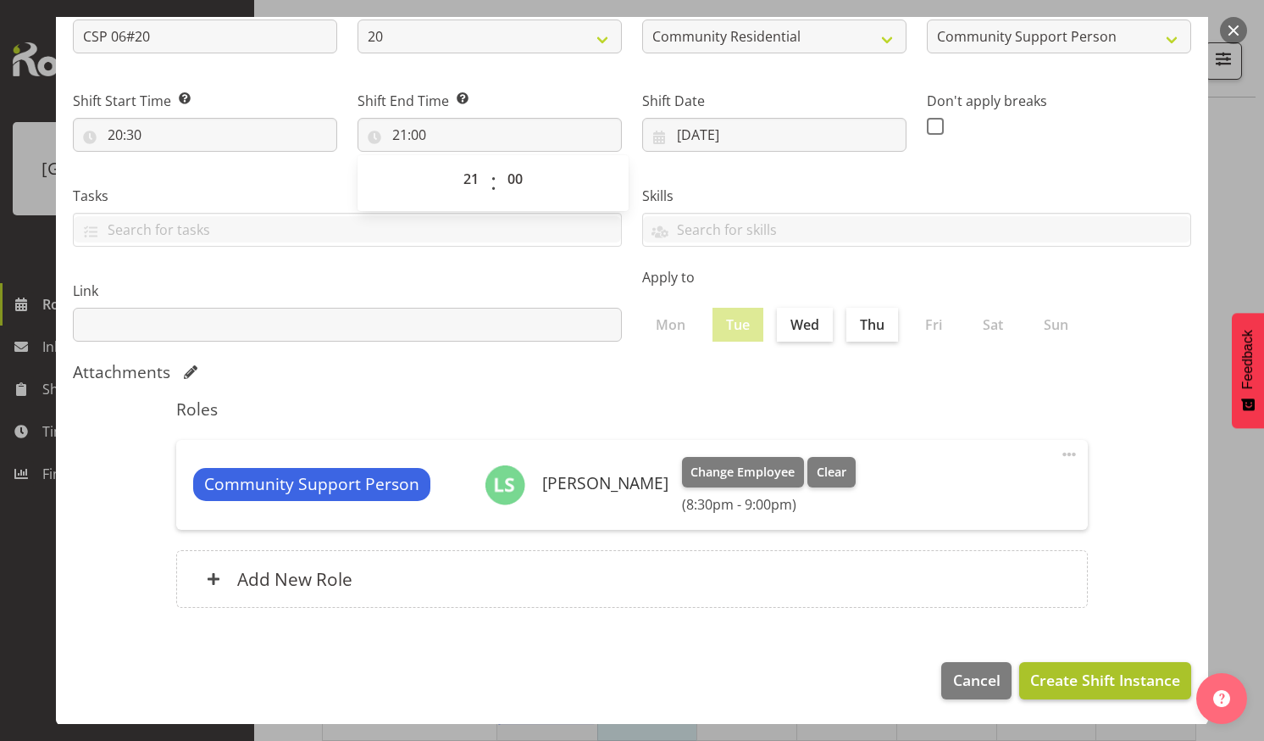
click at [1092, 685] on span "Create Shift Instance" at bounding box center [1106, 680] width 150 height 22
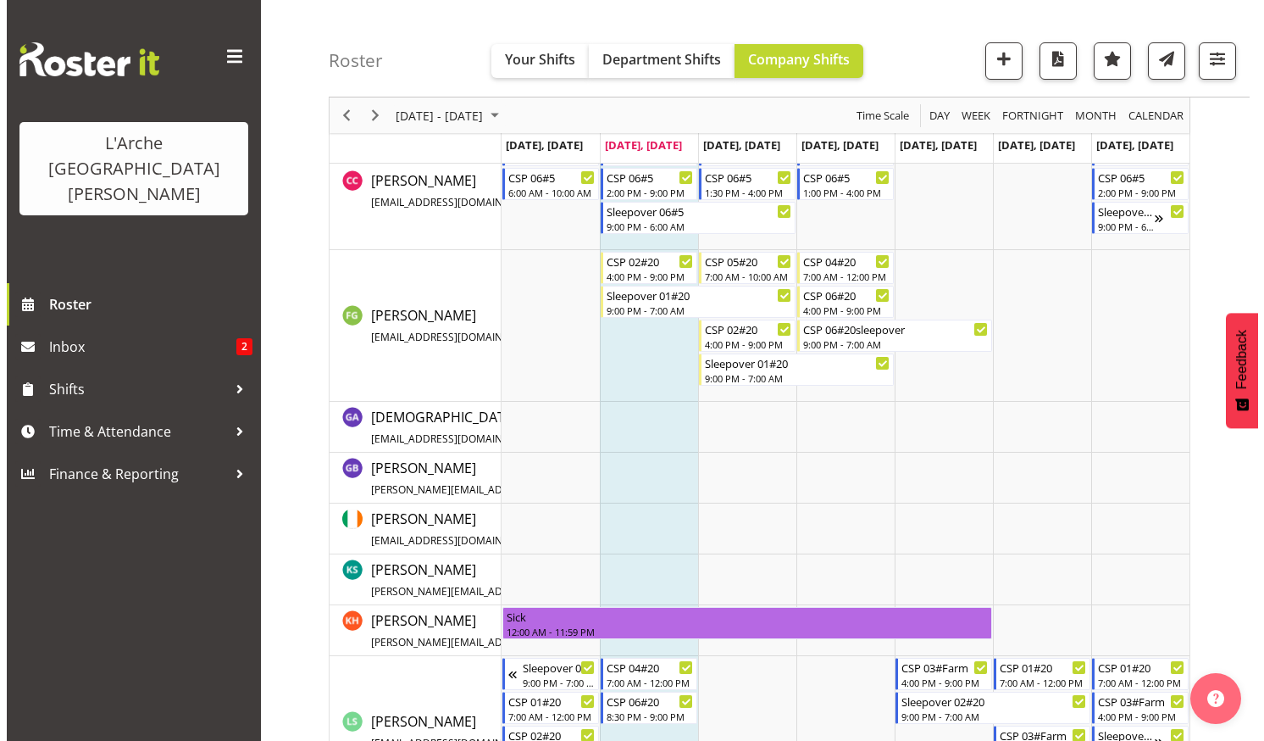
scroll to position [1224, 0]
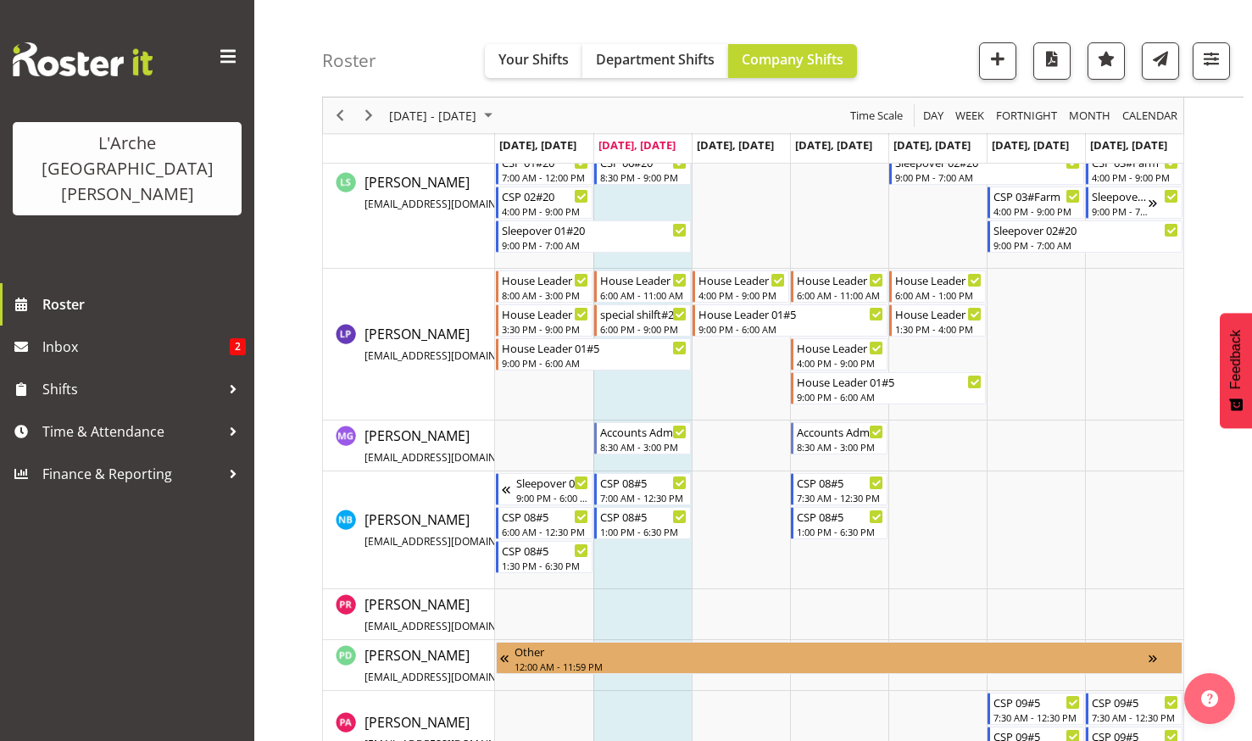
click at [626, 197] on td "Timeline Week of August 26, 2025" at bounding box center [642, 193] width 98 height 152
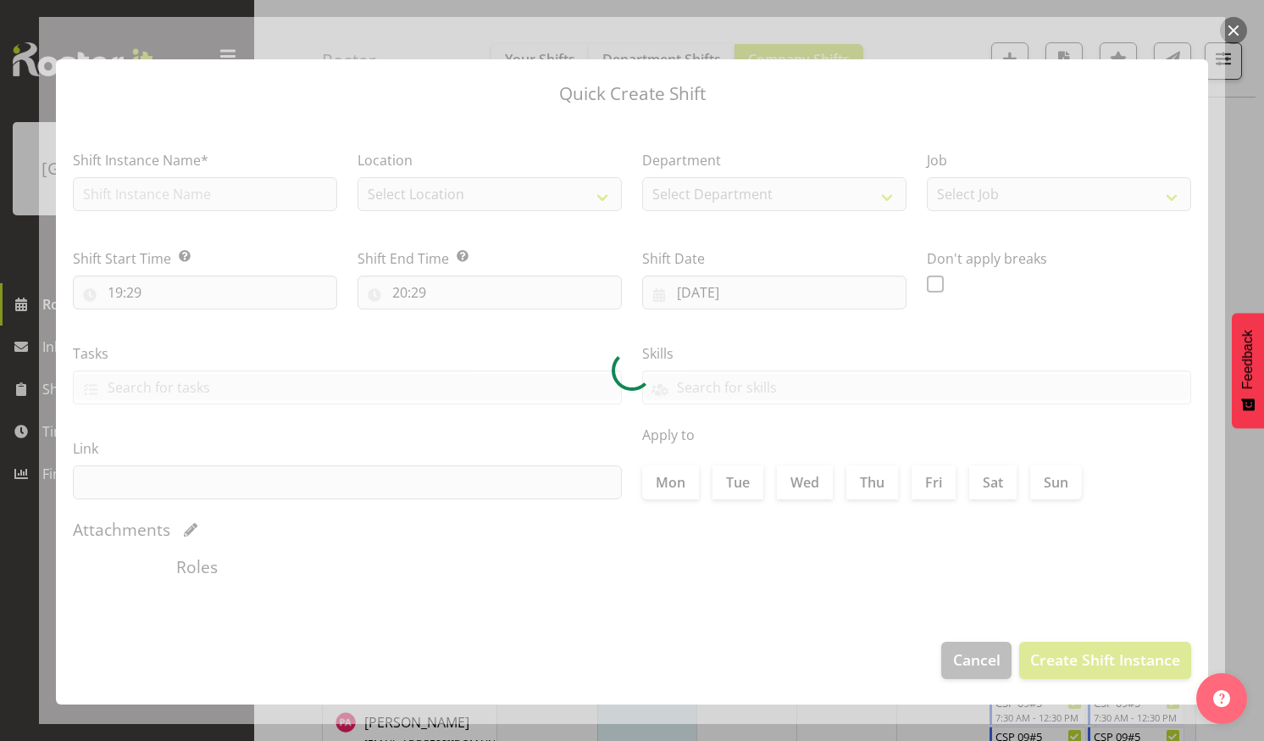
checkbox input "true"
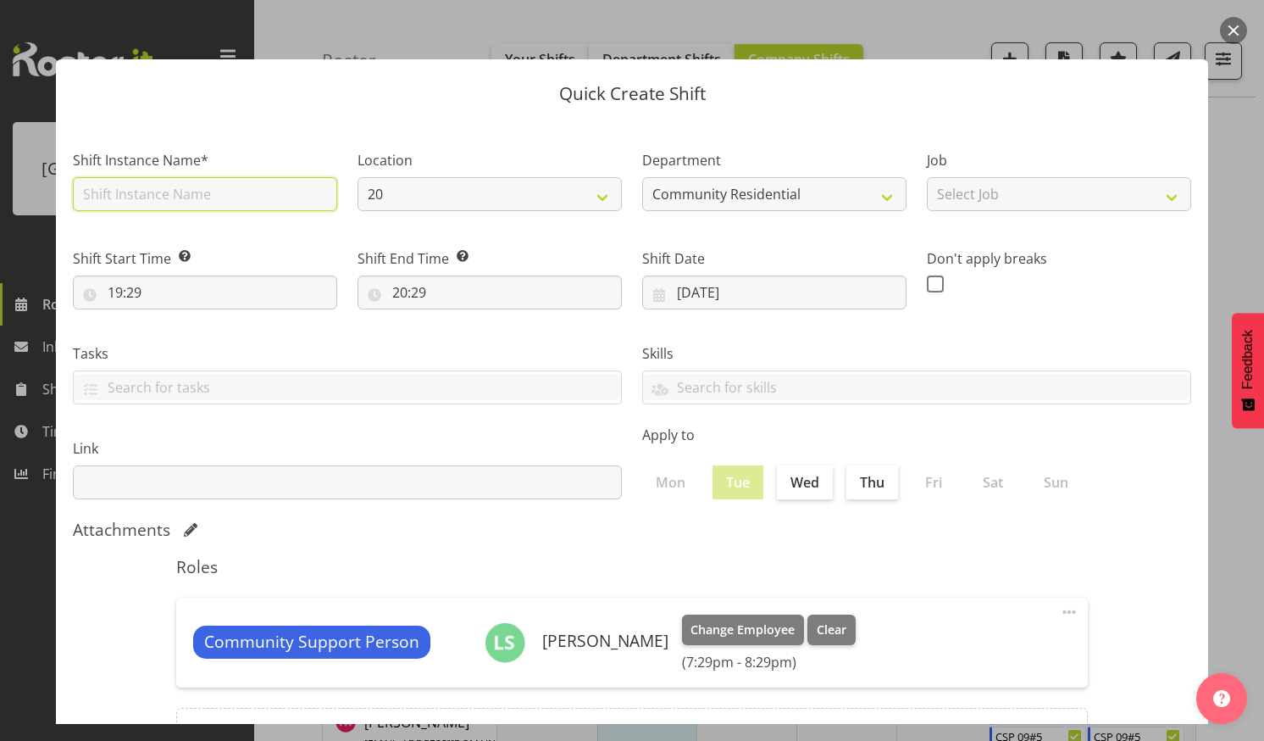
click at [266, 191] on input "text" at bounding box center [205, 194] width 264 height 34
type input "CSP 06#20sleepover"
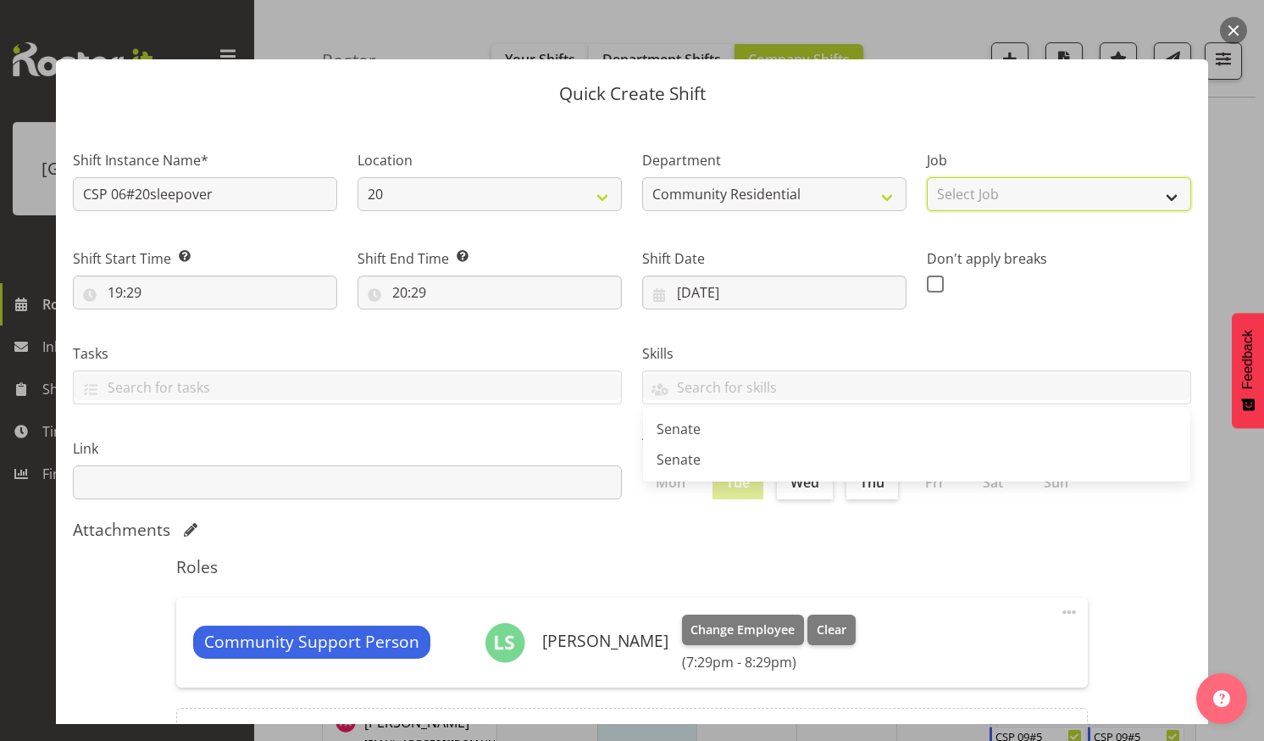
click at [1159, 193] on select "Select Job Accounts Admin Art Coordinator Community Leader Community Support Pe…" at bounding box center [1059, 194] width 264 height 34
select select "2"
click at [927, 177] on select "Select Job Accounts Admin Art Coordinator Community Leader Community Support Pe…" at bounding box center [1059, 194] width 264 height 34
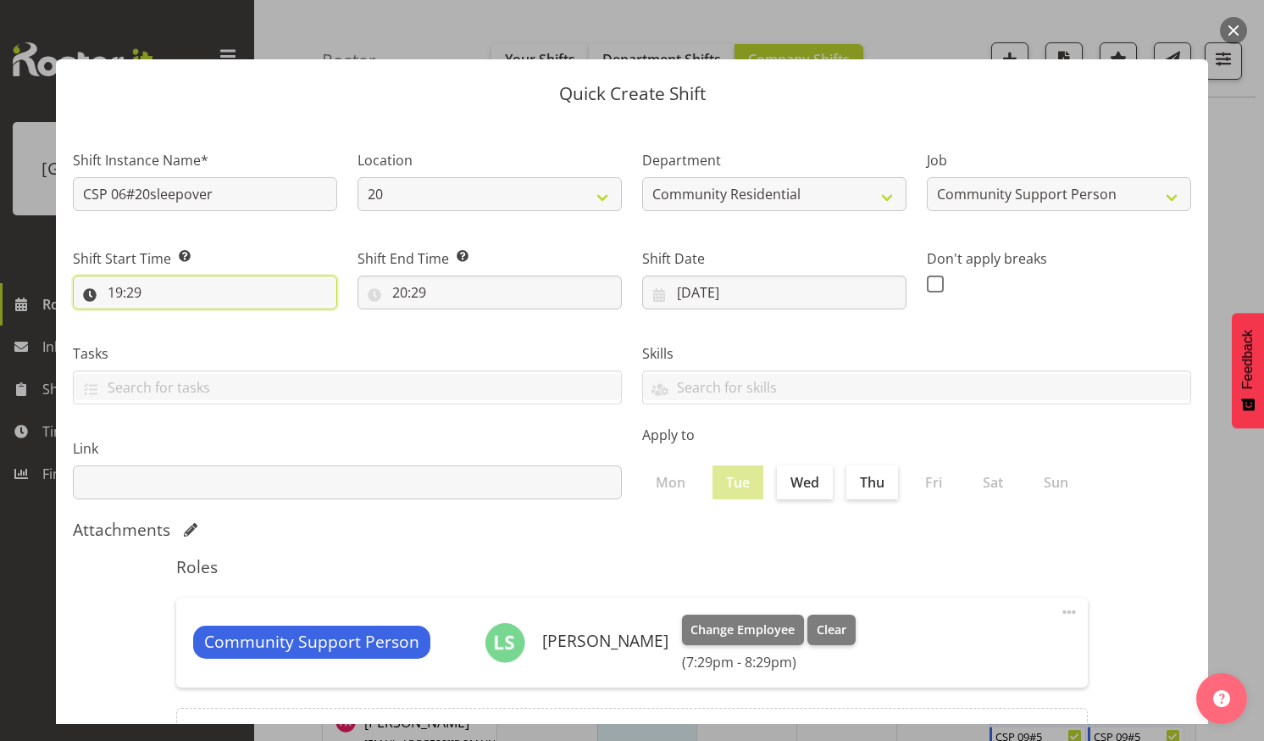
click at [160, 287] on input "19:29" at bounding box center [205, 292] width 264 height 34
click at [192, 337] on select "00 01 02 03 04 05 06 07 08 09 10 11 12 13 14 15 16 17 18 19 20 21 22 23" at bounding box center [188, 336] width 38 height 34
select select "21"
click at [169, 319] on select "00 01 02 03 04 05 06 07 08 09 10 11 12 13 14 15 16 17 18 19 20 21 22 23" at bounding box center [188, 336] width 38 height 34
type input "21:29"
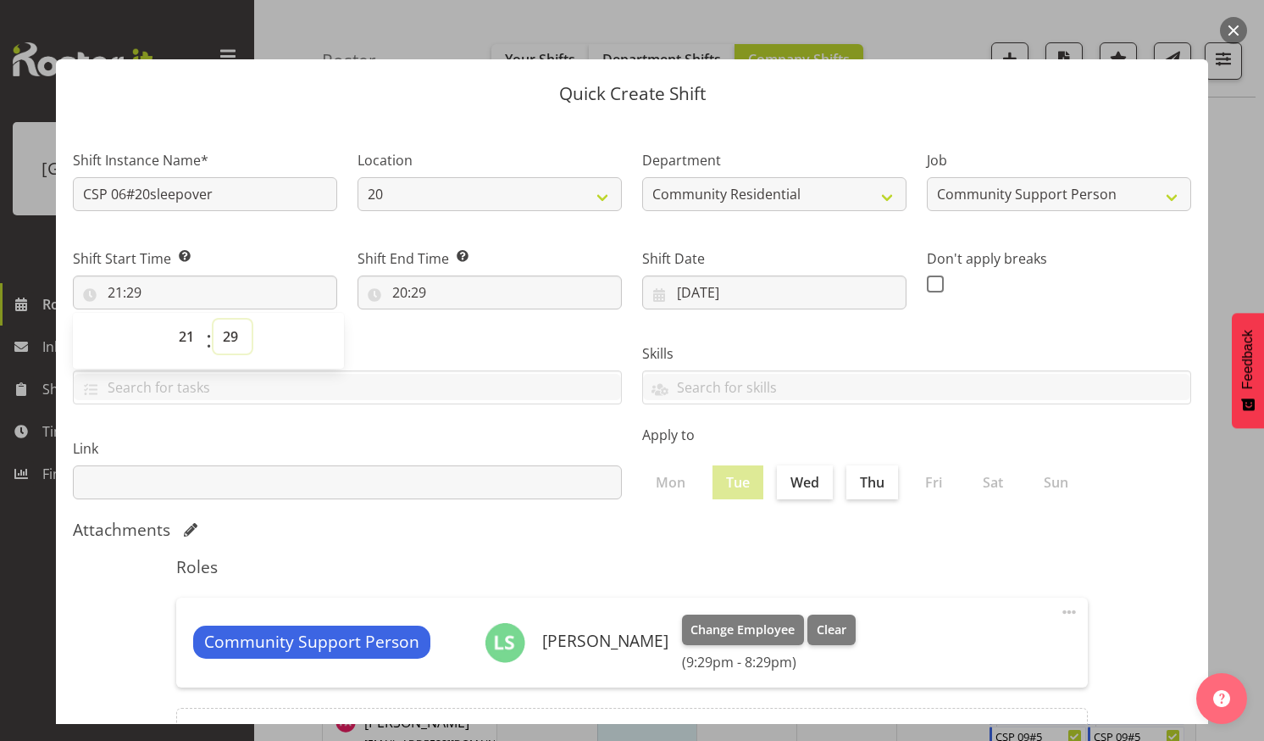
click at [231, 331] on select "00 01 02 03 04 05 06 07 08 09 10 11 12 13 14 15 16 17 18 19 20 21 22 23 24 25 2…" at bounding box center [233, 336] width 38 height 34
select select "0"
click at [214, 319] on select "00 01 02 03 04 05 06 07 08 09 10 11 12 13 14 15 16 17 18 19 20 21 22 23 24 25 2…" at bounding box center [233, 336] width 38 height 34
type input "21:00"
click at [427, 285] on input "20:29" at bounding box center [490, 292] width 264 height 34
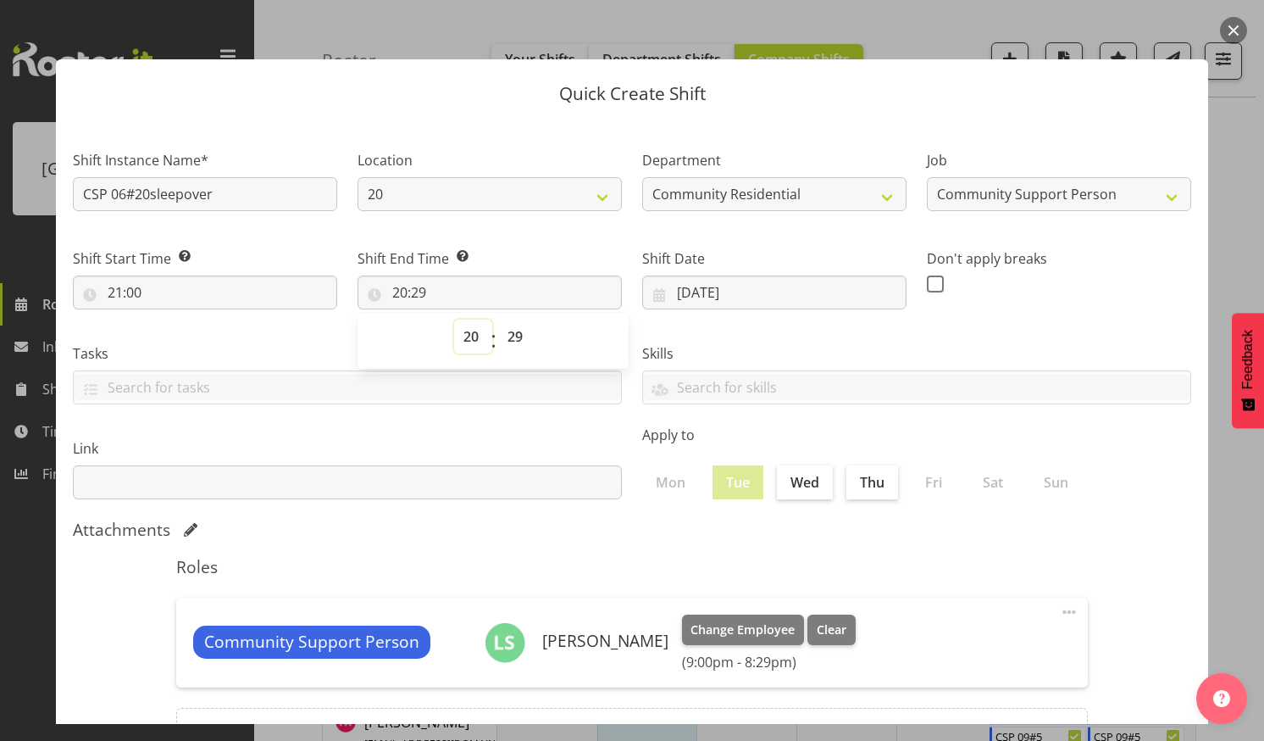
click at [467, 331] on select "00 01 02 03 04 05 06 07 08 09 10 11 12 13 14 15 16 17 18 19 20 21 22 23" at bounding box center [473, 336] width 38 height 34
select select "7"
click at [454, 319] on select "00 01 02 03 04 05 06 07 08 09 10 11 12 13 14 15 16 17 18 19 20 21 22 23" at bounding box center [473, 336] width 38 height 34
type input "07:29"
click at [512, 331] on select "00 01 02 03 04 05 06 07 08 09 10 11 12 13 14 15 16 17 18 19 20 21 22 23 24 25 2…" at bounding box center [517, 336] width 38 height 34
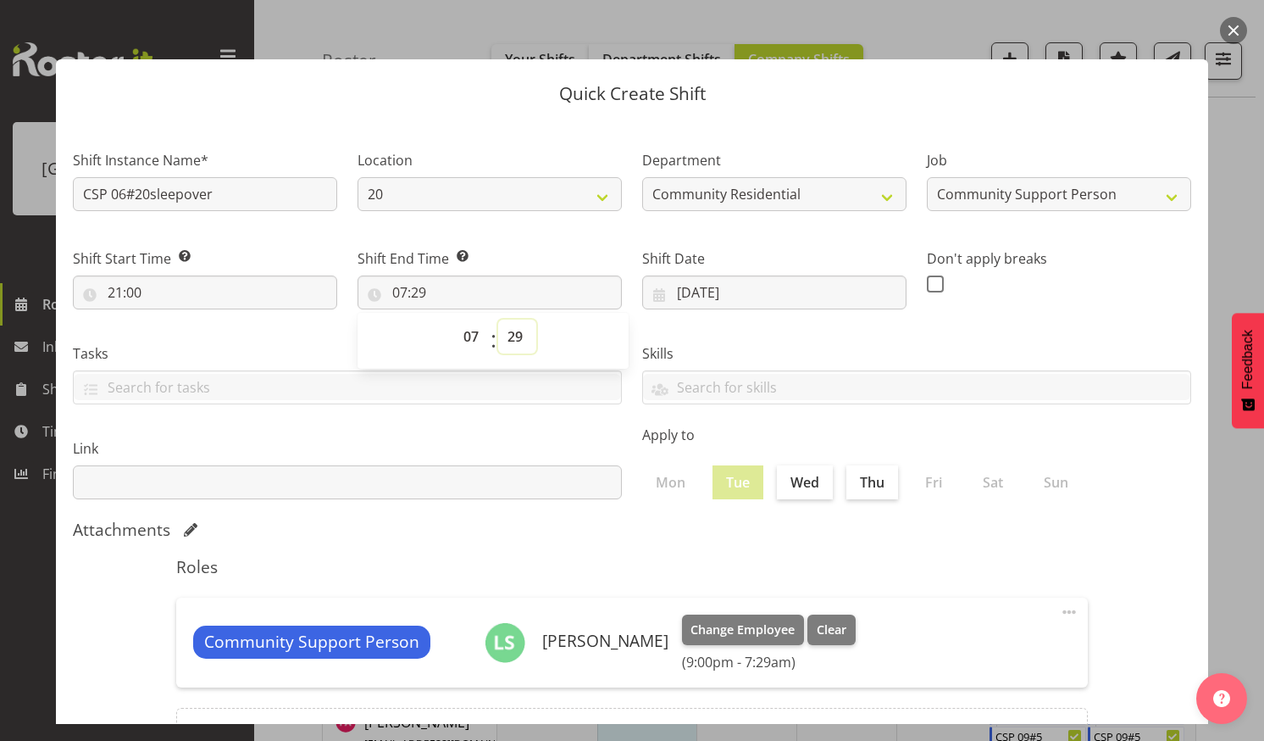
select select "0"
click at [498, 319] on select "00 01 02 03 04 05 06 07 08 09 10 11 12 13 14 15 16 17 18 19 20 21 22 23 24 25 2…" at bounding box center [517, 336] width 38 height 34
type input "07:00"
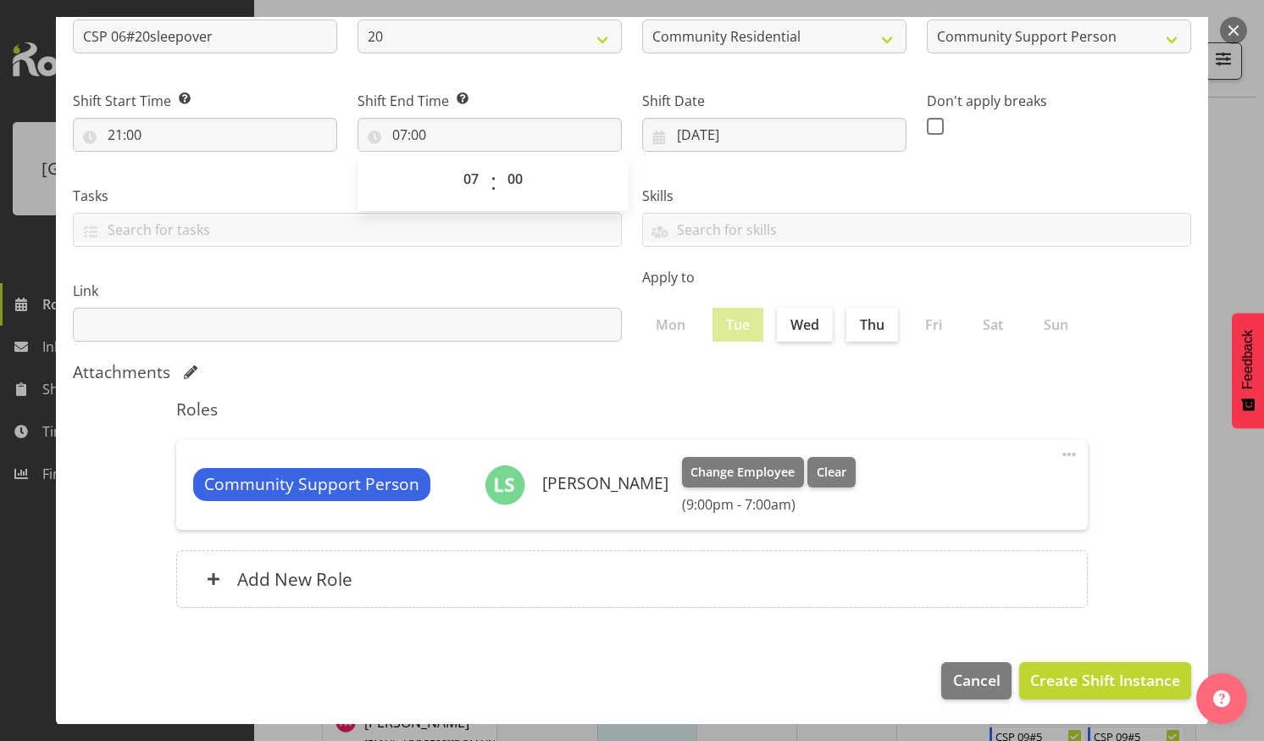
click at [1103, 280] on label "Apply to" at bounding box center [916, 277] width 549 height 20
click at [1087, 681] on span "Create Shift Instance" at bounding box center [1106, 680] width 150 height 22
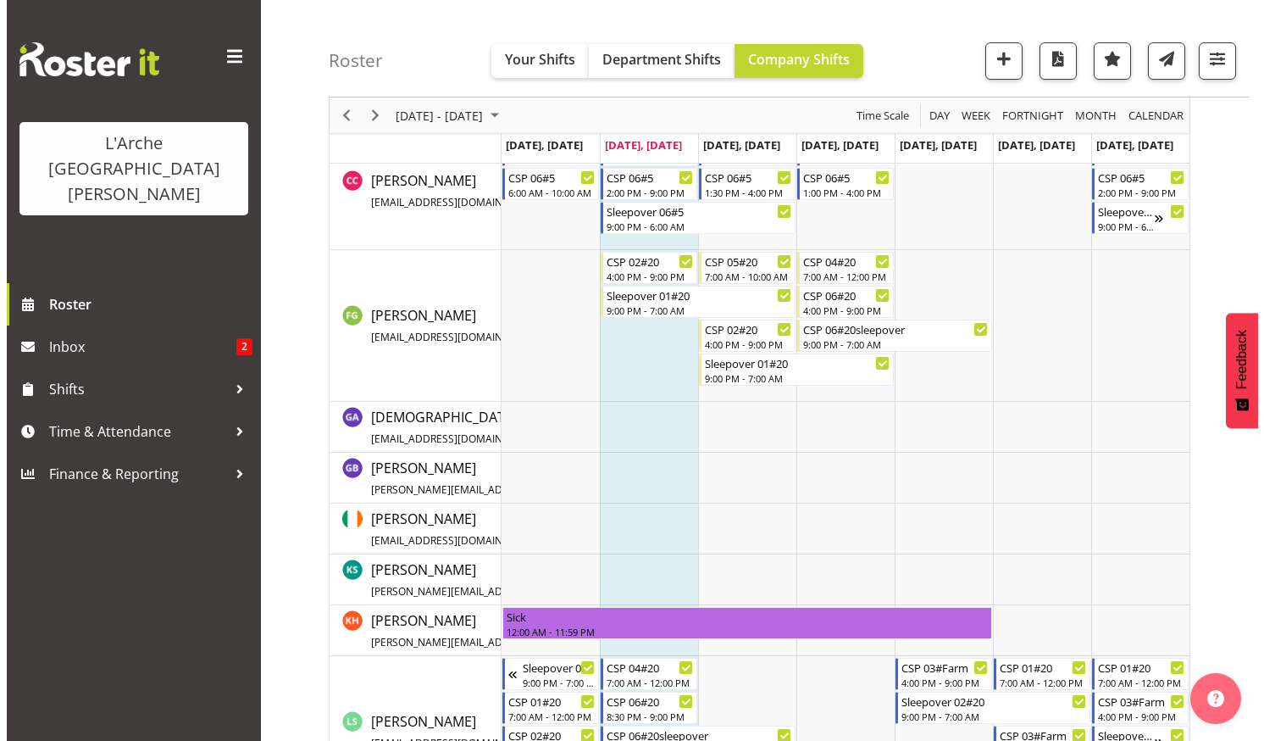
scroll to position [1224, 0]
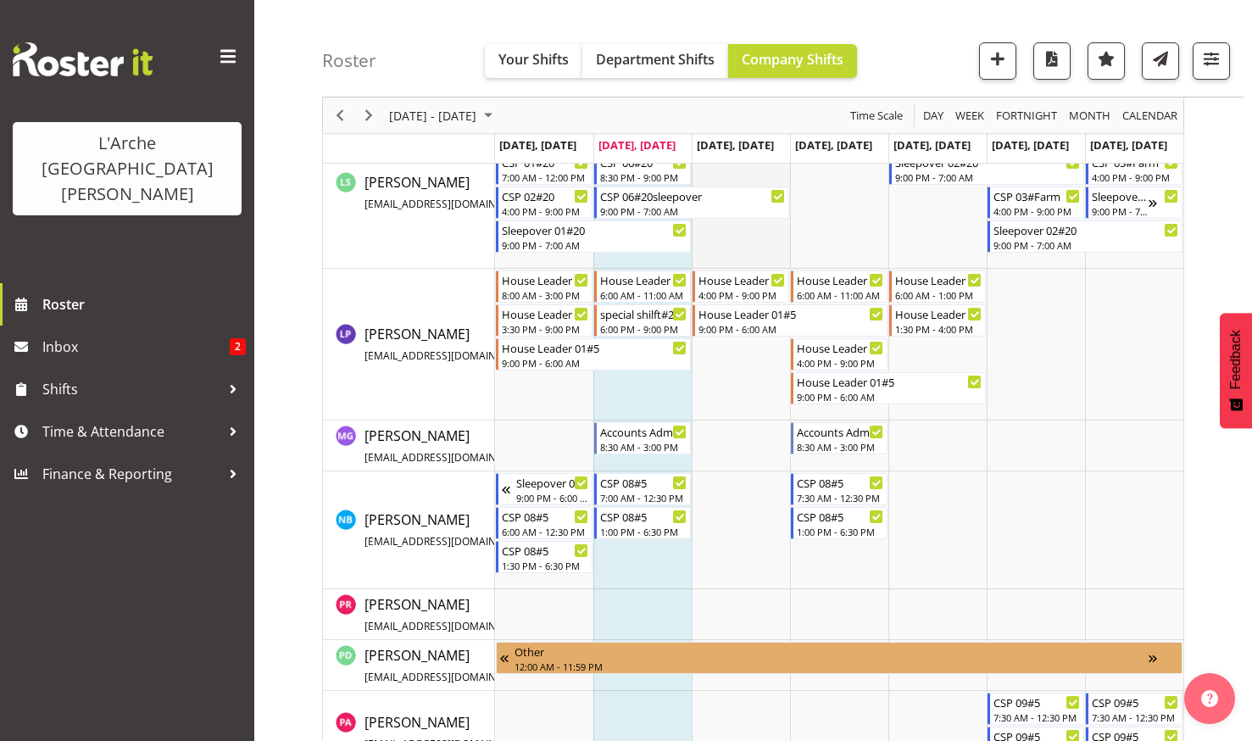
click at [721, 169] on td "Timeline Week of August 26, 2025" at bounding box center [741, 193] width 98 height 152
select select "19"
select select "30"
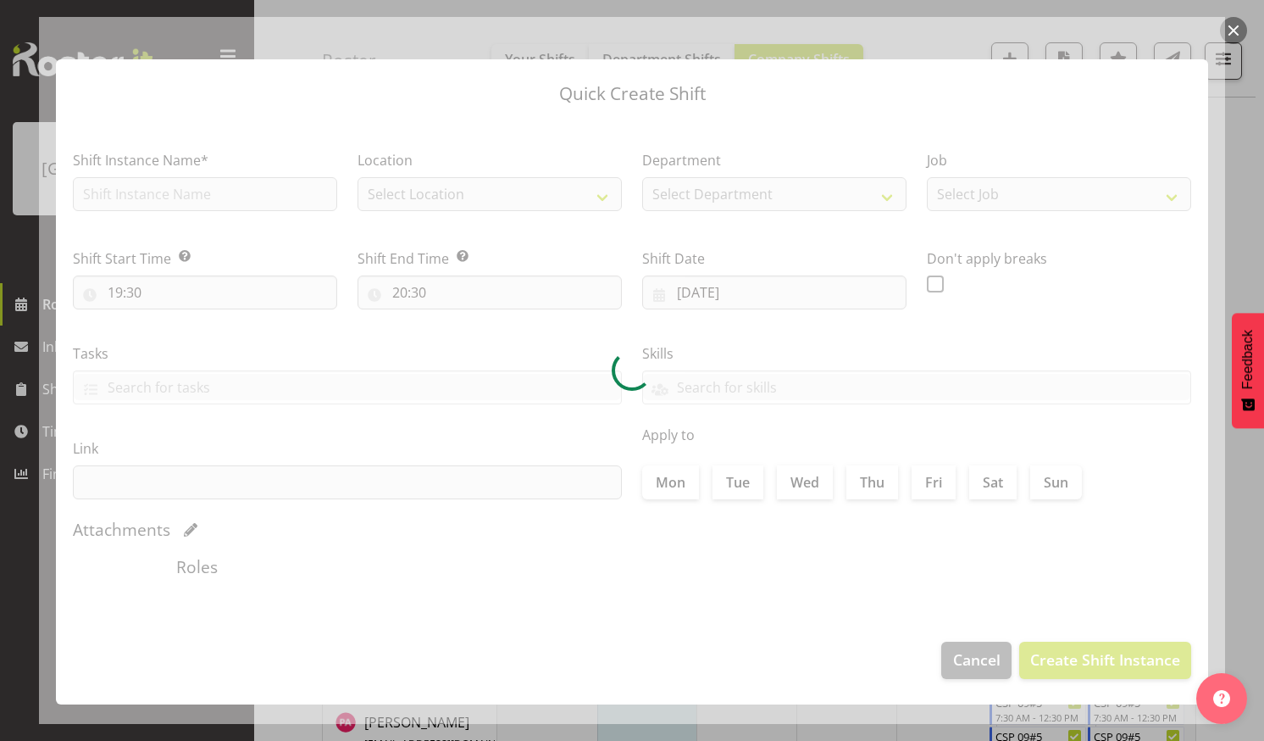
type input "27/08/2025"
checkbox input "true"
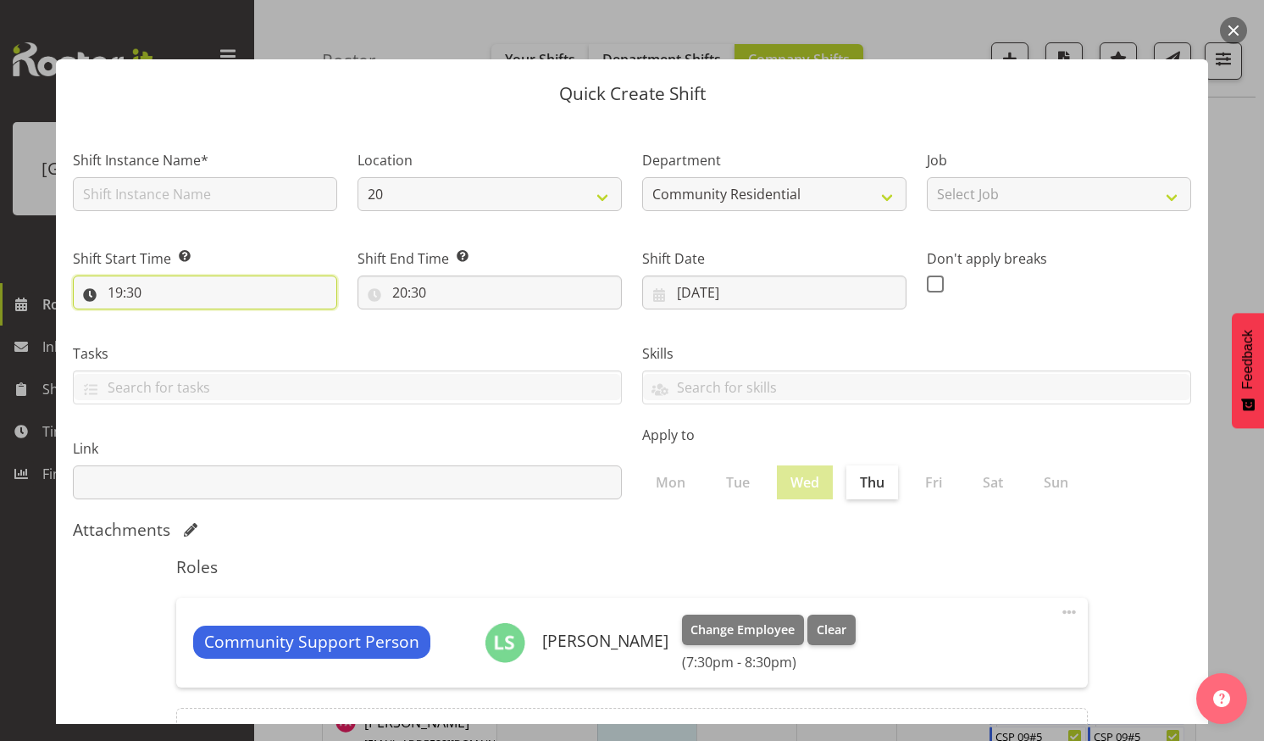
click at [225, 278] on input "19:30" at bounding box center [205, 292] width 264 height 34
click at [185, 331] on select "00 01 02 03 04 05 06 07 08 09 10 11 12 13 14 15 16 17 18 19 20 21 22 23" at bounding box center [188, 336] width 38 height 34
select select "7"
click at [169, 319] on select "00 01 02 03 04 05 06 07 08 09 10 11 12 13 14 15 16 17 18 19 20 21 22 23" at bounding box center [188, 336] width 38 height 34
type input "07:30"
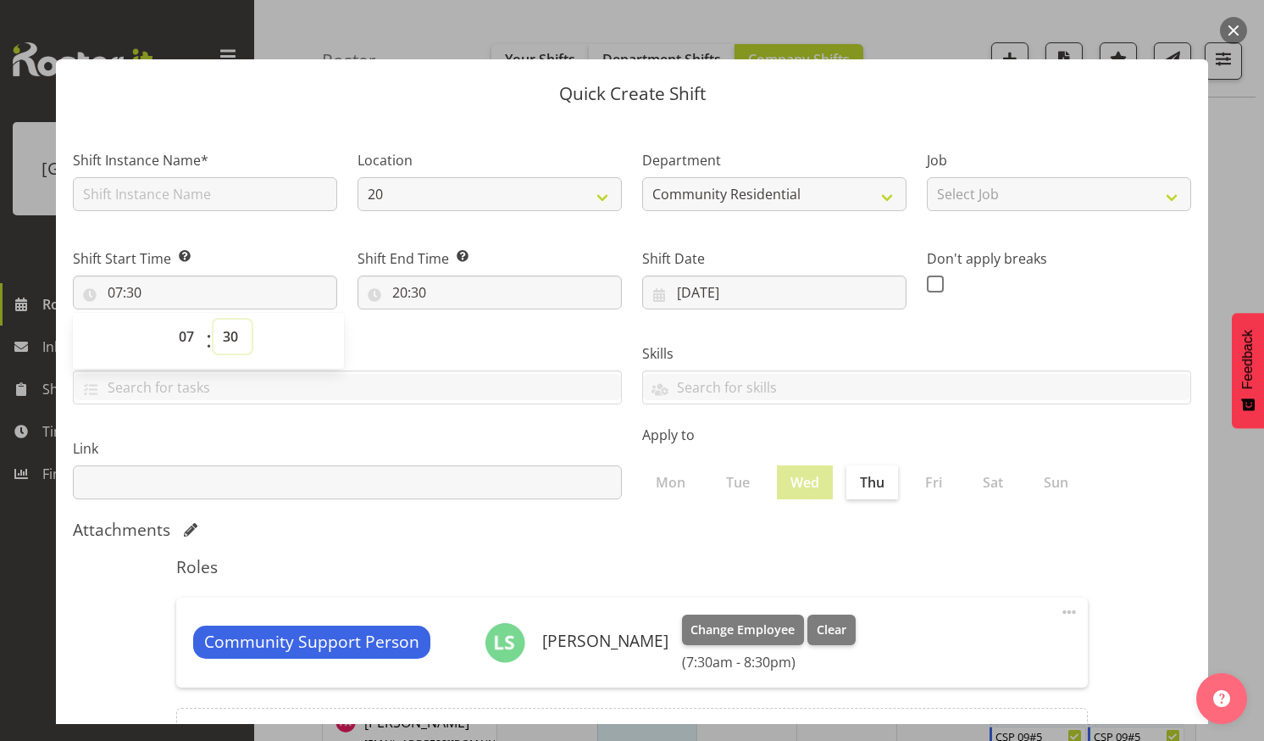
click at [231, 332] on select "00 01 02 03 04 05 06 07 08 09 10 11 12 13 14 15 16 17 18 19 20 21 22 23 24 25 2…" at bounding box center [233, 336] width 38 height 34
select select "0"
click at [214, 319] on select "00 01 02 03 04 05 06 07 08 09 10 11 12 13 14 15 16 17 18 19 20 21 22 23 24 25 2…" at bounding box center [233, 336] width 38 height 34
type input "07:00"
click at [425, 288] on input "20:30" at bounding box center [490, 292] width 264 height 34
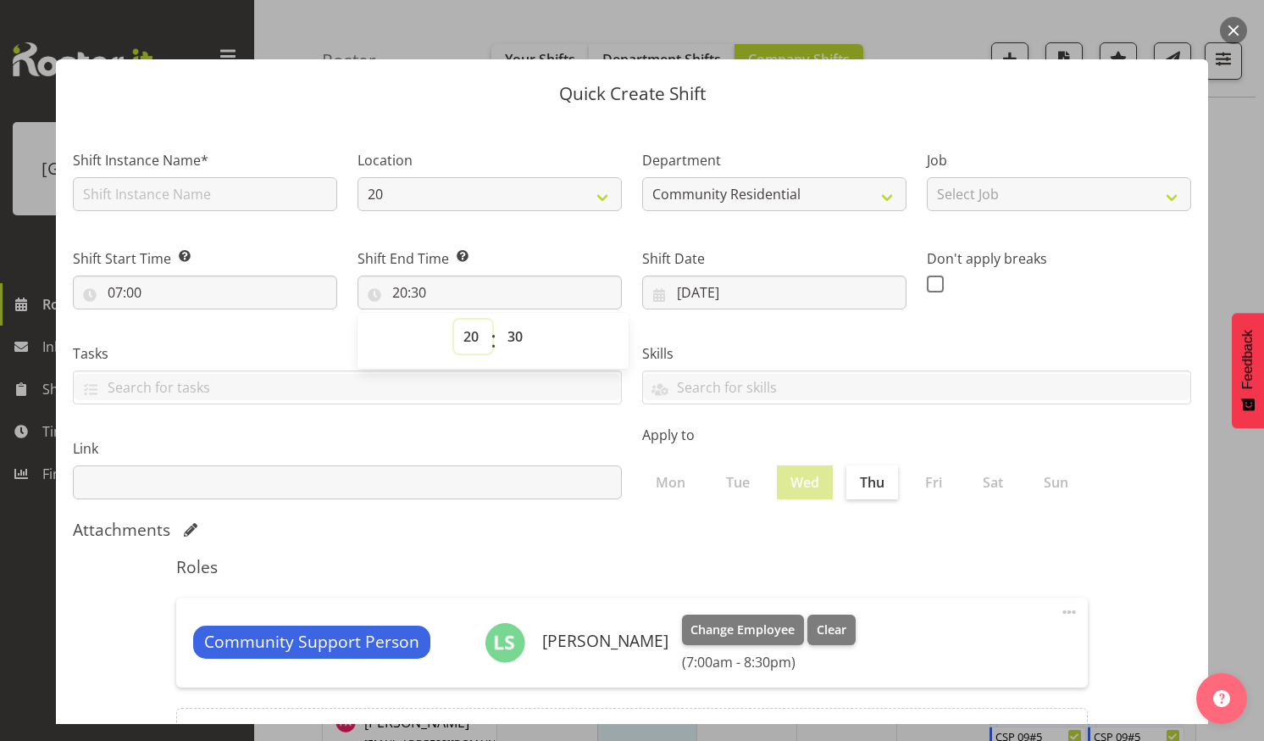
click at [468, 335] on select "00 01 02 03 04 05 06 07 08 09 10 11 12 13 14 15 16 17 18 19 20 21 22 23" at bounding box center [473, 336] width 38 height 34
select select "10"
click at [454, 319] on select "00 01 02 03 04 05 06 07 08 09 10 11 12 13 14 15 16 17 18 19 20 21 22 23" at bounding box center [473, 336] width 38 height 34
type input "10:30"
click at [512, 332] on select "00 01 02 03 04 05 06 07 08 09 10 11 12 13 14 15 16 17 18 19 20 21 22 23 24 25 2…" at bounding box center [517, 336] width 38 height 34
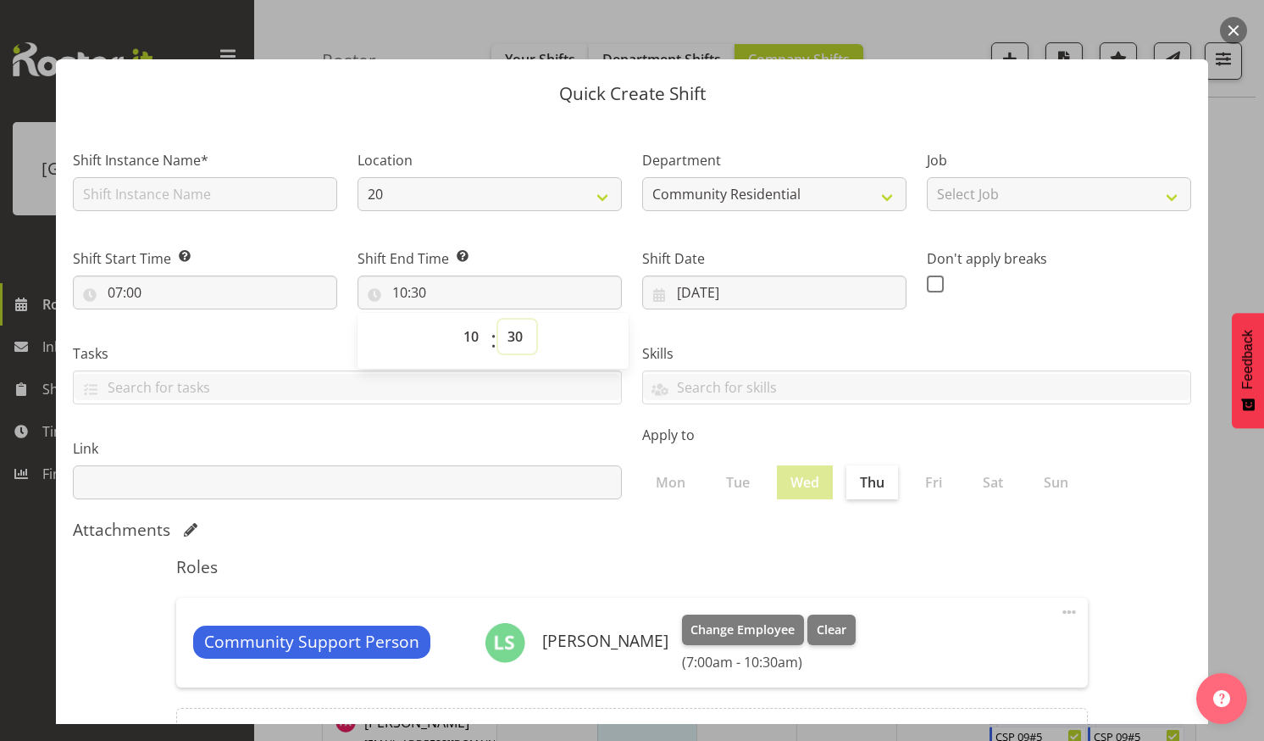
select select "0"
click at [498, 319] on select "00 01 02 03 04 05 06 07 08 09 10 11 12 13 14 15 16 17 18 19 20 21 22 23 24 25 2…" at bounding box center [517, 336] width 38 height 34
type input "10:00"
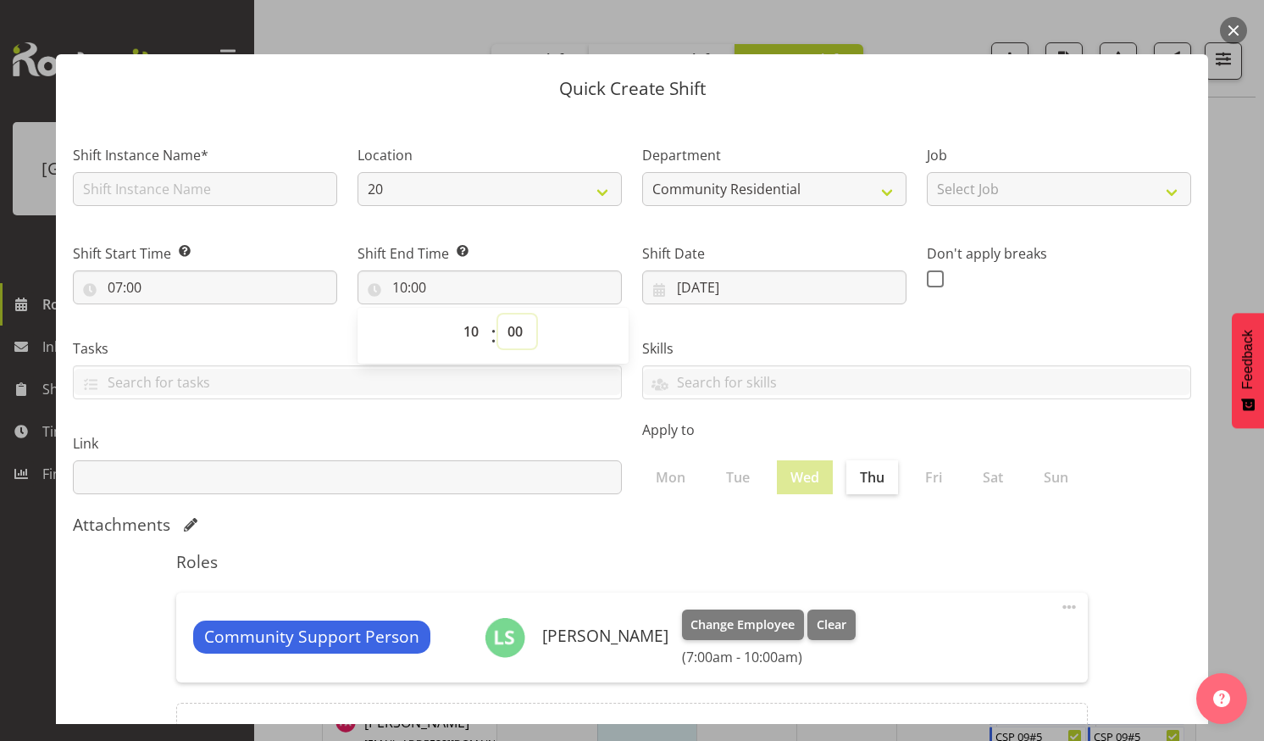
scroll to position [0, 0]
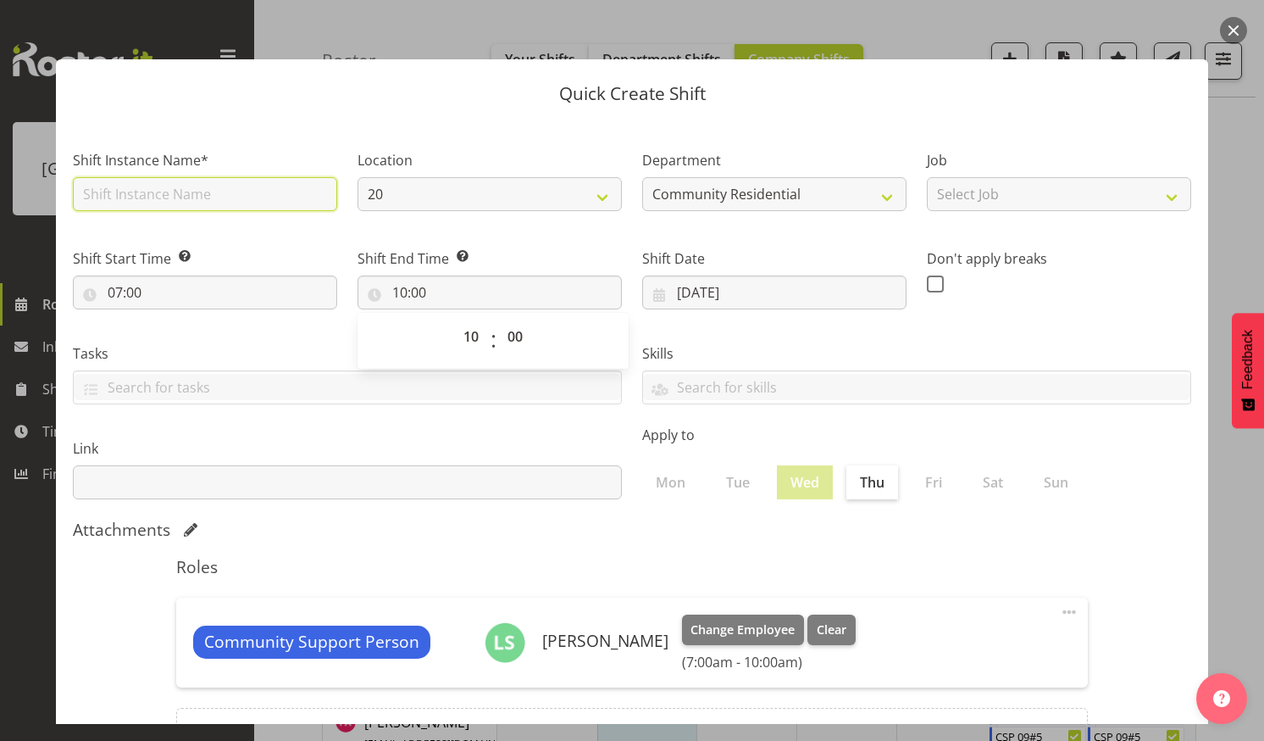
click at [189, 195] on input "text" at bounding box center [205, 194] width 264 height 34
type input "CSP 06#20"
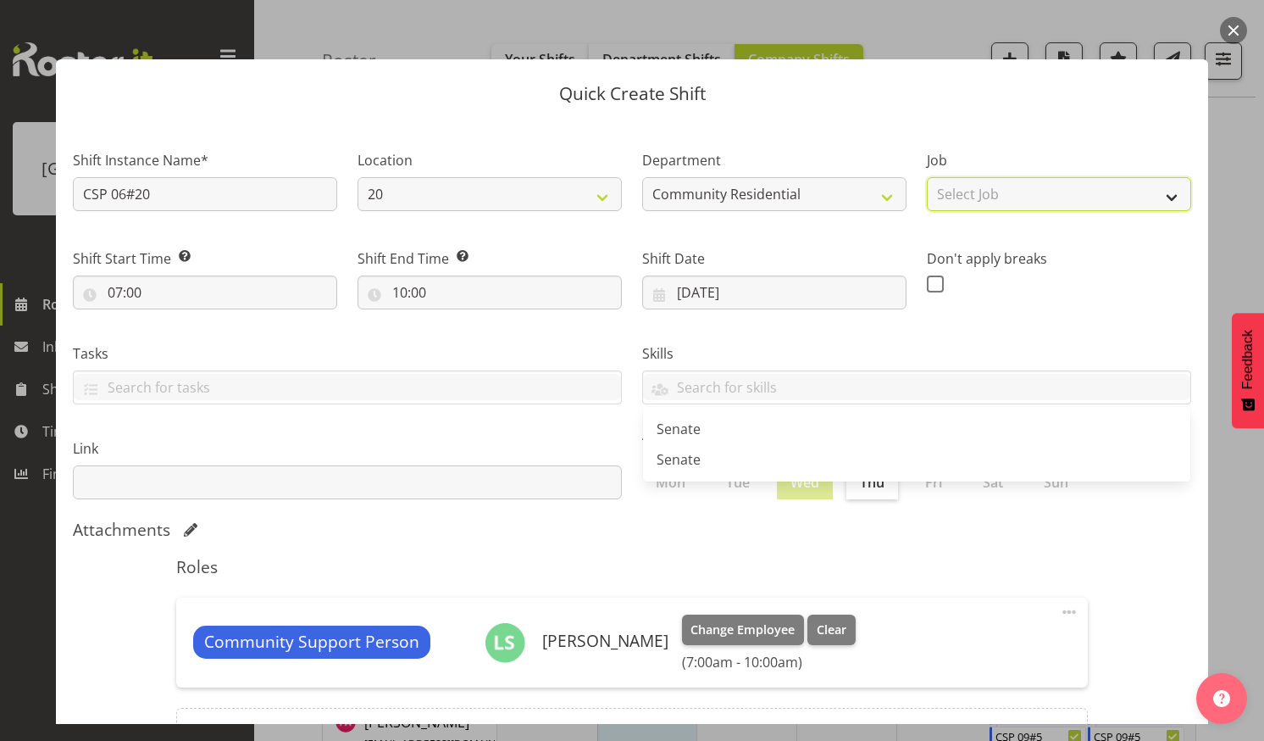
click at [1157, 195] on select "Select Job Accounts Admin Art Coordinator Community Leader Community Support Pe…" at bounding box center [1059, 194] width 264 height 34
select select "2"
click at [927, 177] on select "Select Job Accounts Admin Art Coordinator Community Leader Community Support Pe…" at bounding box center [1059, 194] width 264 height 34
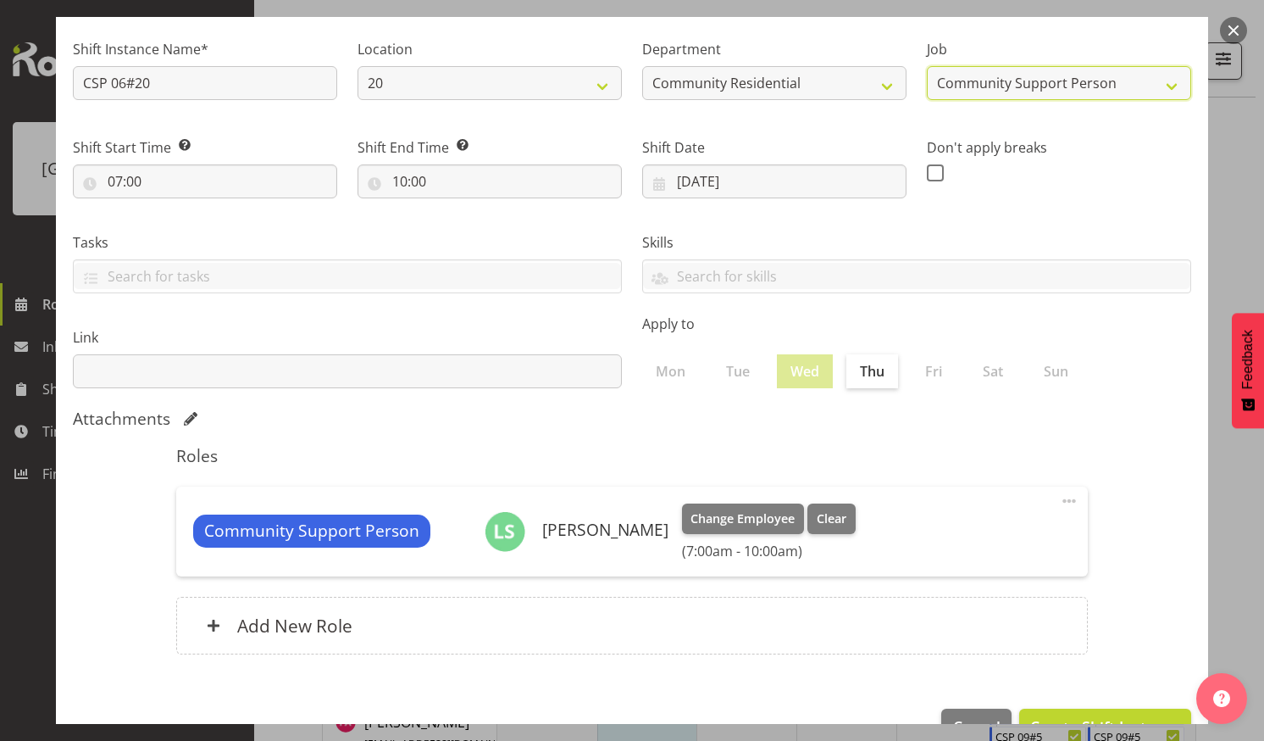
scroll to position [158, 0]
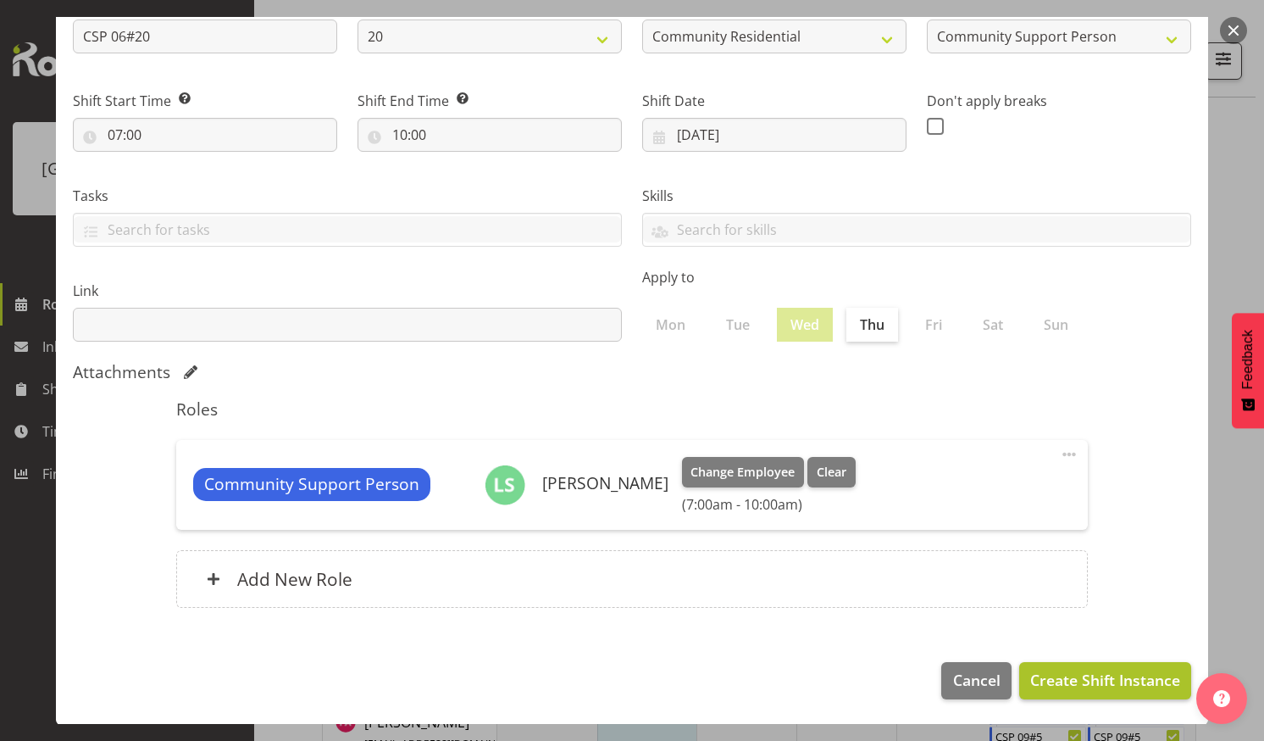
click at [1086, 680] on span "Create Shift Instance" at bounding box center [1106, 680] width 150 height 22
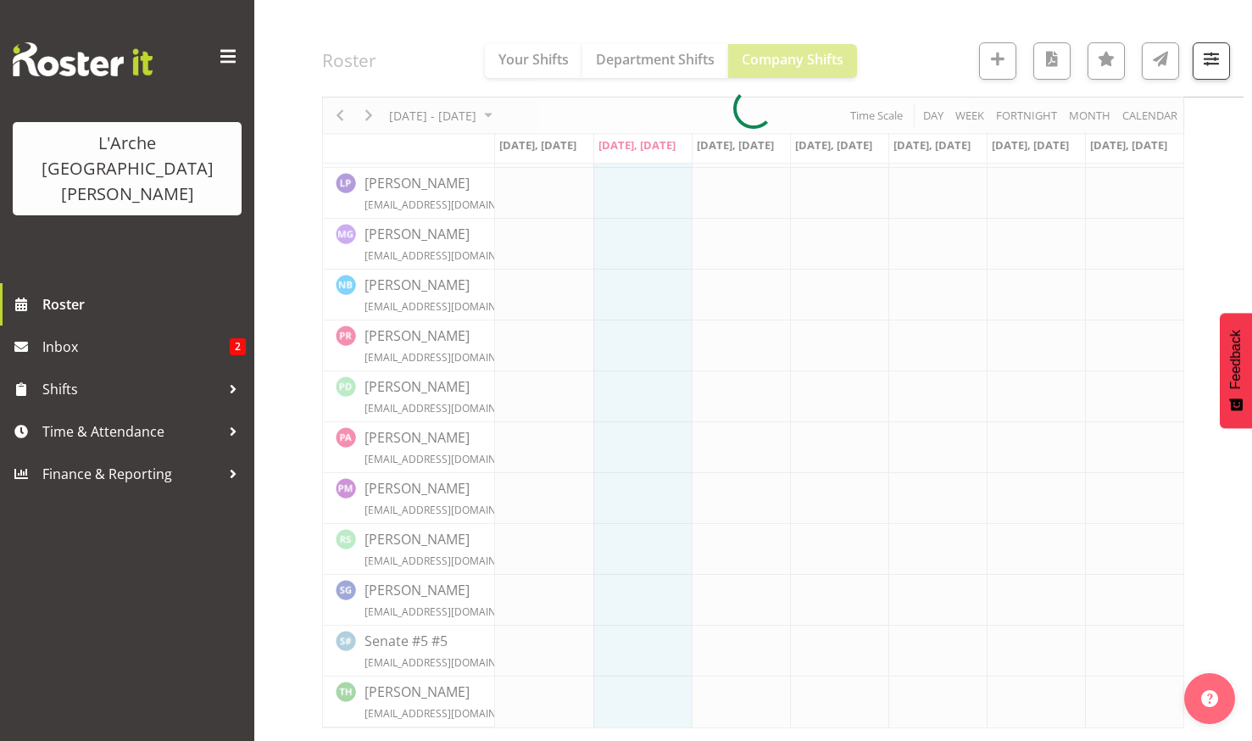
scroll to position [1224, 0]
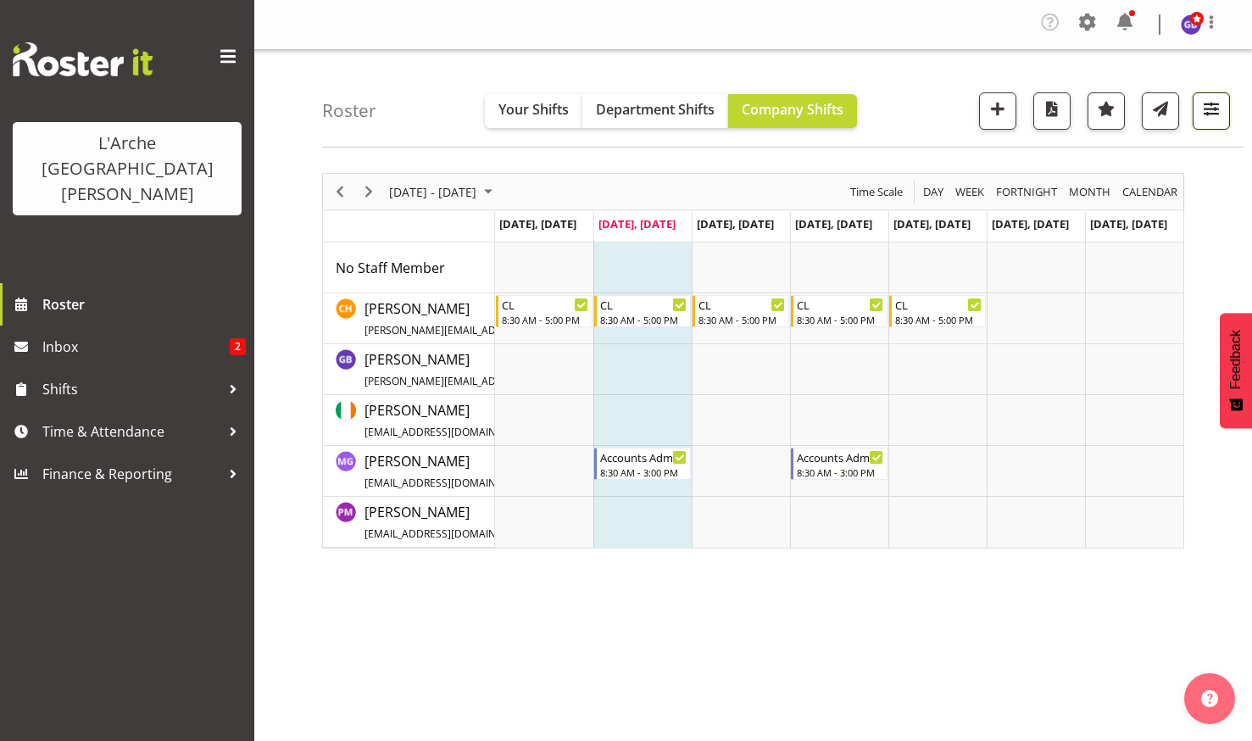
click at [1208, 104] on span "button" at bounding box center [1211, 108] width 22 height 22
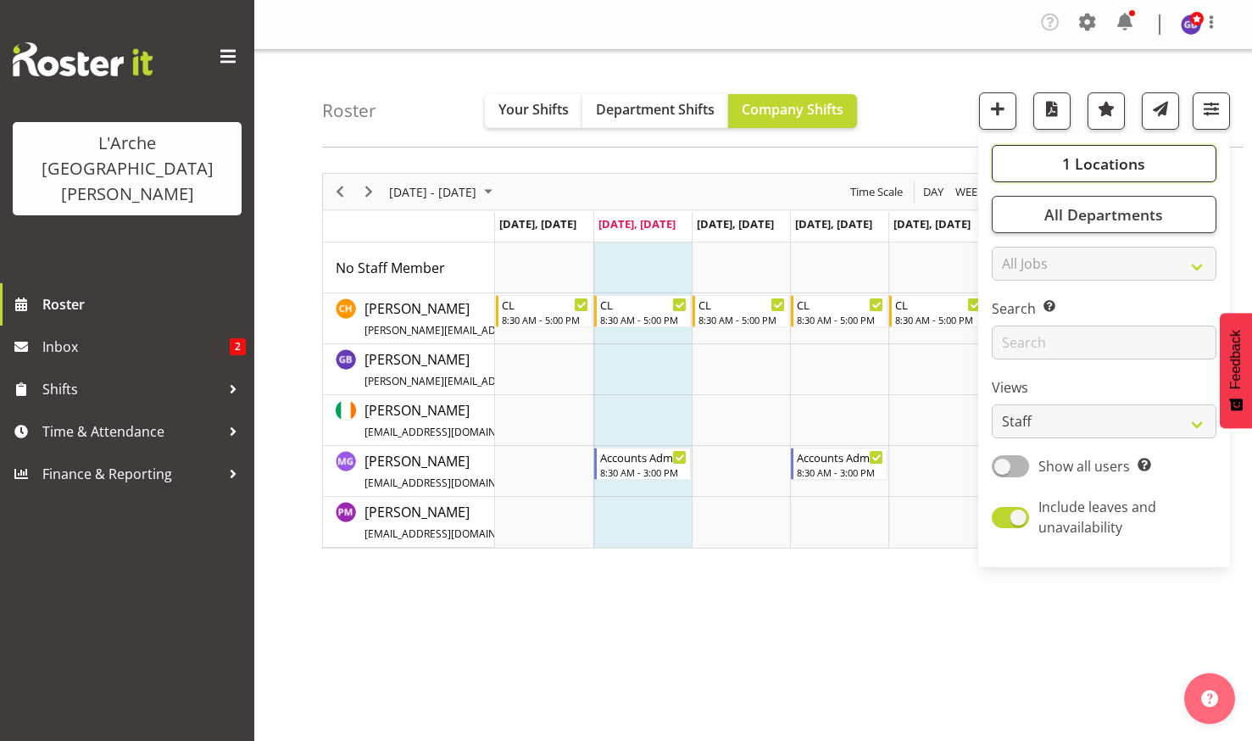
click at [1085, 154] on span "1 Locations" at bounding box center [1103, 163] width 83 height 20
click at [1011, 286] on span at bounding box center [1012, 288] width 14 height 14
click at [1011, 286] on input "41" at bounding box center [1010, 287] width 11 height 11
checkbox input "true"
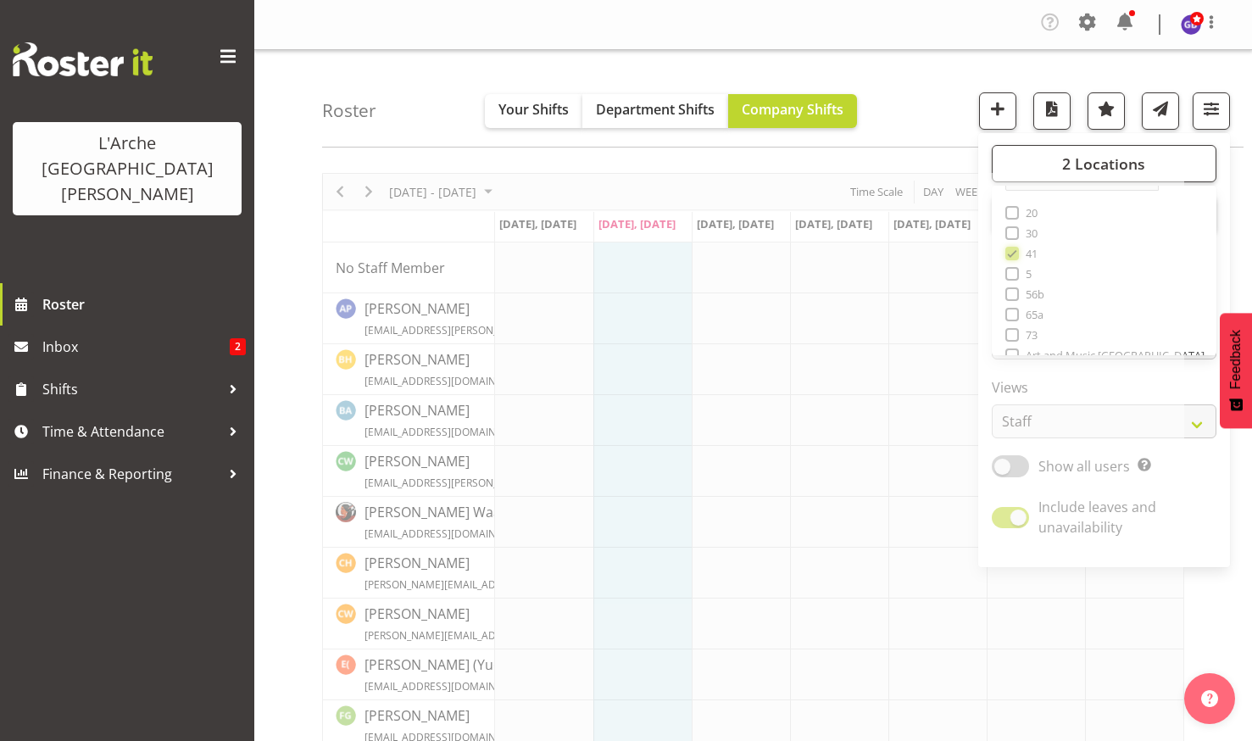
scroll to position [68, 0]
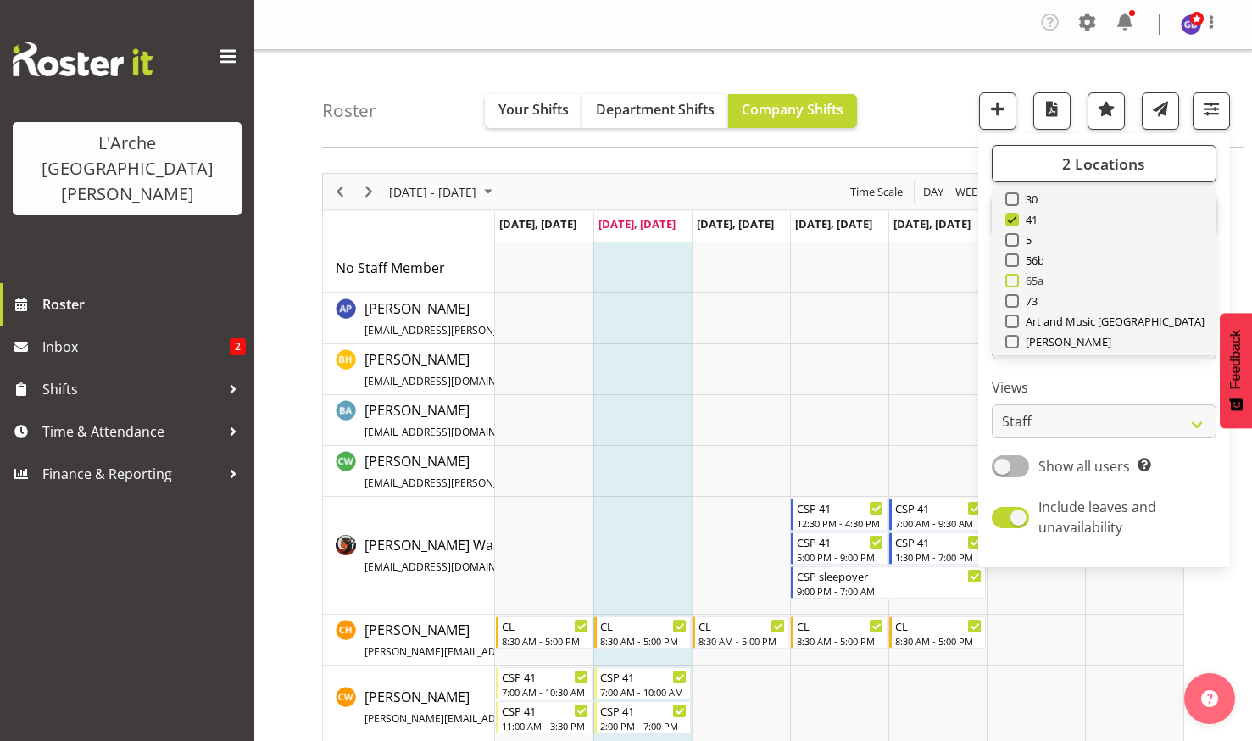
click at [1014, 279] on span at bounding box center [1012, 281] width 14 height 14
click at [1014, 279] on input "65a" at bounding box center [1010, 280] width 11 height 11
checkbox input "true"
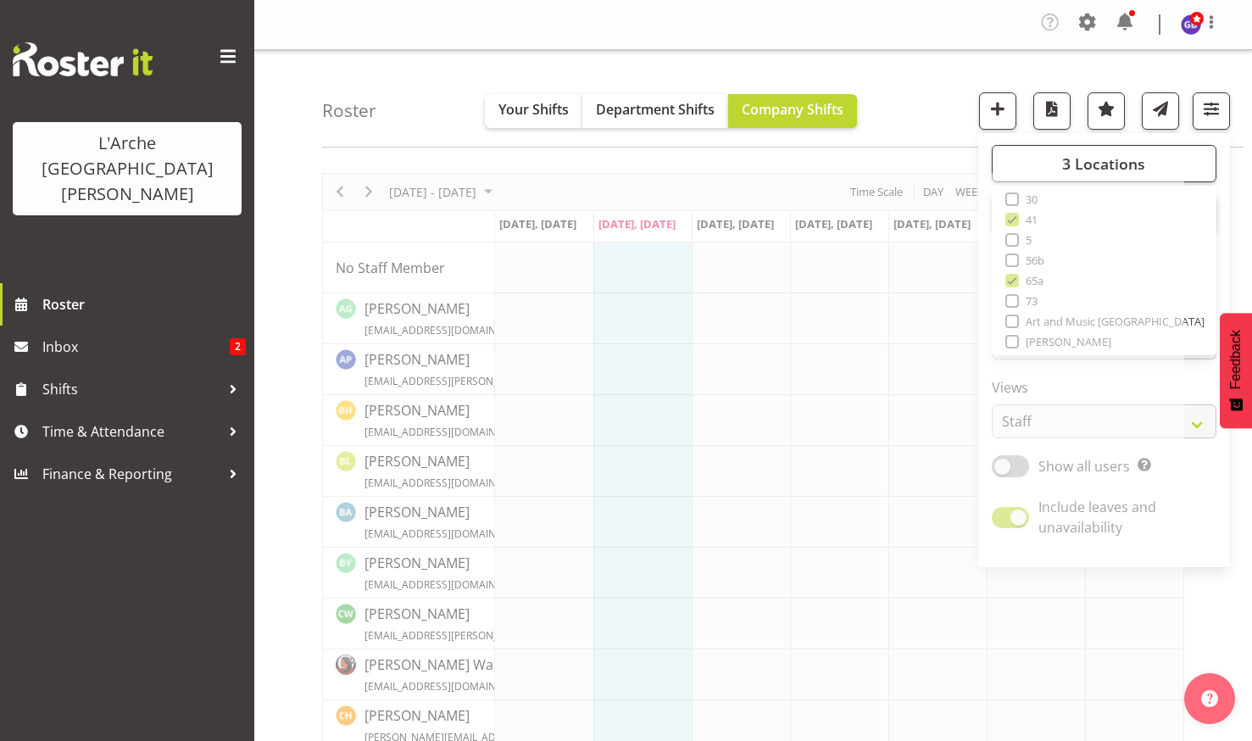
click at [920, 90] on div "Roster Your Shifts Department Shifts Company Shifts 3 Locations Clear 20 30 41 …" at bounding box center [782, 98] width 921 height 97
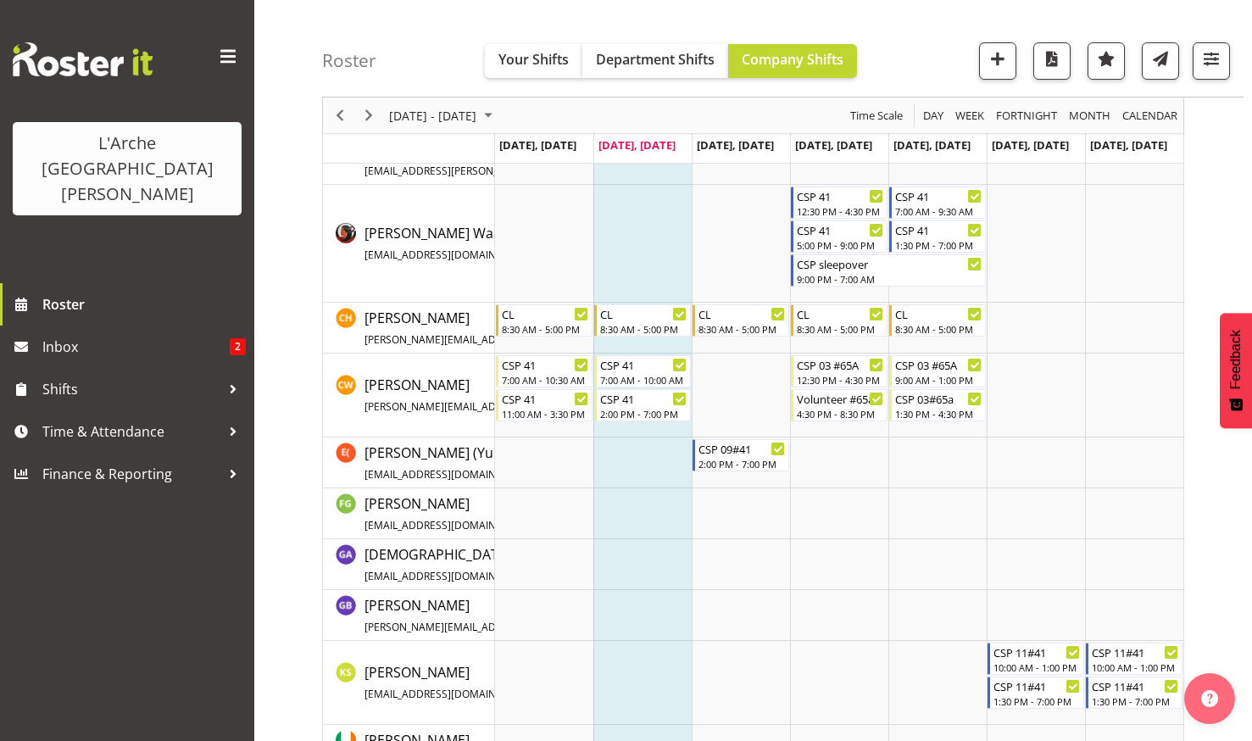
scroll to position [666, 0]
